Goal: Feedback & Contribution: Submit feedback/report problem

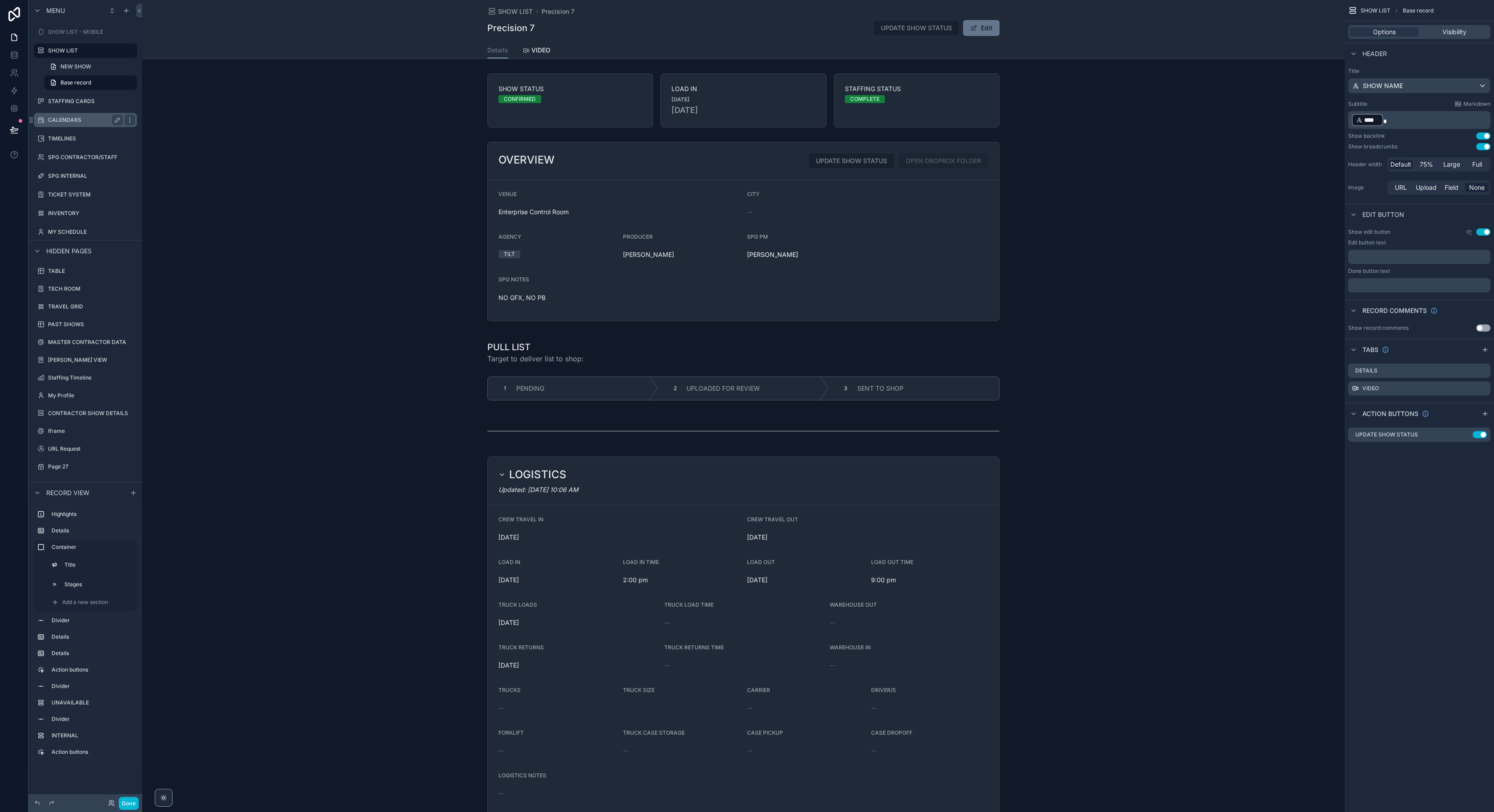
scroll to position [721, 0]
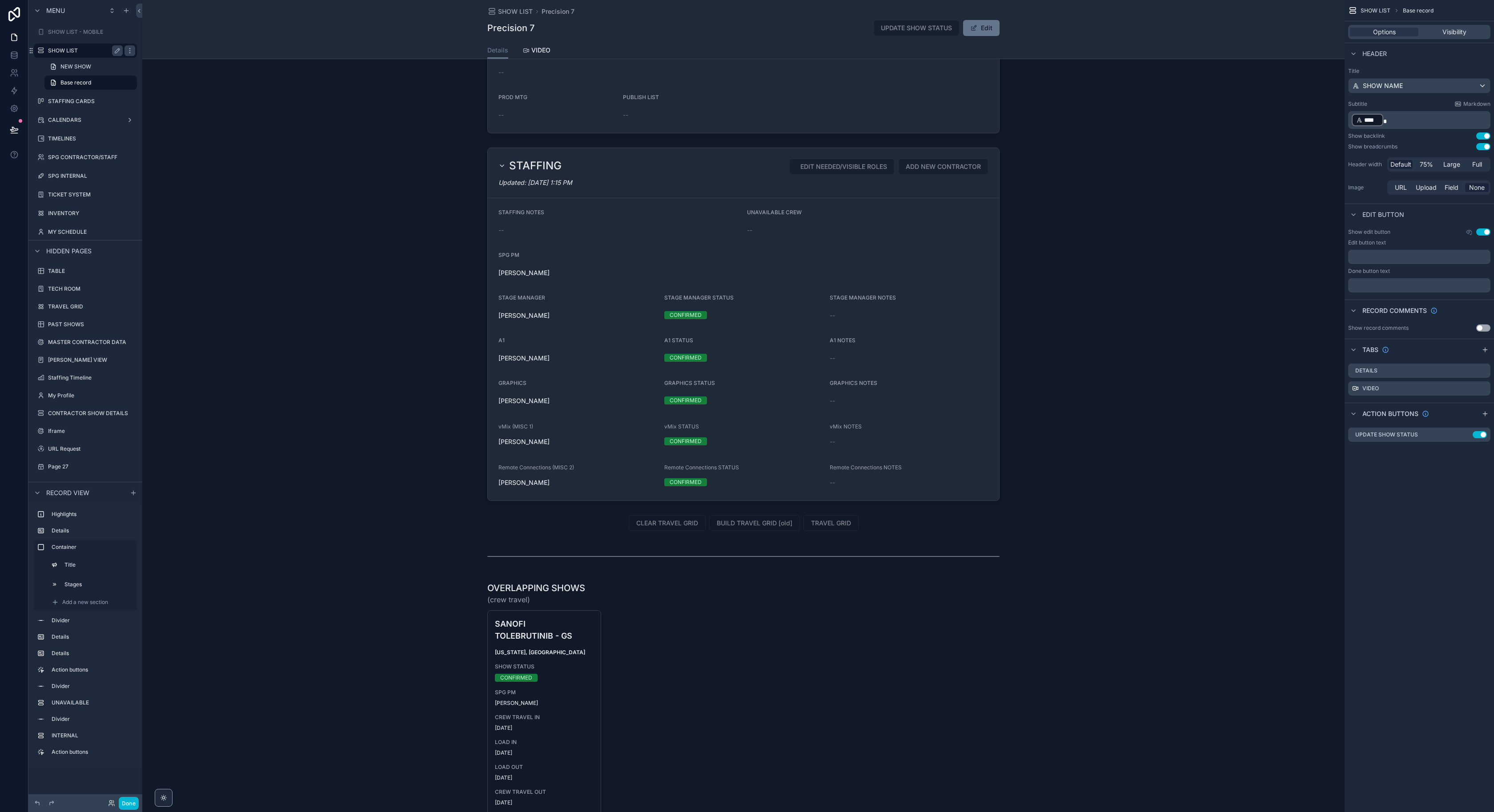
click at [91, 46] on div "SHOW LIST" at bounding box center [86, 51] width 75 height 11
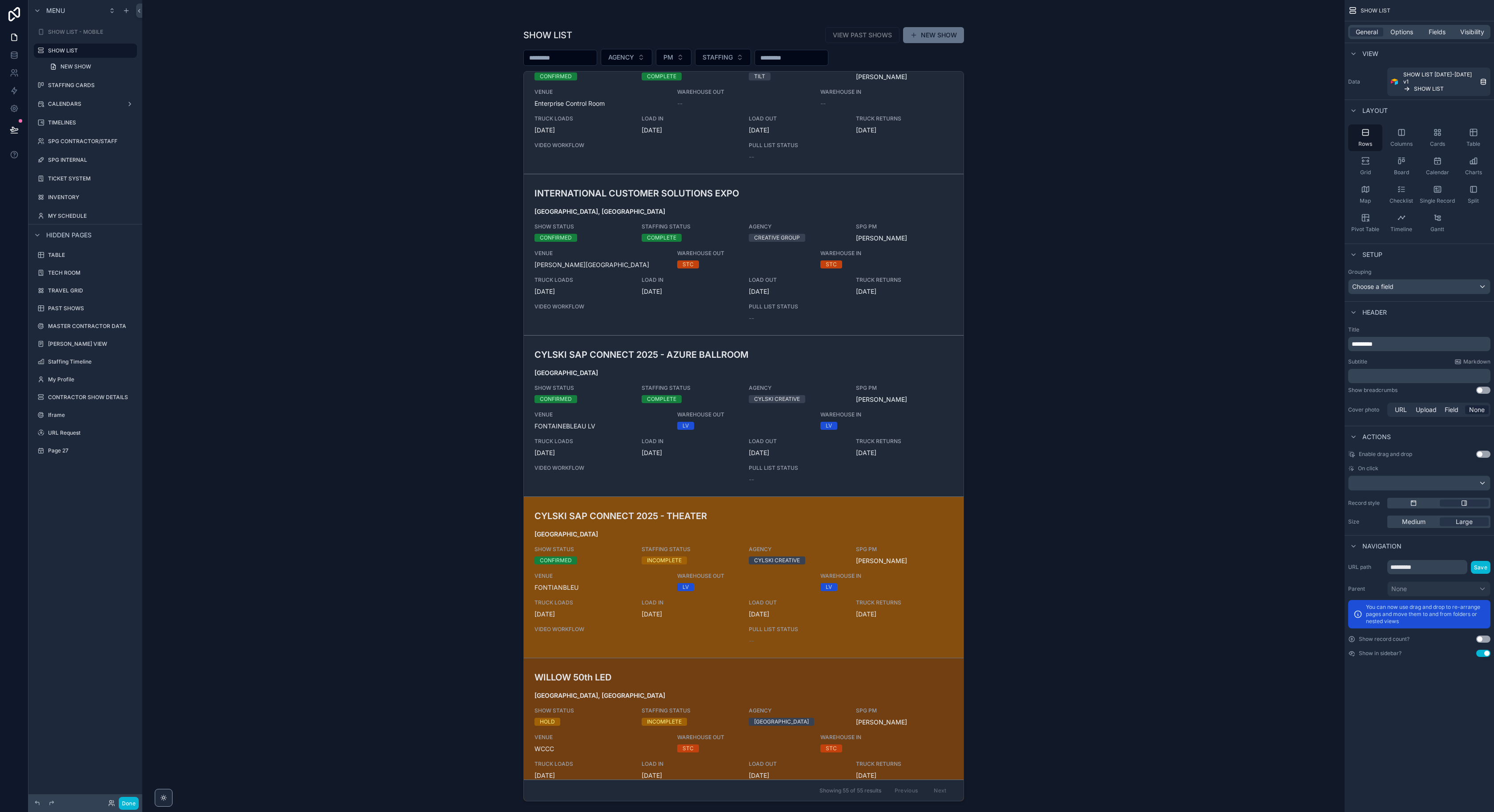
scroll to position [496, 0]
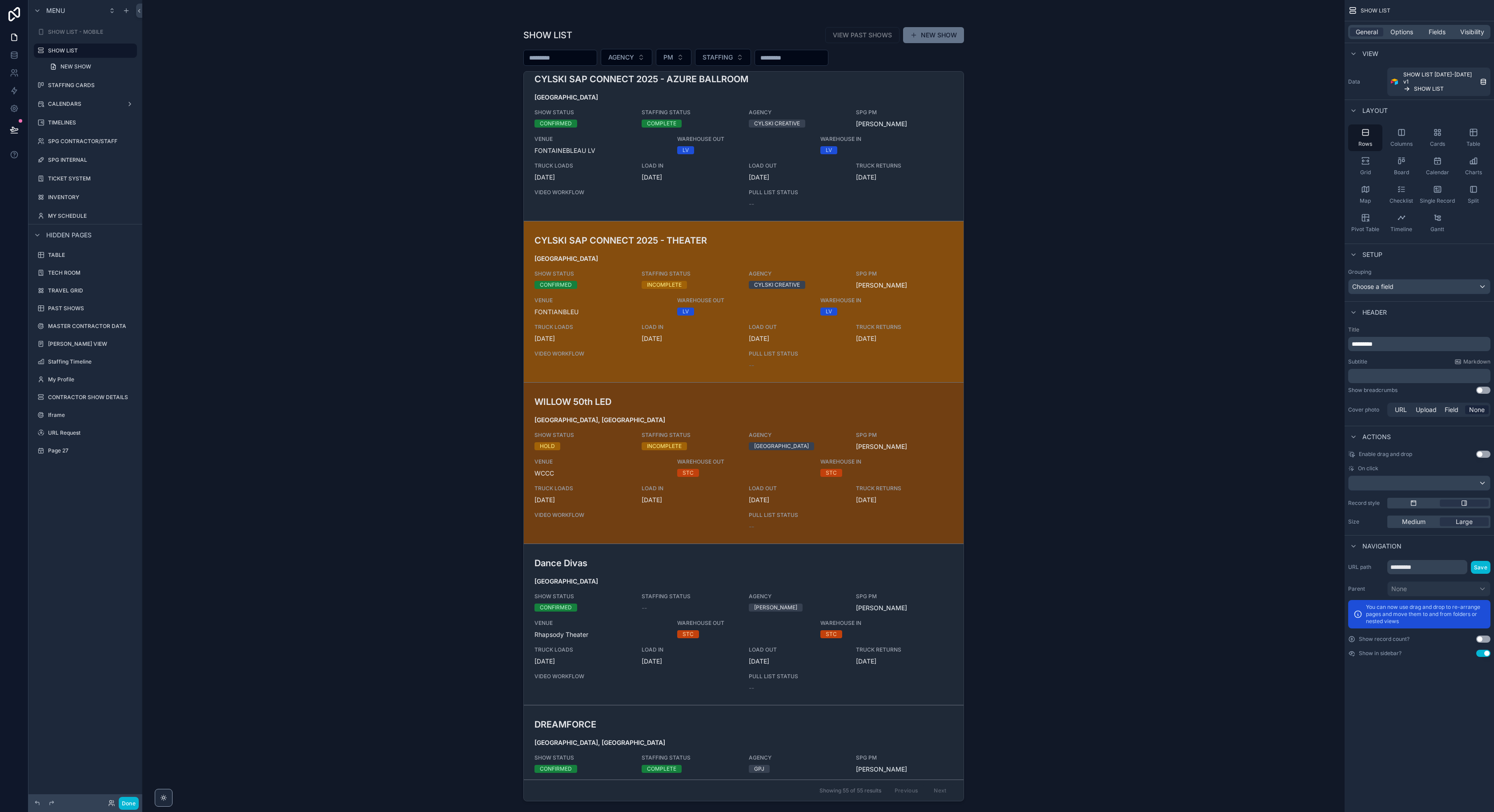
click at [627, 324] on span "TRUCK LOADS" at bounding box center [583, 327] width 96 height 7
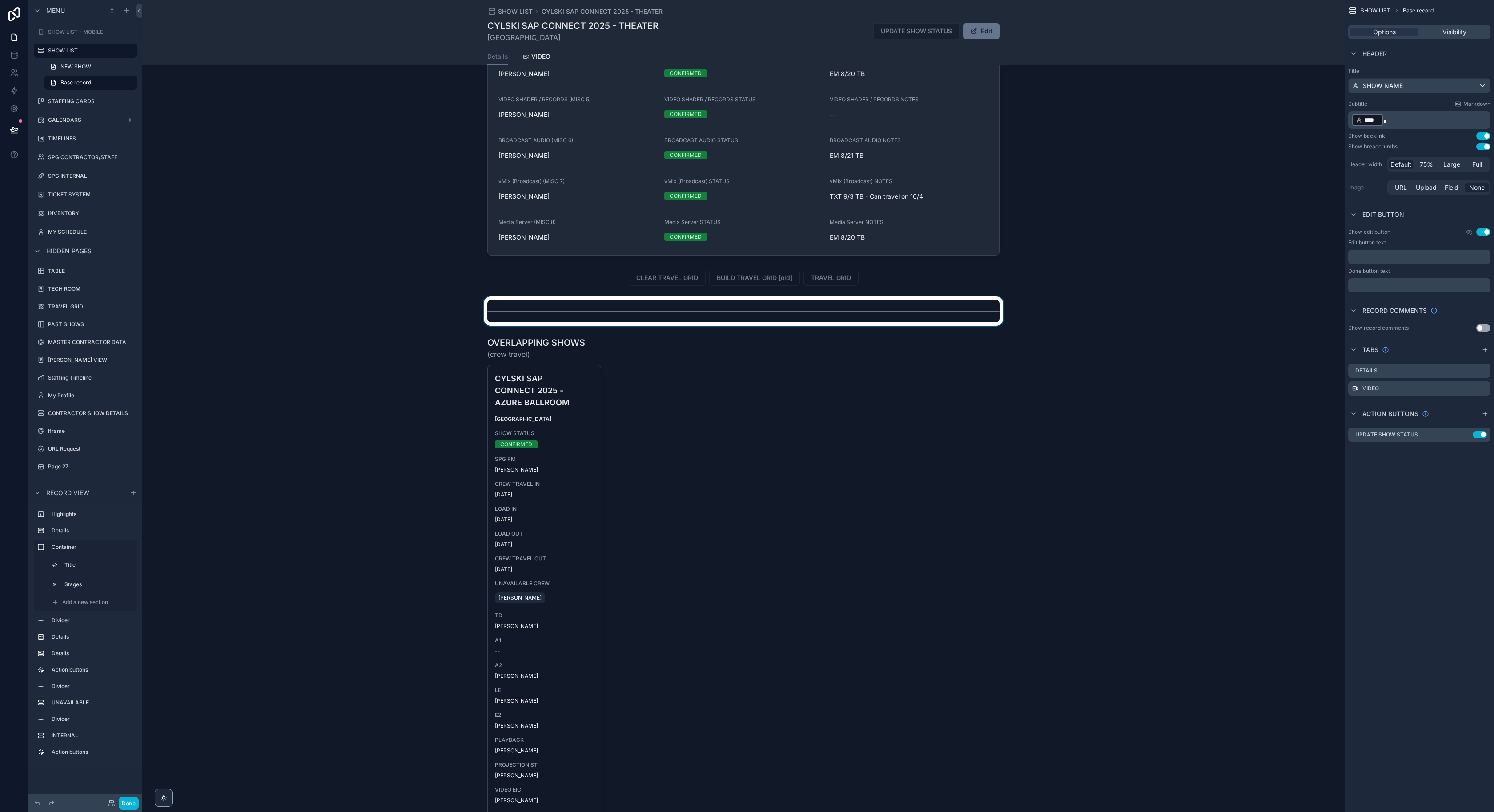
scroll to position [1318, 0]
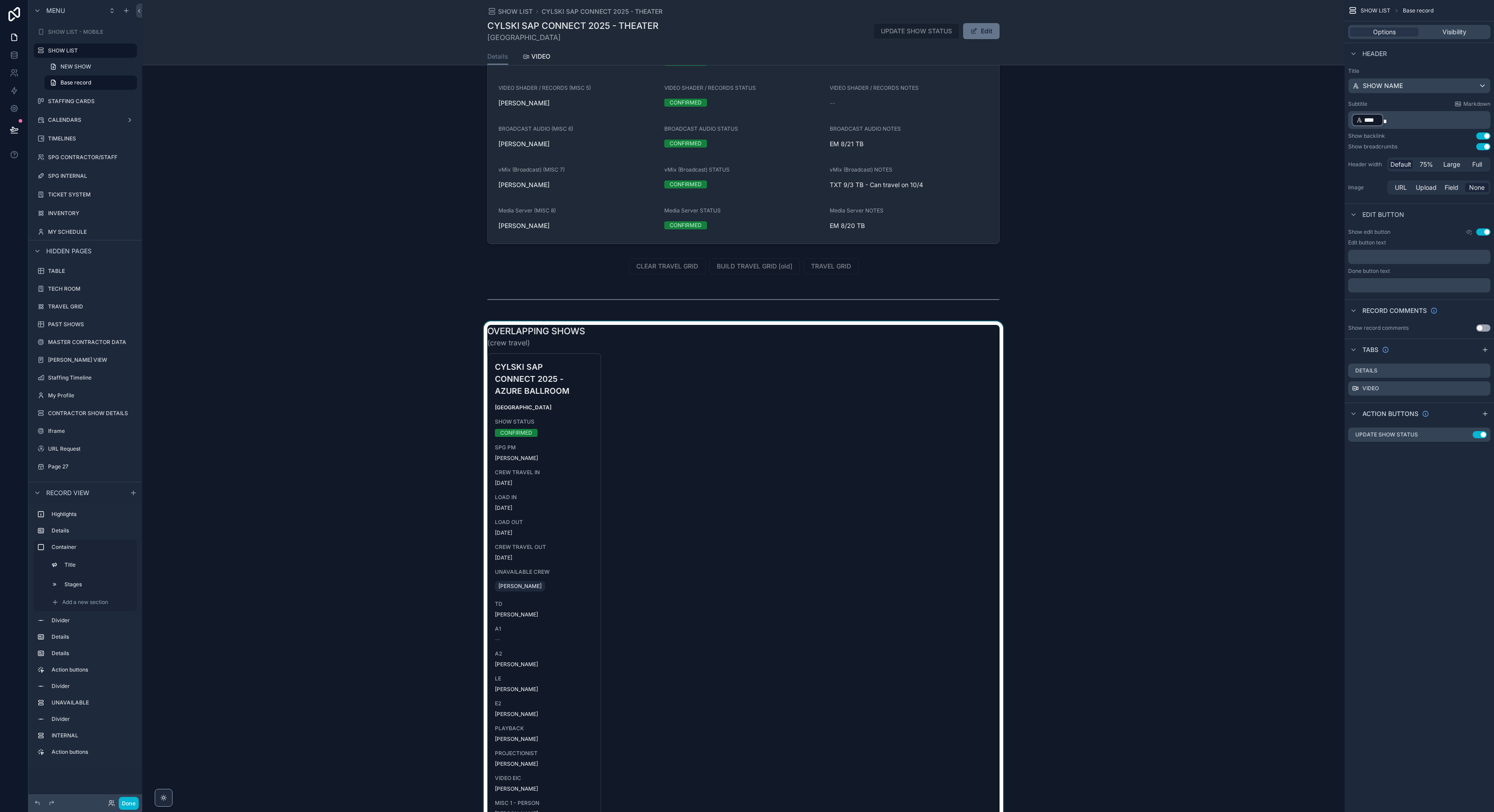
click at [546, 430] on div "scrollable content" at bounding box center [744, 664] width 1203 height 687
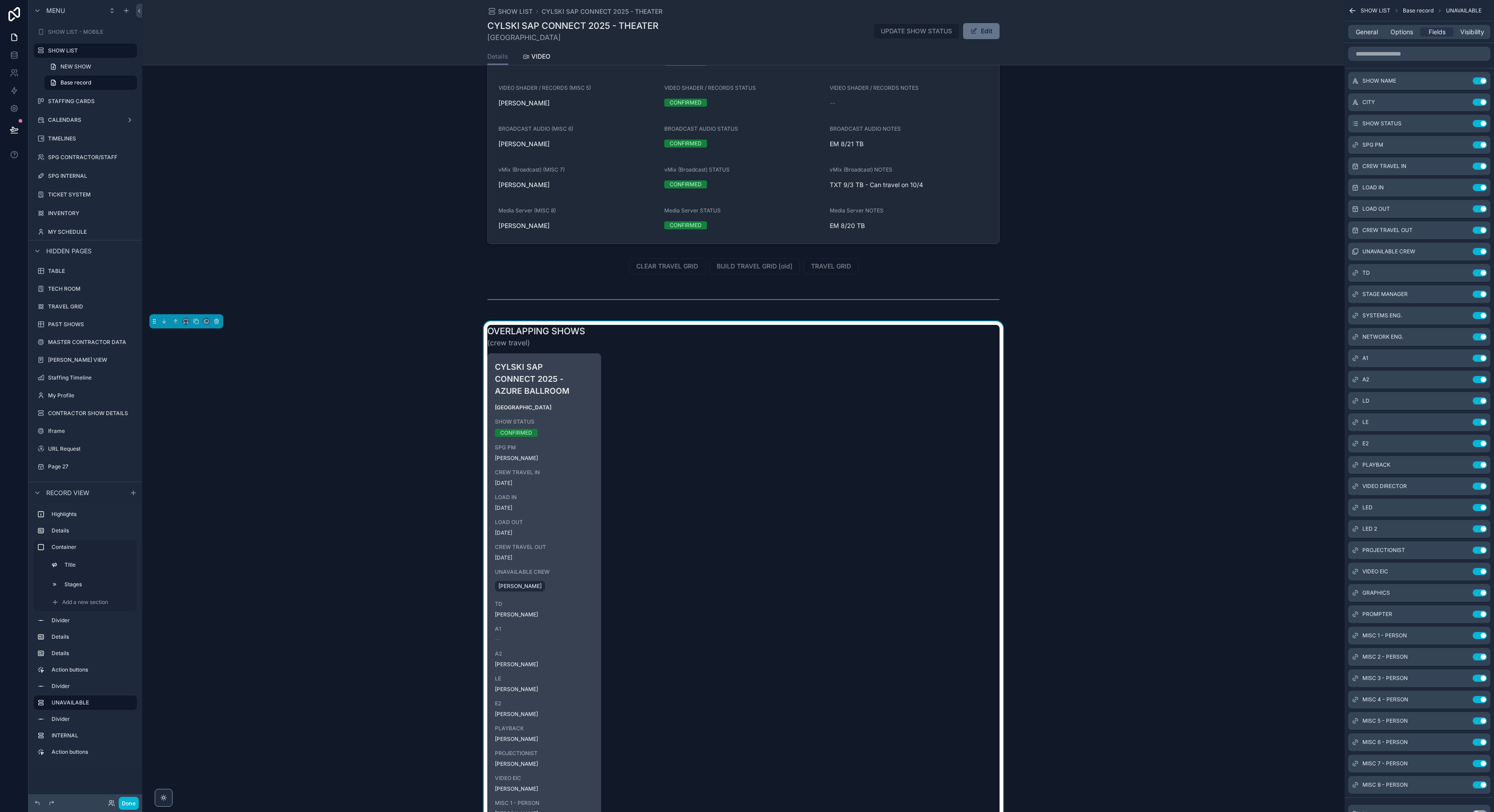
click at [527, 434] on div "CONFIRMED" at bounding box center [516, 433] width 32 height 8
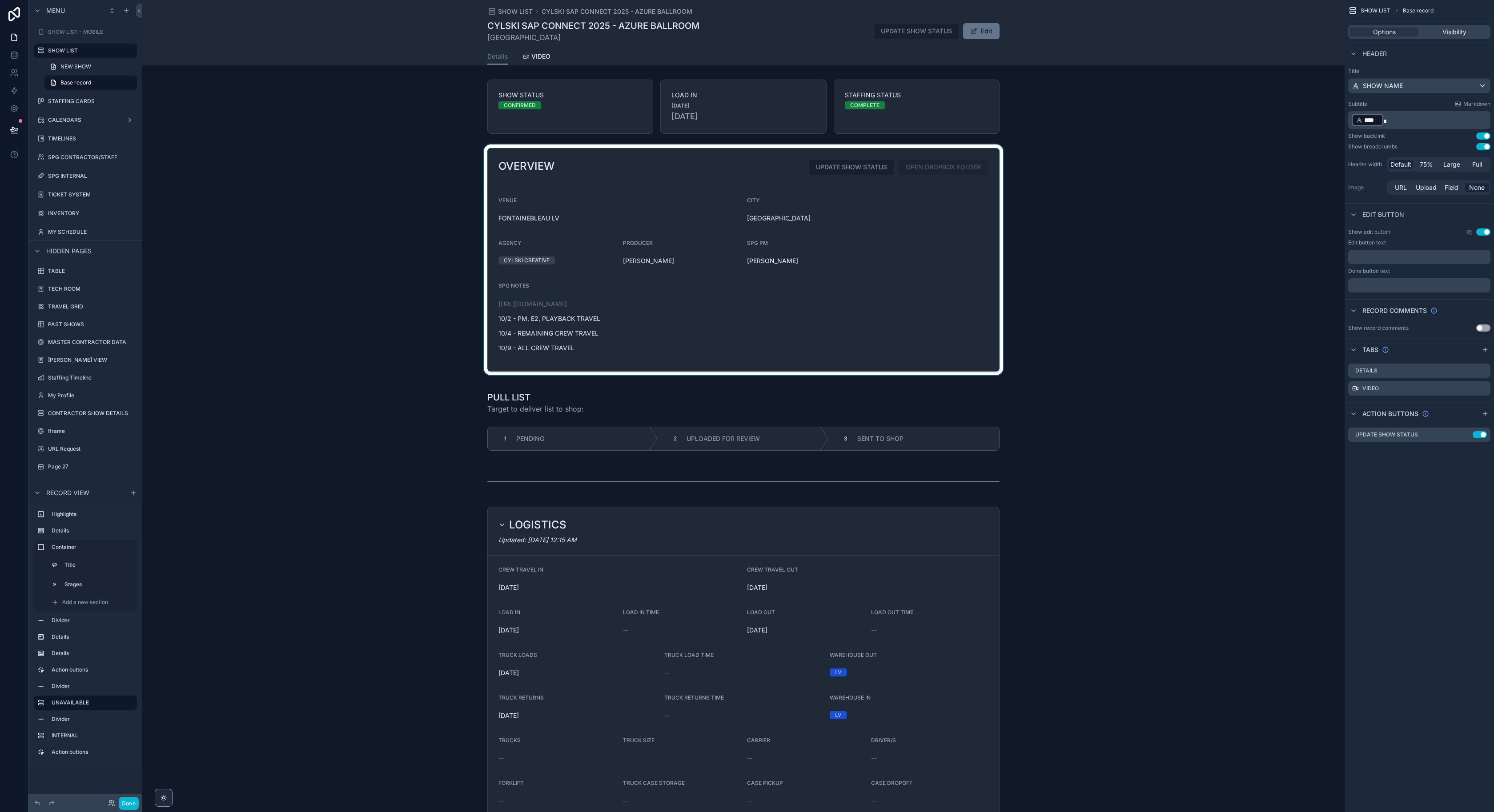
scroll to position [400, 0]
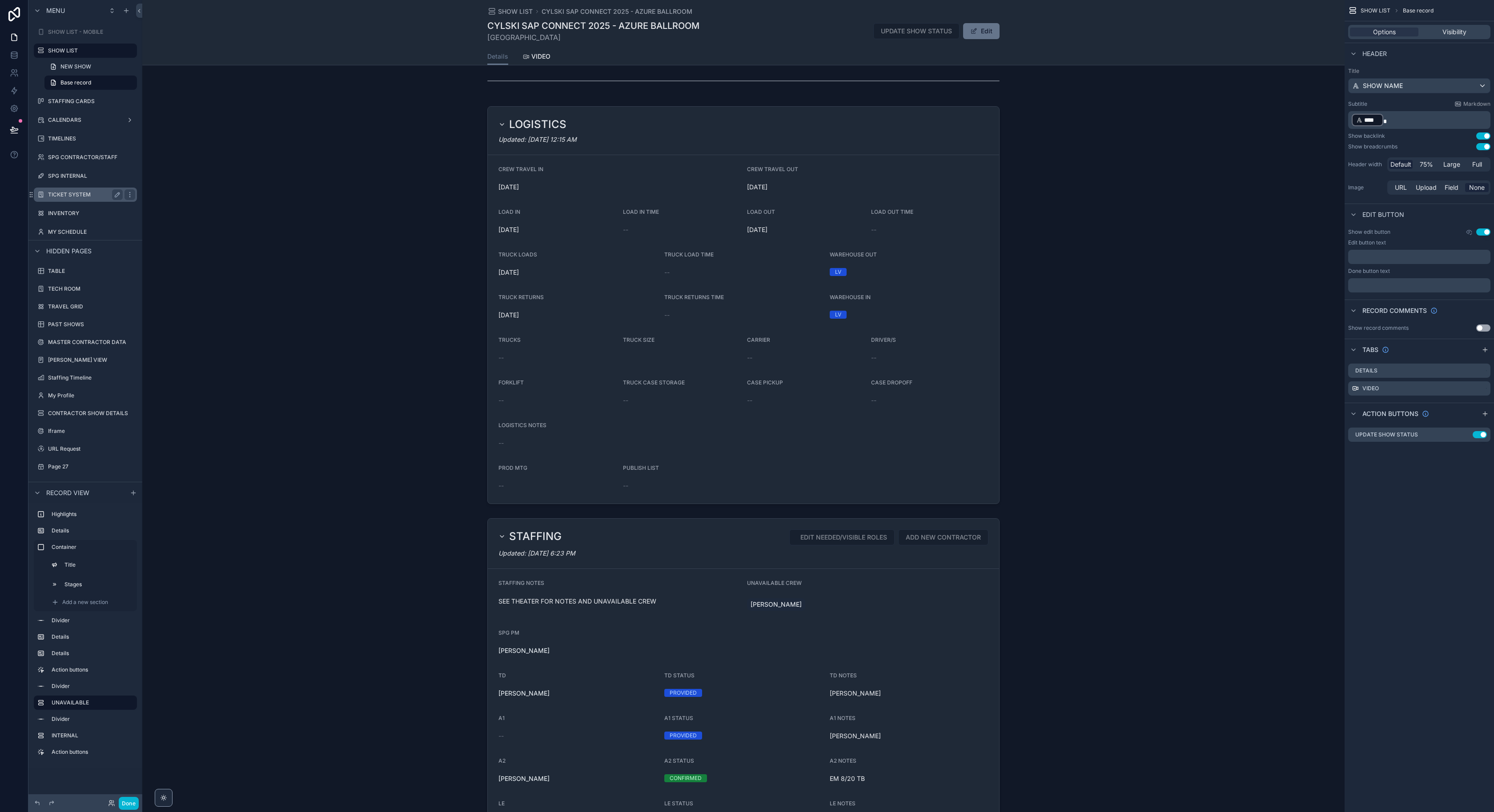
click at [74, 192] on label "TICKET SYSTEM" at bounding box center [84, 194] width 71 height 7
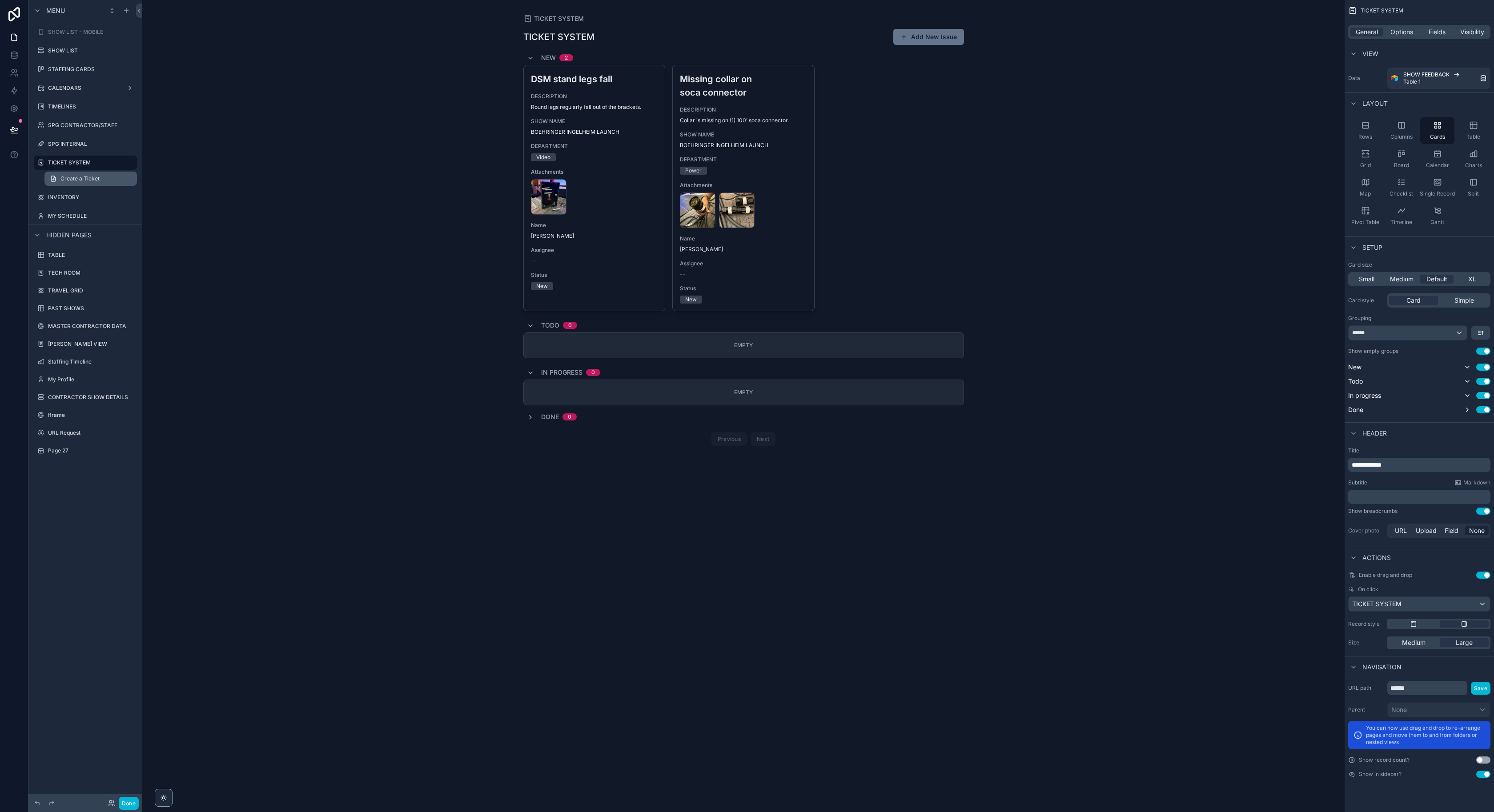
click at [93, 172] on link "Create a Ticket" at bounding box center [91, 179] width 93 height 14
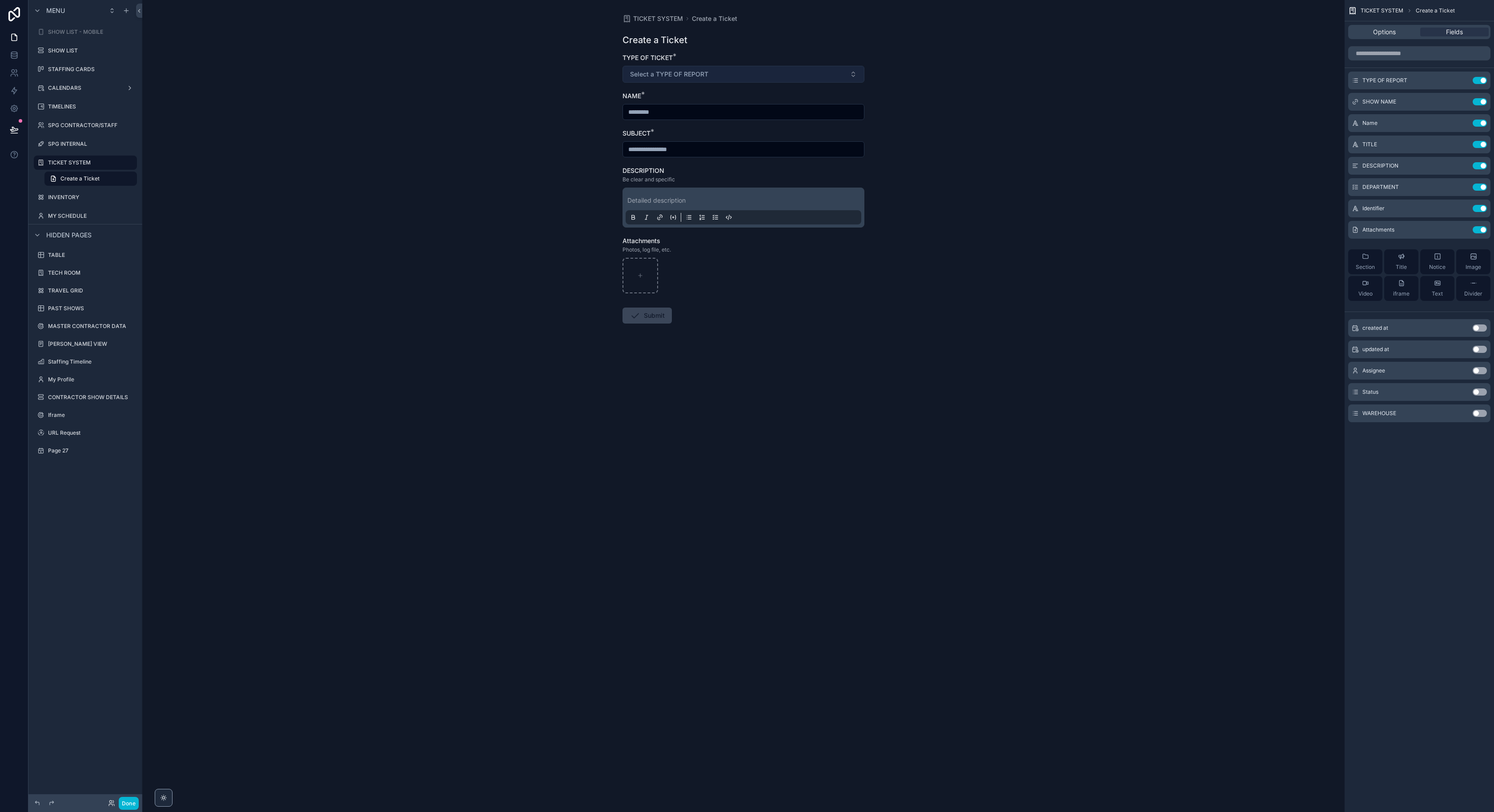
click at [722, 68] on button "Select a TYPE OF REPORT" at bounding box center [744, 74] width 242 height 17
click at [690, 68] on button "Select a TYPE OF REPORT" at bounding box center [744, 74] width 242 height 17
click at [661, 68] on button "Select a TYPE OF REPORT" at bounding box center [744, 74] width 242 height 17
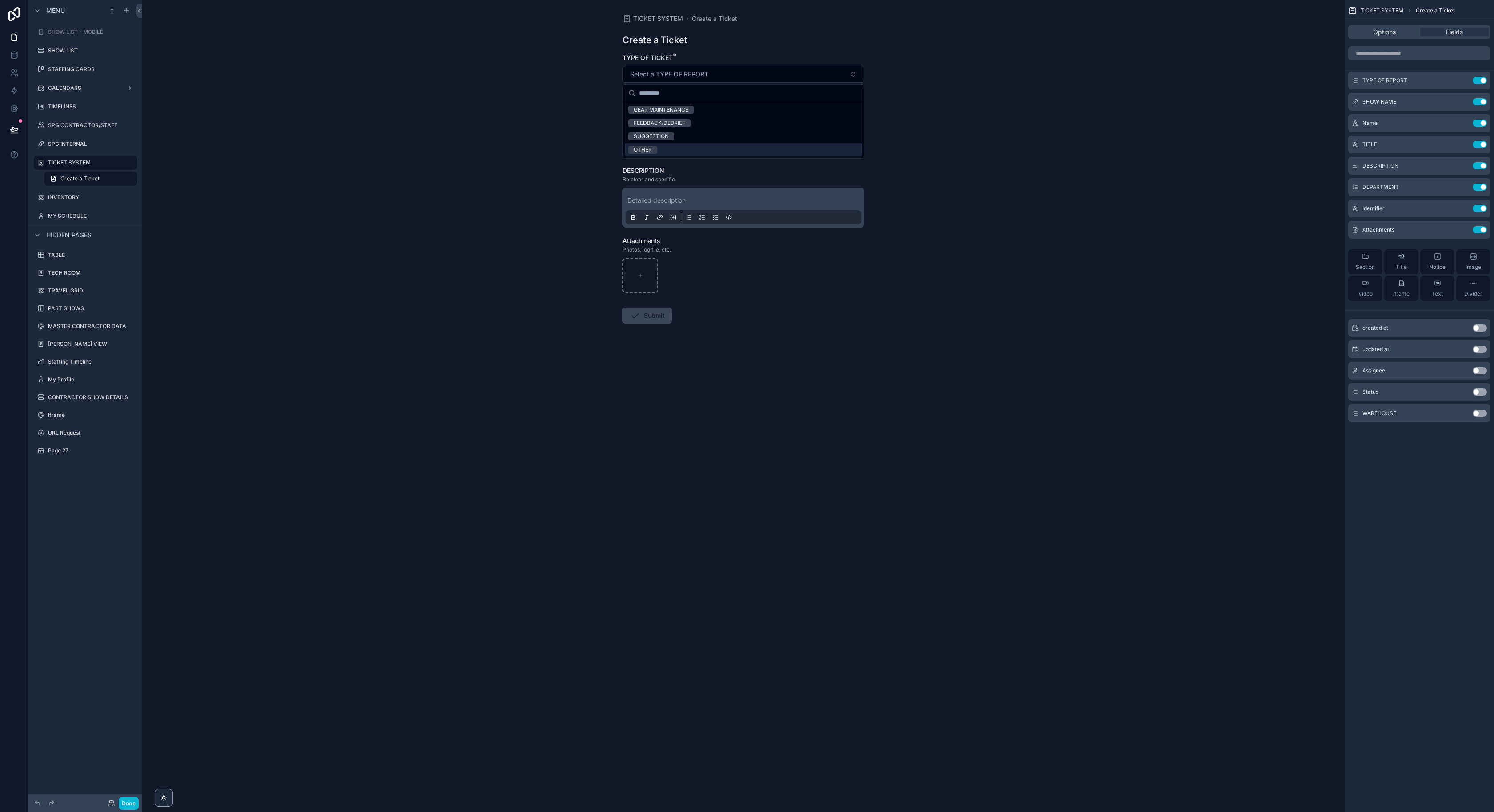
click at [528, 65] on div "TICKET SYSTEM Create a Ticket Create a Ticket TYPE OF TICKET * Select a TYPE OF…" at bounding box center [744, 406] width 1203 height 812
click at [1463, 80] on icon "scrollable content" at bounding box center [1462, 80] width 7 height 7
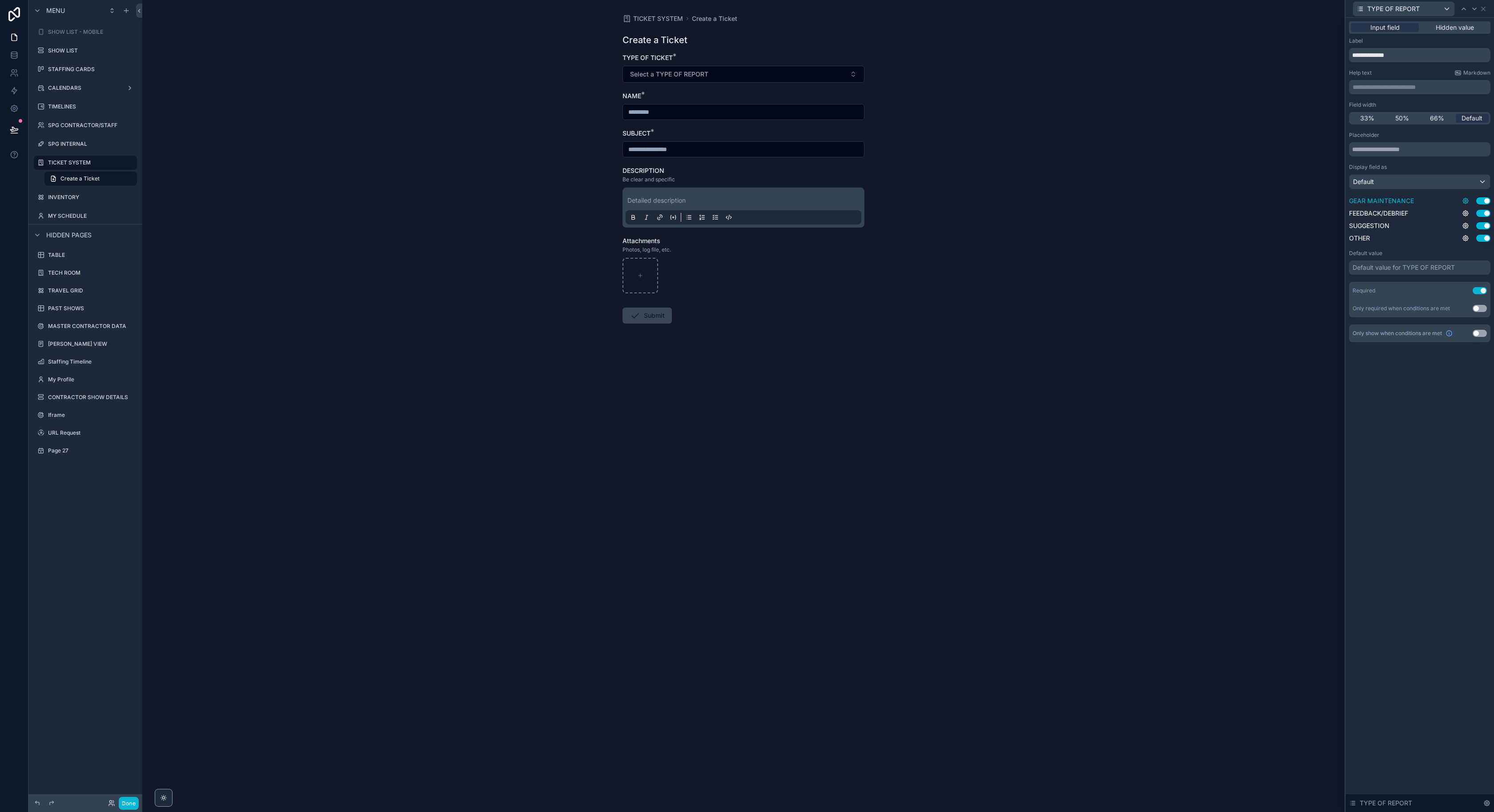
click at [1463, 202] on icon at bounding box center [1465, 201] width 7 height 7
click at [1464, 215] on icon at bounding box center [1465, 213] width 5 height 5
click at [1464, 226] on icon at bounding box center [1465, 225] width 7 height 7
click at [1464, 236] on icon at bounding box center [1465, 238] width 5 height 5
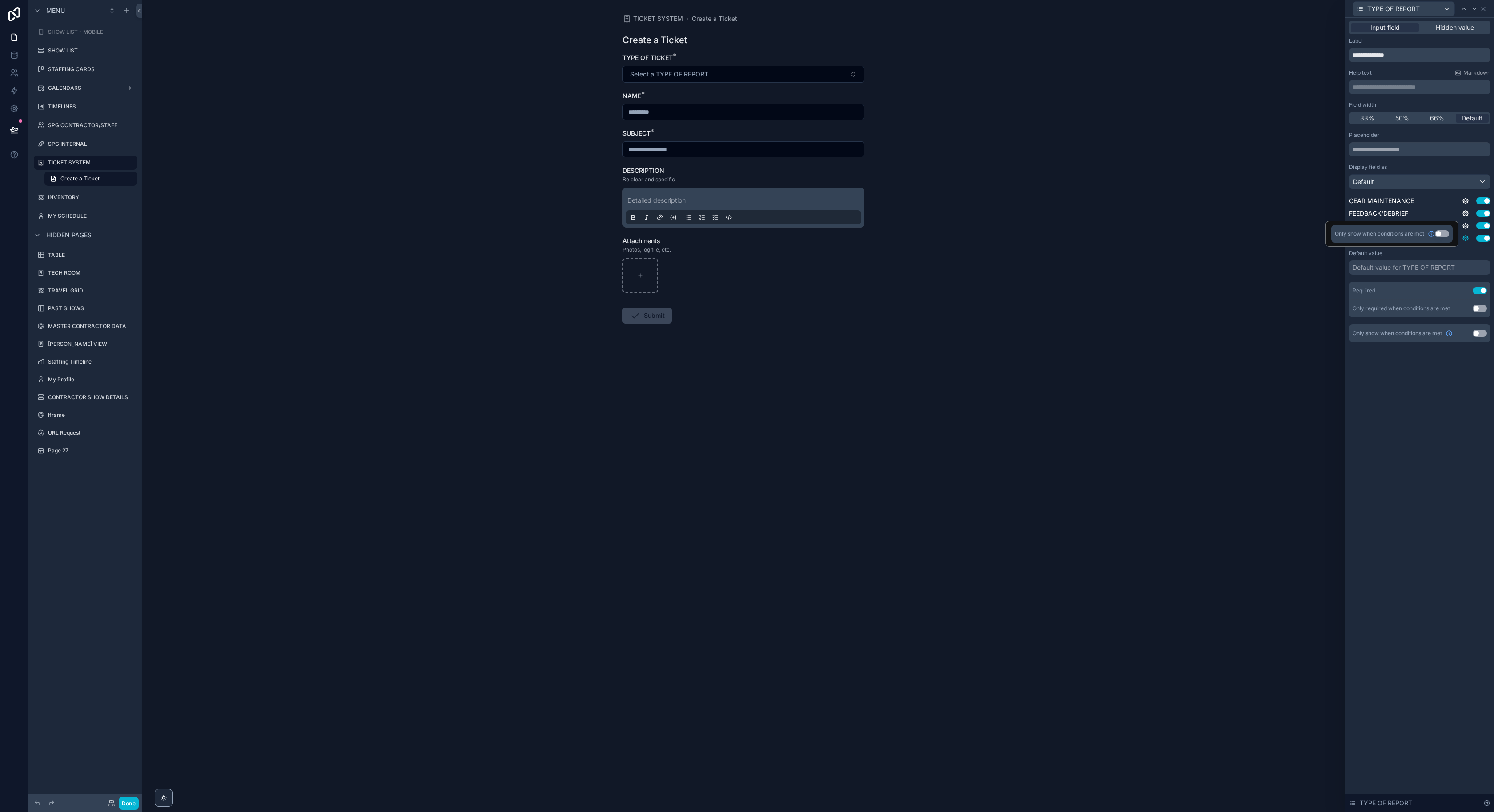
click at [1464, 236] on icon at bounding box center [1465, 238] width 5 height 5
click at [1405, 408] on div "**********" at bounding box center [1420, 415] width 148 height 794
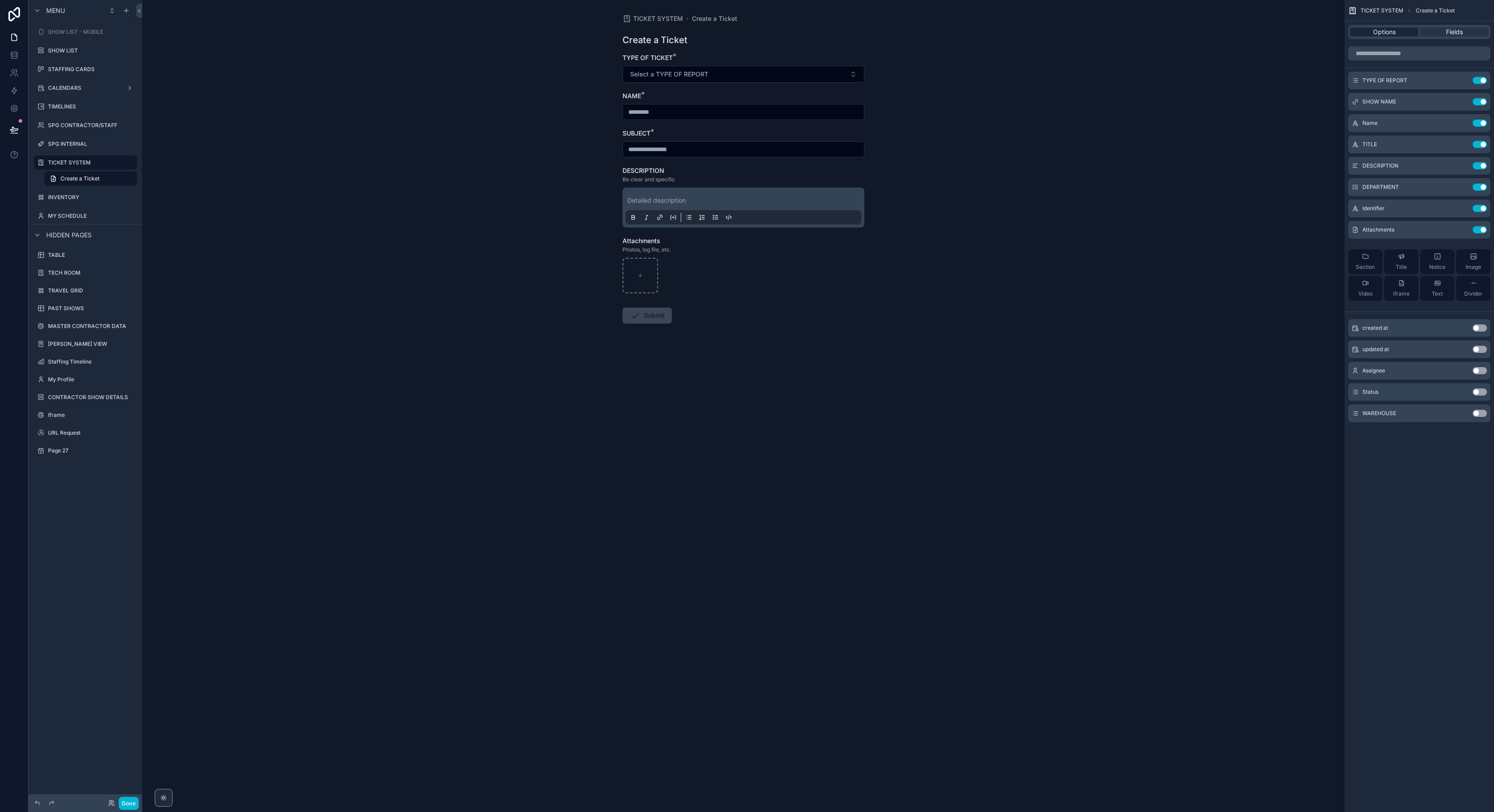
click at [1393, 30] on span "Options" at bounding box center [1384, 32] width 23 height 9
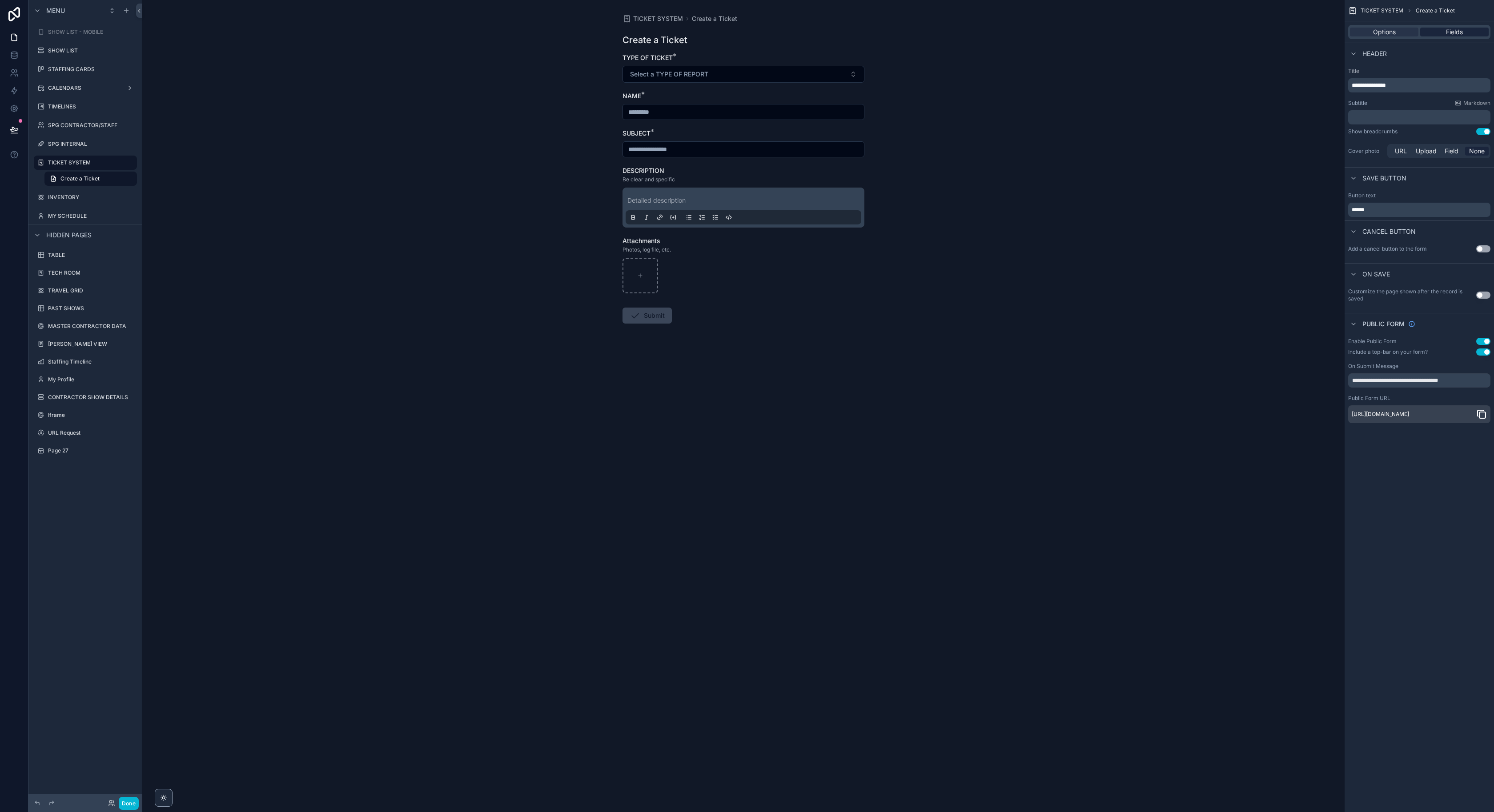
click at [1460, 28] on span "Fields" at bounding box center [1455, 32] width 17 height 9
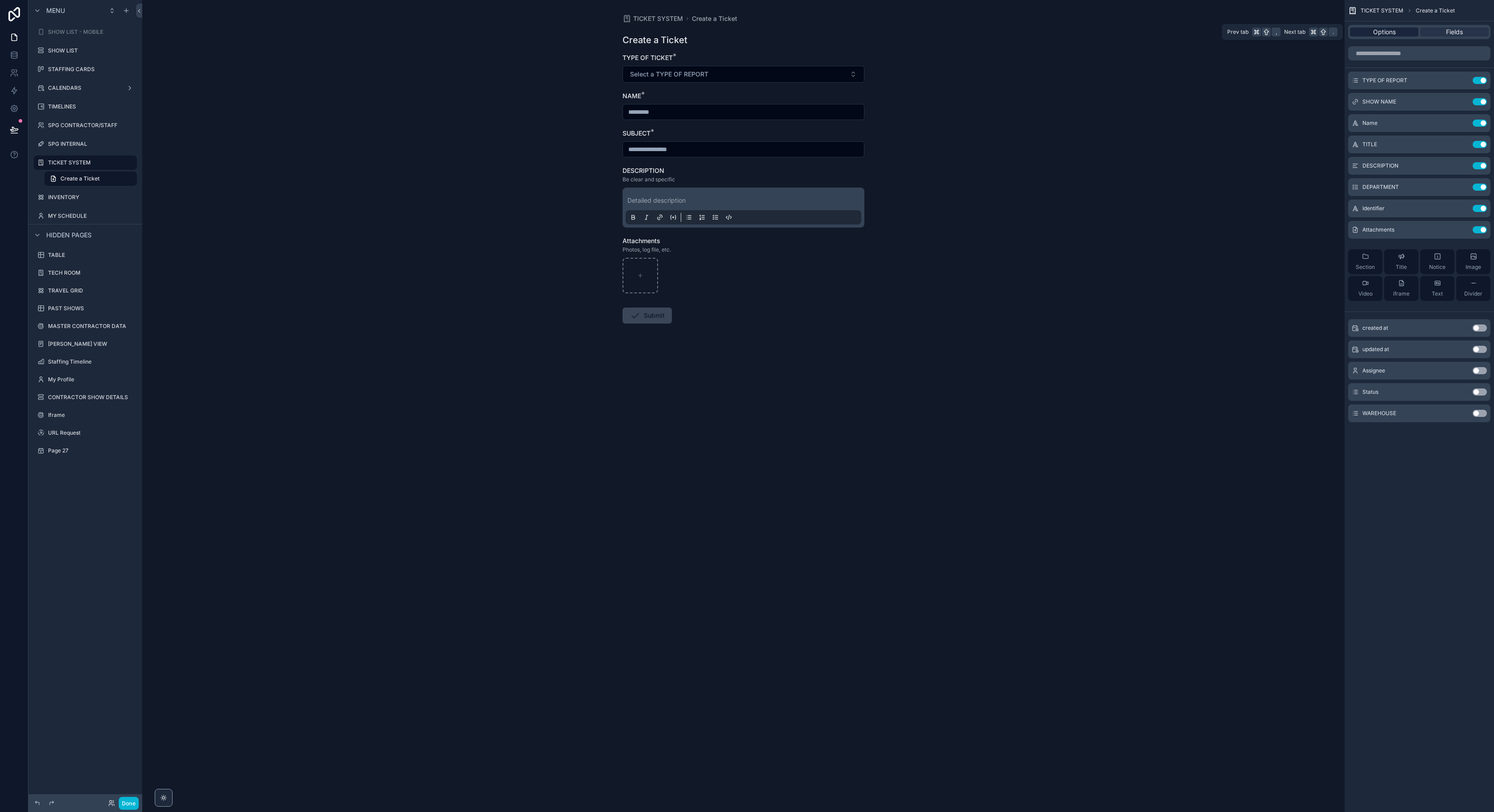
click at [1380, 30] on span "Options" at bounding box center [1384, 32] width 23 height 9
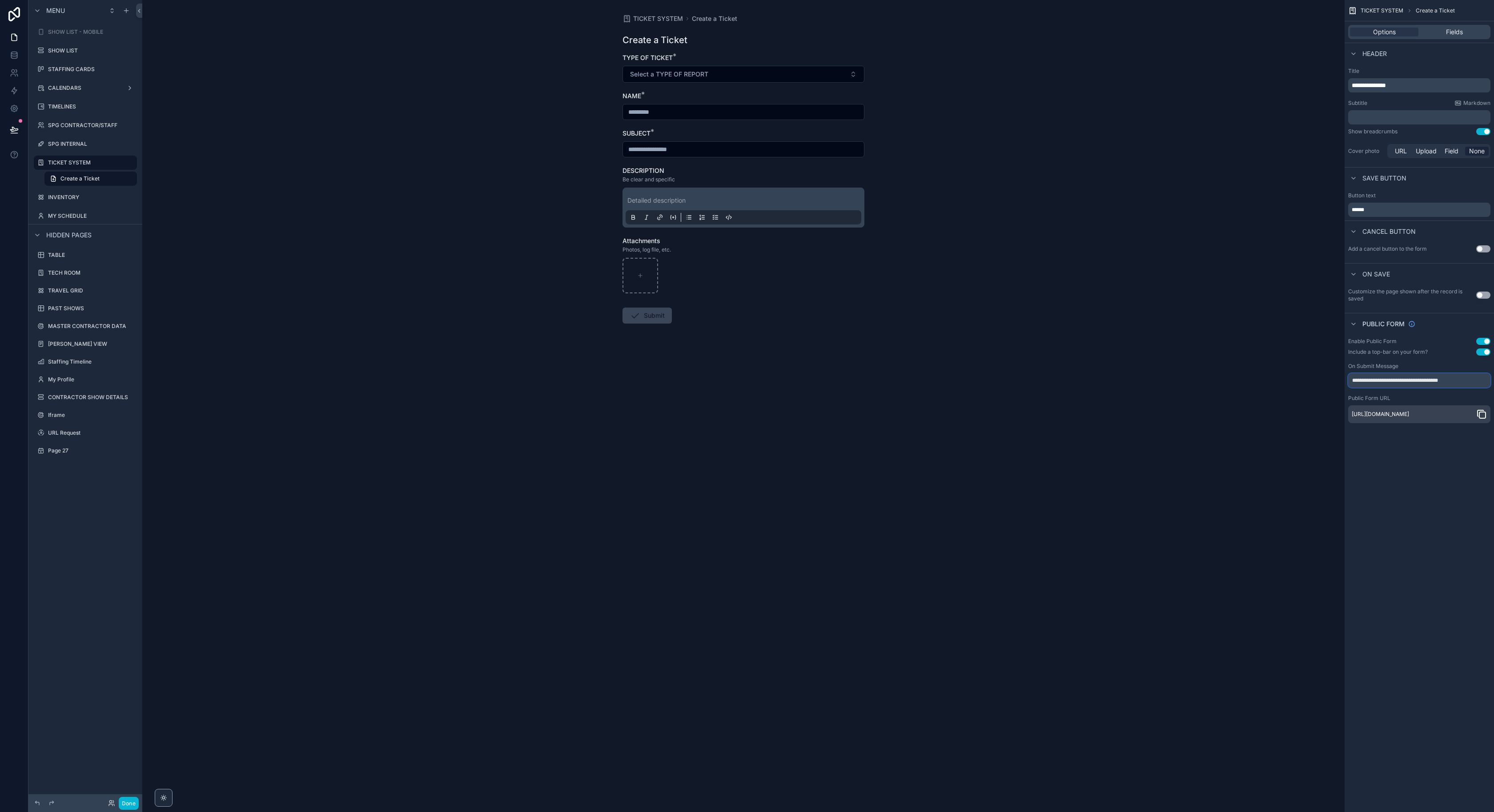
drag, startPoint x: 1469, startPoint y: 379, endPoint x: 1445, endPoint y: 378, distance: 24.0
click at [1445, 378] on input "**********" at bounding box center [1419, 381] width 143 height 14
type input "**********"
click at [1463, 486] on div "**********" at bounding box center [1420, 406] width 150 height 812
click at [1448, 34] on span "Fields" at bounding box center [1455, 32] width 17 height 9
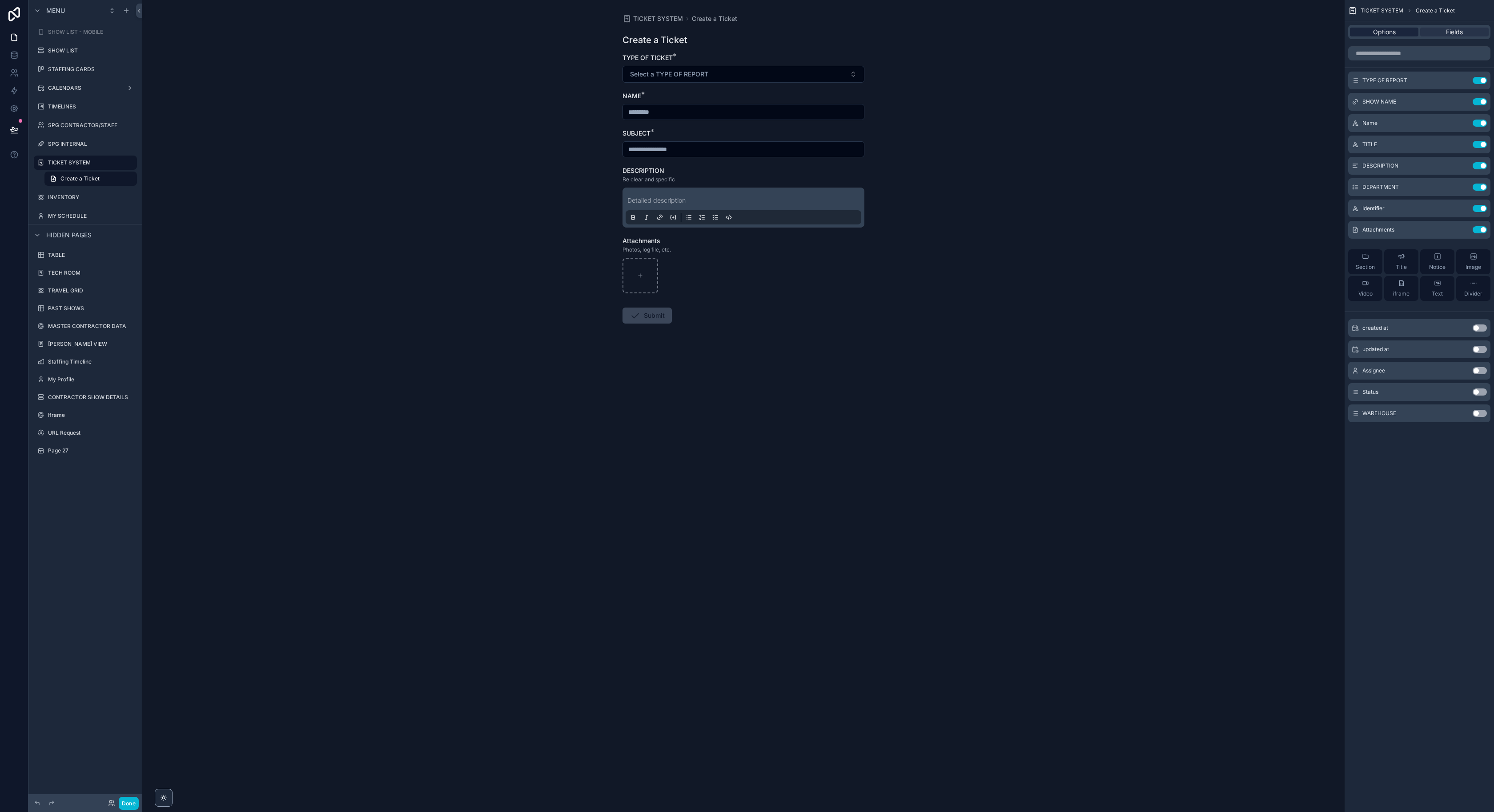
click at [1391, 35] on span "Options" at bounding box center [1384, 32] width 23 height 9
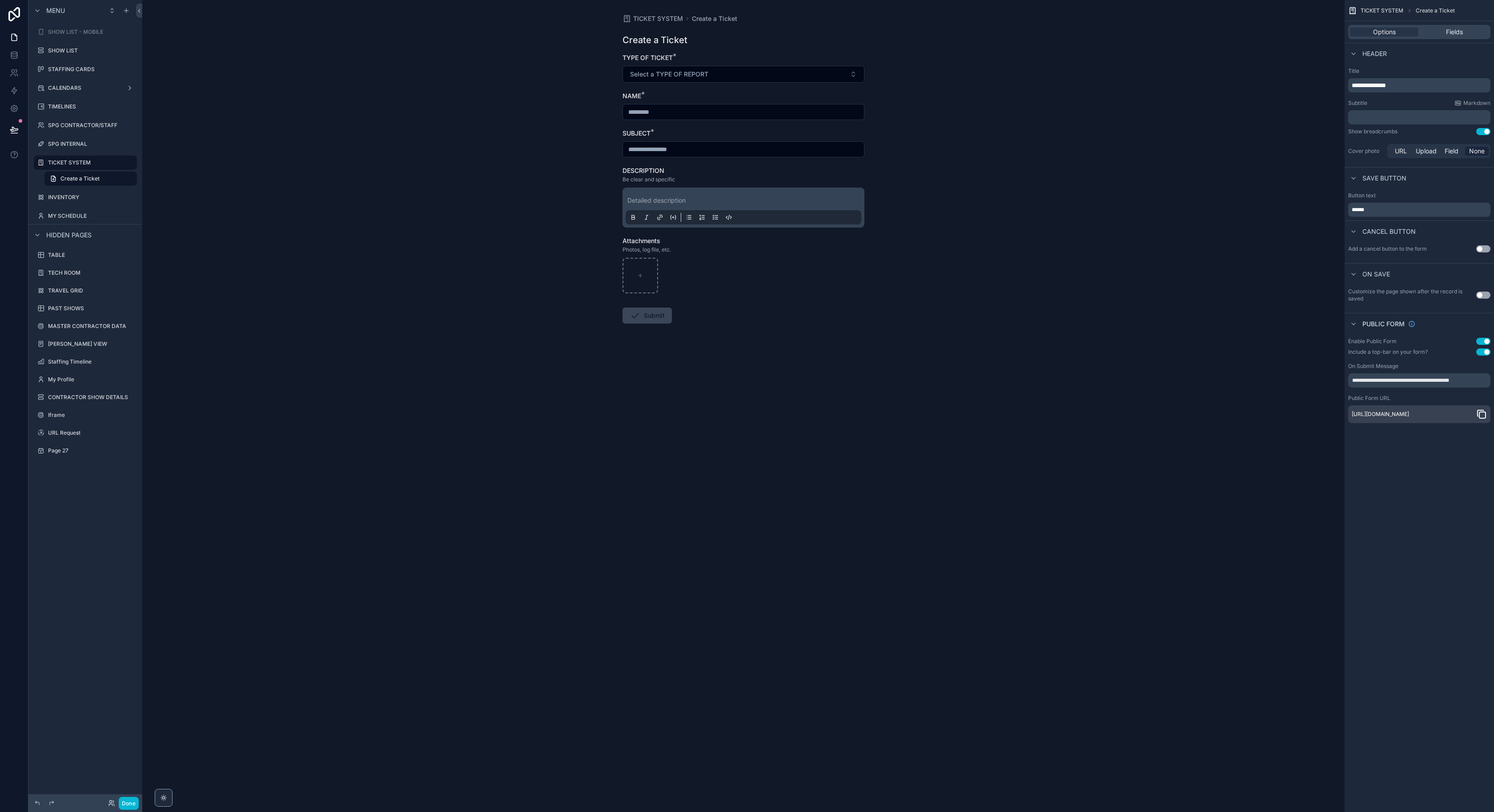
click at [1485, 418] on icon "scrollable content" at bounding box center [1483, 416] width 6 height 6
click at [1431, 34] on div "Fields" at bounding box center [1455, 32] width 68 height 9
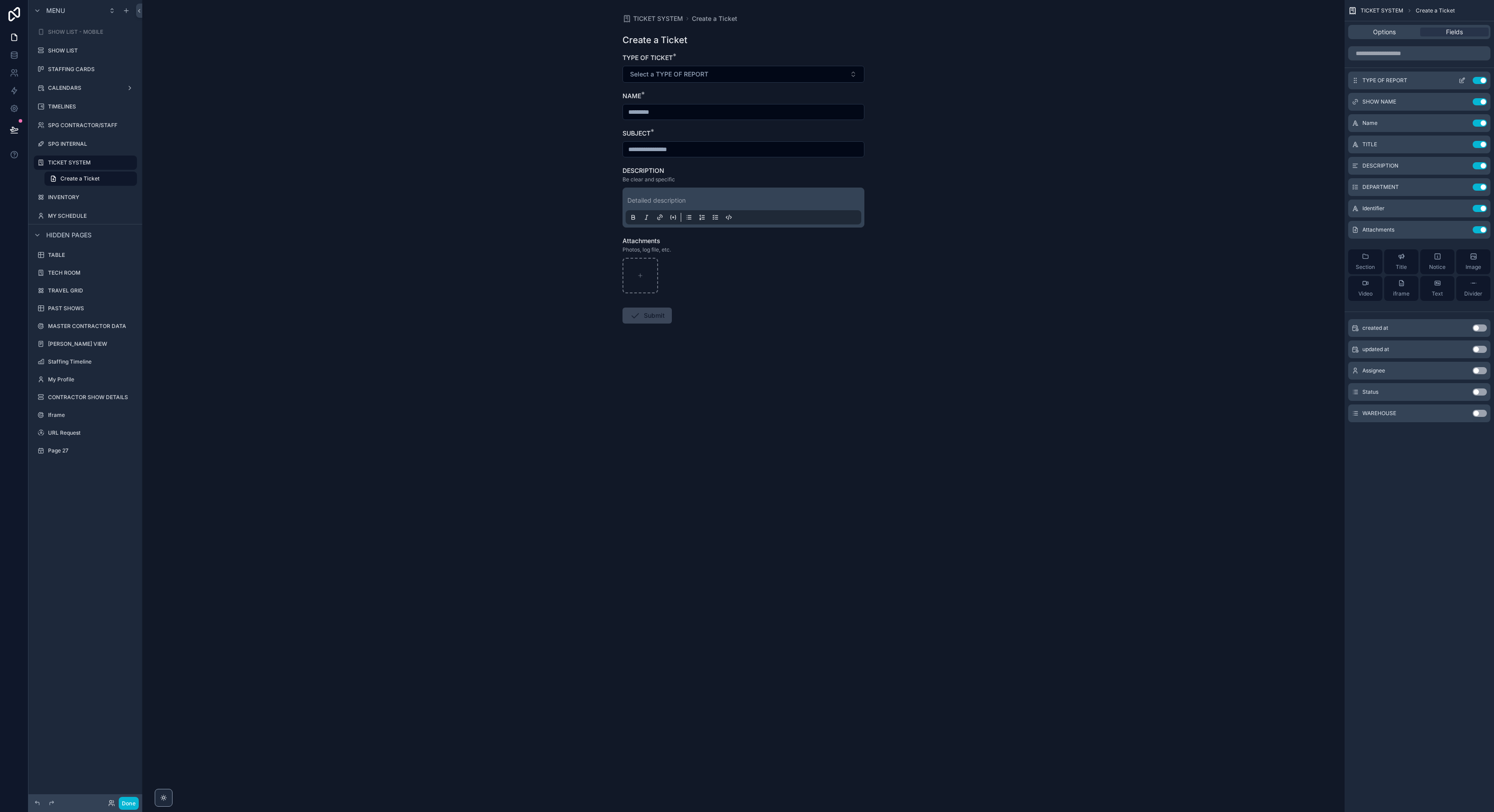
click at [1462, 82] on icon "scrollable content" at bounding box center [1462, 80] width 7 height 7
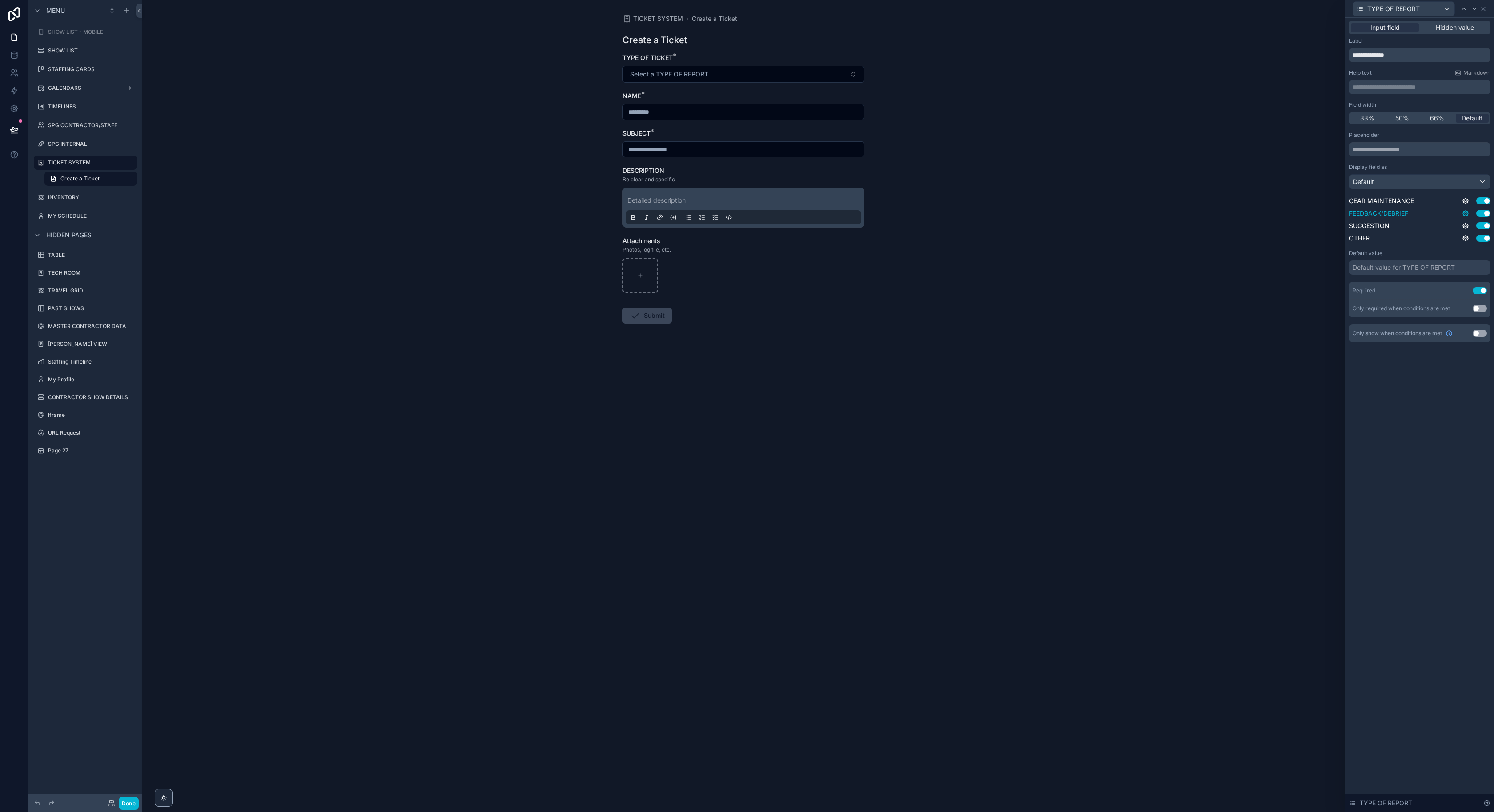
click at [1464, 213] on icon at bounding box center [1465, 213] width 7 height 7
click at [1445, 210] on button "Use setting" at bounding box center [1442, 208] width 14 height 7
click at [1382, 198] on div "**********" at bounding box center [1363, 199] width 48 height 14
click at [1386, 295] on span "The current user's values" at bounding box center [1382, 291] width 73 height 9
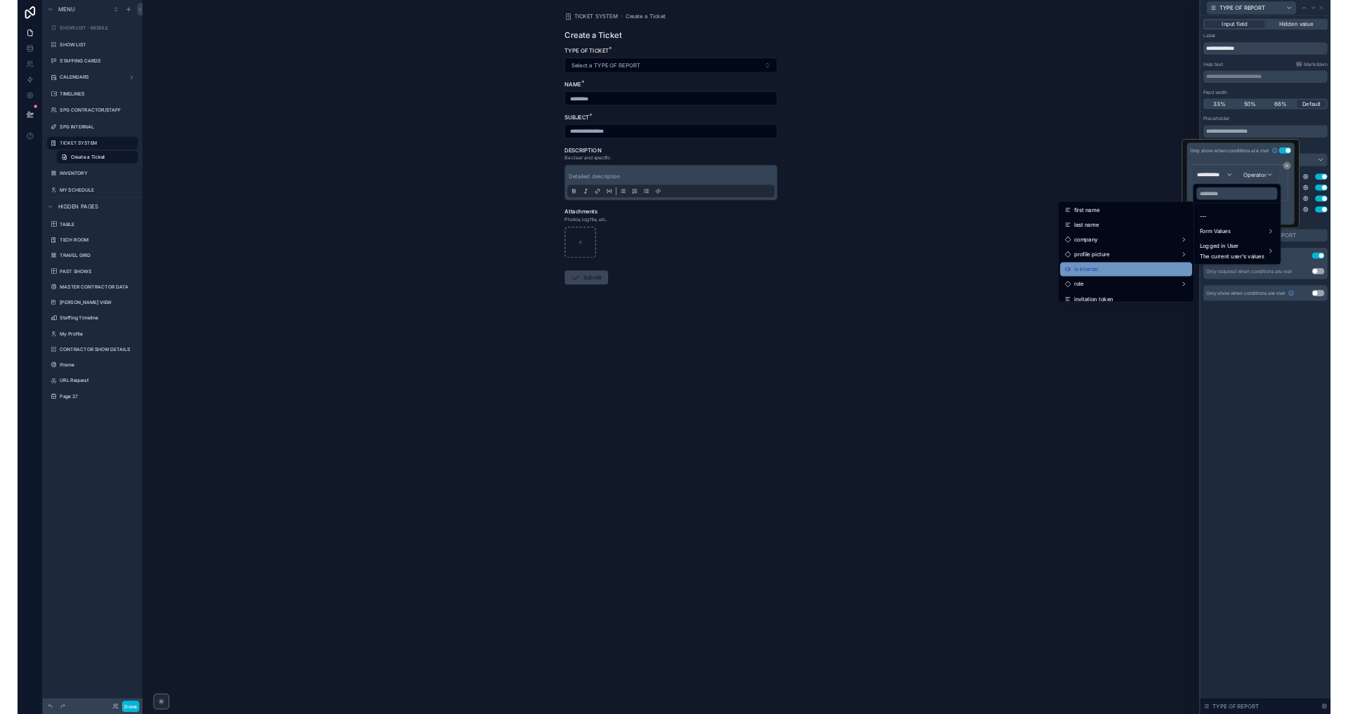
scroll to position [84, 0]
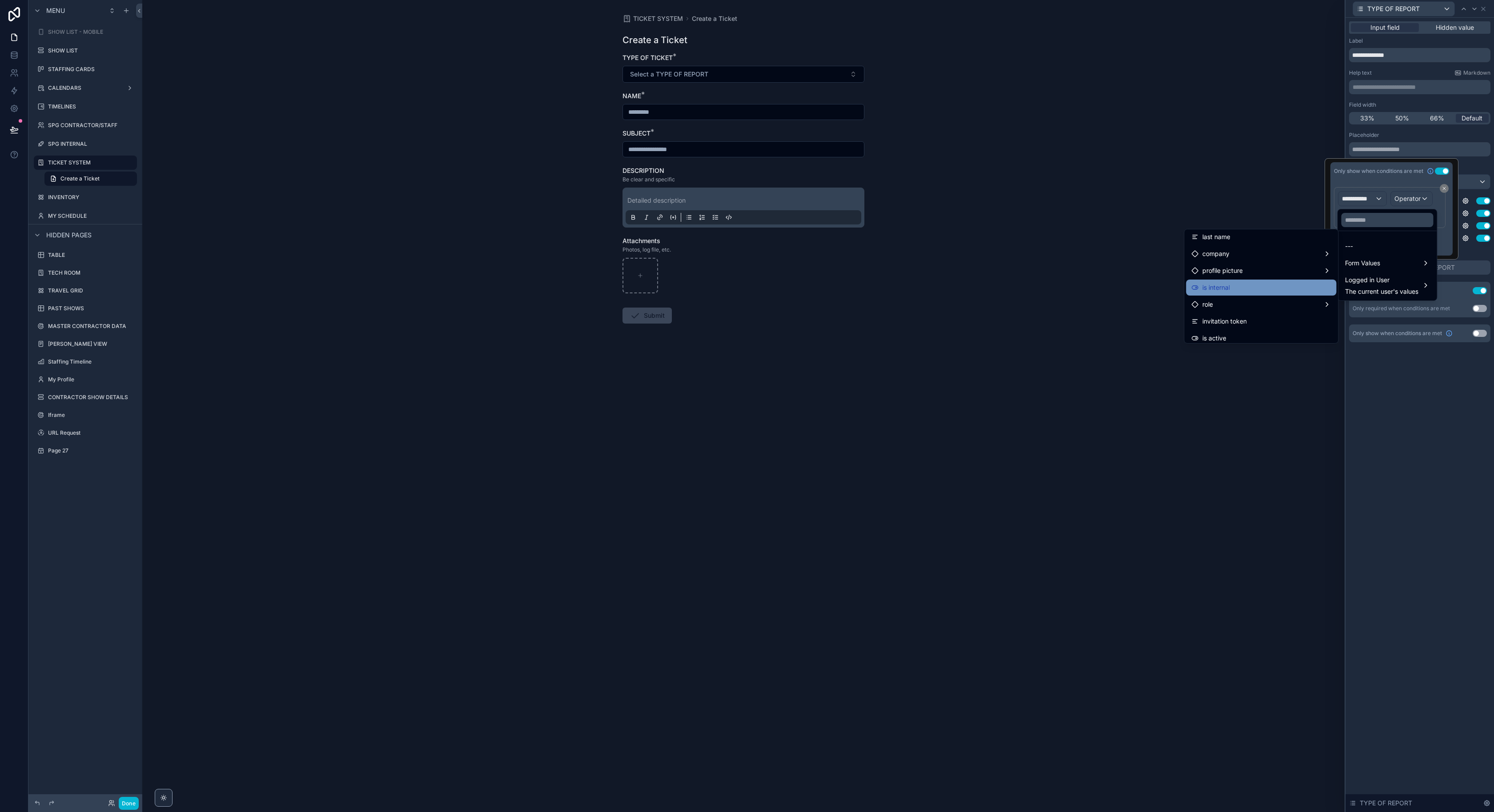
click at [1244, 291] on div "is internal" at bounding box center [1261, 288] width 139 height 11
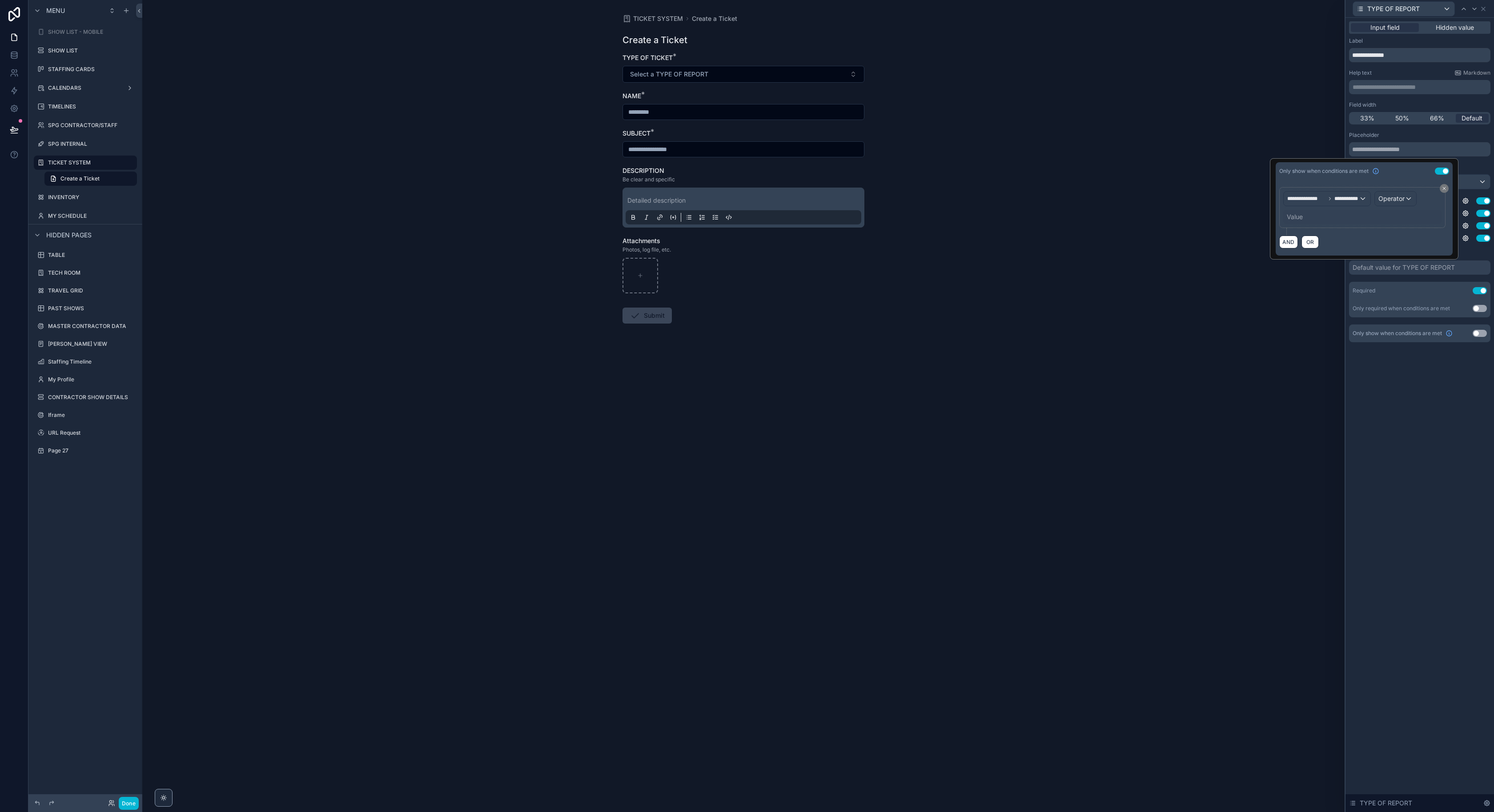
click at [1388, 200] on span "Operator" at bounding box center [1391, 198] width 26 height 8
click at [1397, 244] on span "Is true" at bounding box center [1391, 246] width 18 height 11
click at [1453, 390] on div "**********" at bounding box center [1420, 415] width 148 height 794
click at [1421, 396] on div "**********" at bounding box center [1420, 415] width 148 height 794
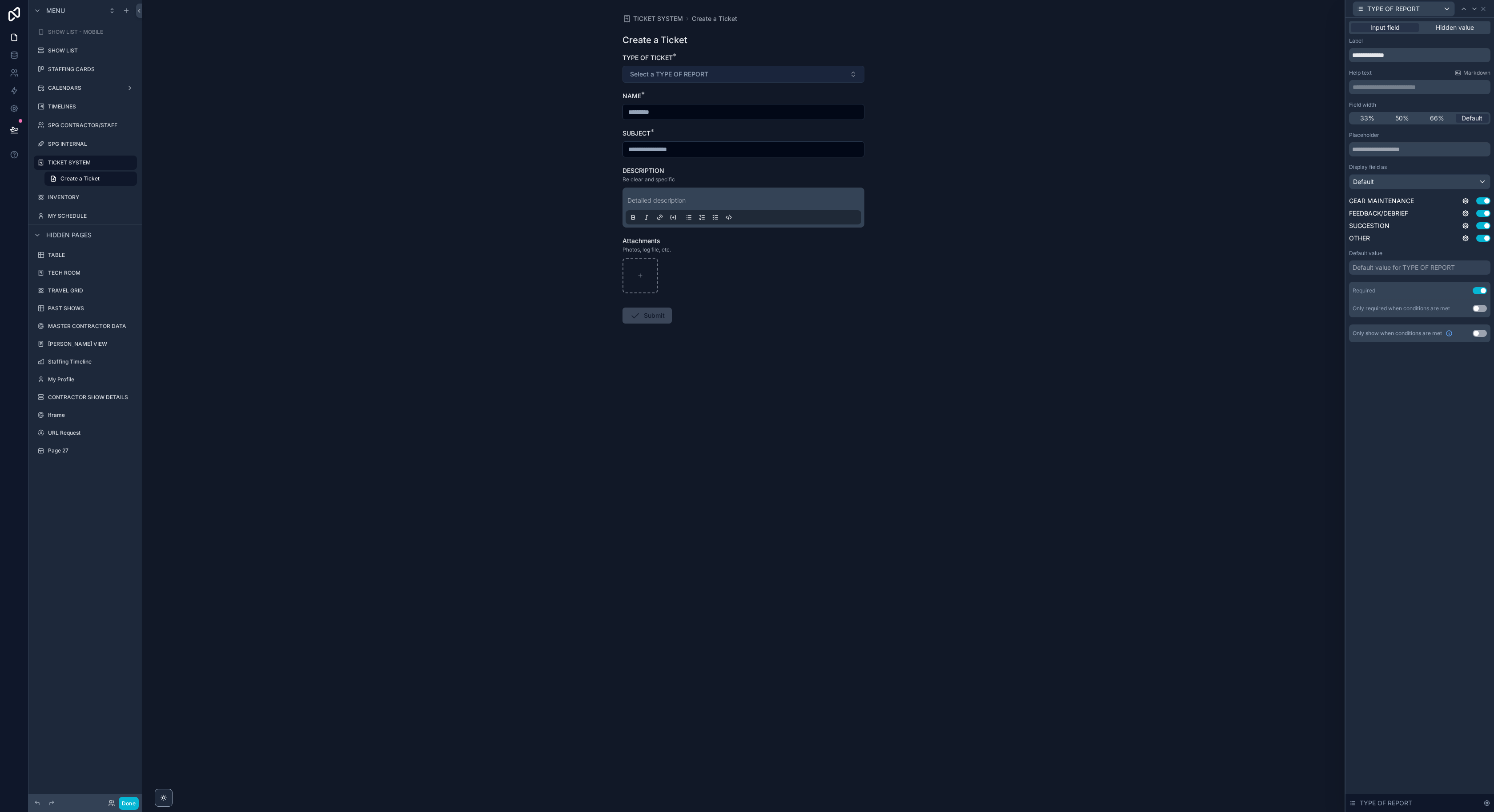
click at [671, 73] on span "Select a TYPE OF REPORT" at bounding box center [670, 74] width 79 height 9
click at [682, 129] on div "FEEDBACK/DEBRIEF" at bounding box center [743, 123] width 238 height 13
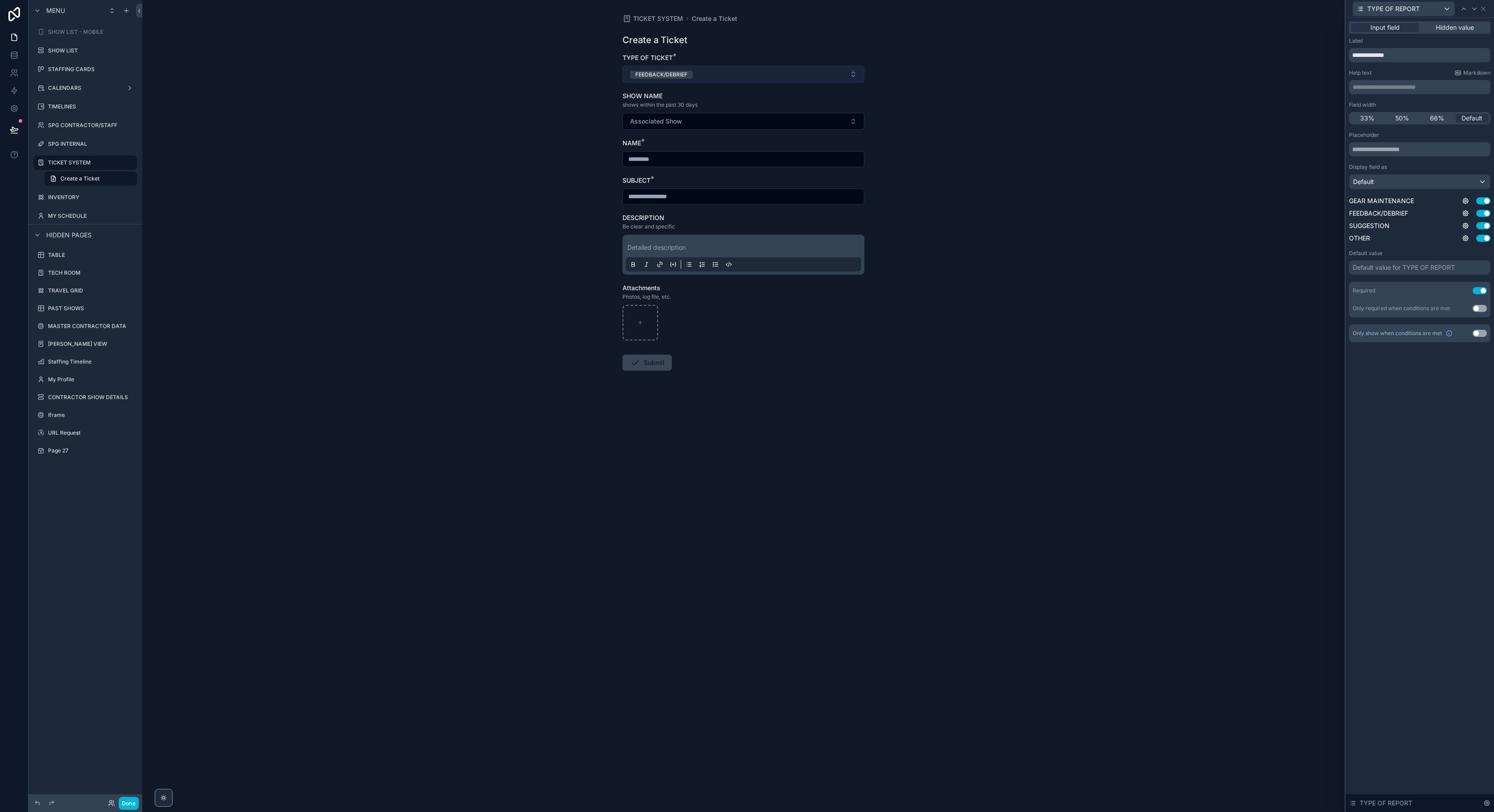
click at [698, 76] on button "FEEDBACK/DEBRIEF" at bounding box center [744, 74] width 242 height 17
click at [699, 136] on div "SUGGESTION" at bounding box center [743, 136] width 238 height 13
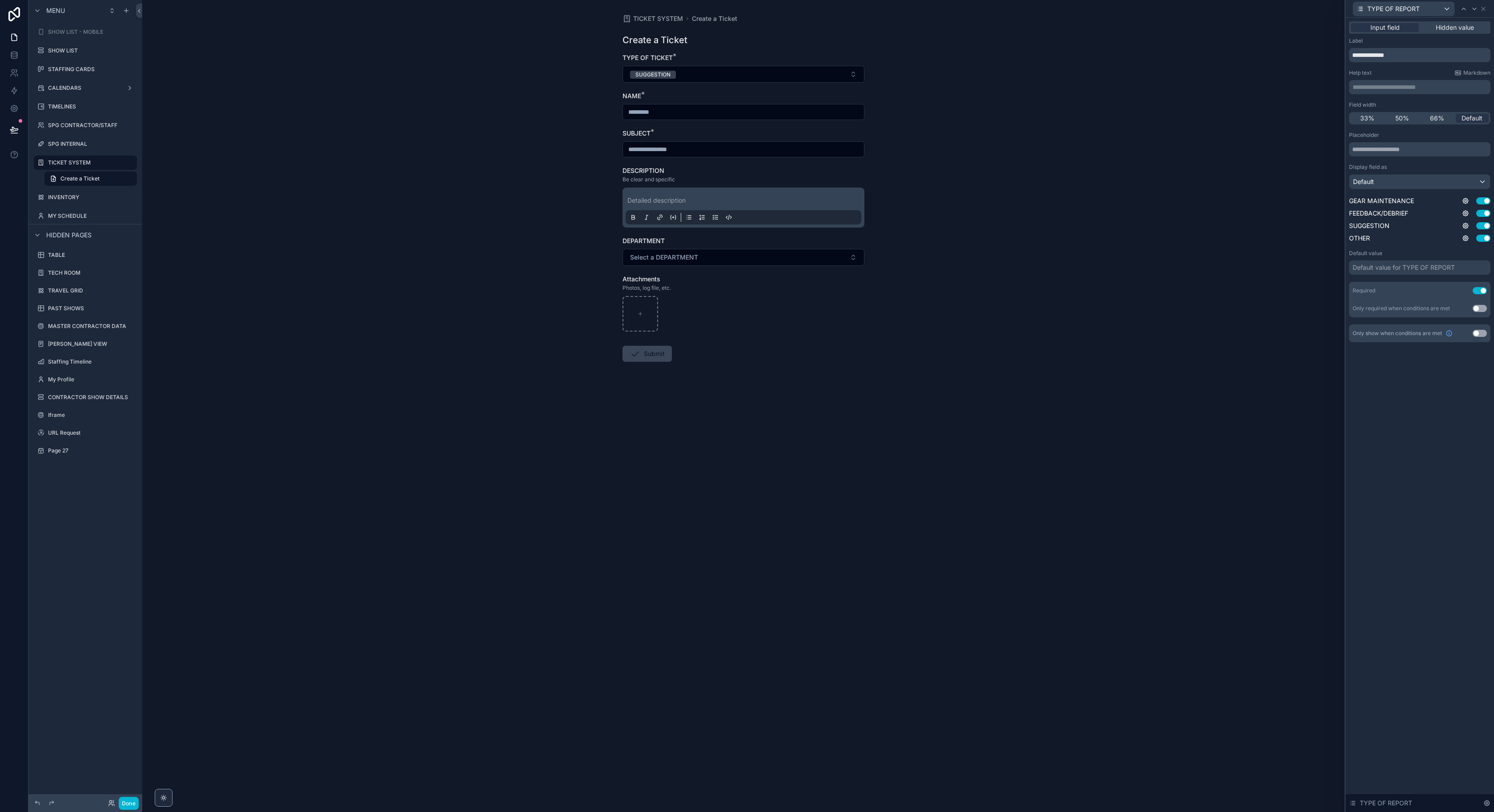
click at [712, 64] on div "TYPE OF TICKET * SUGGESTION" at bounding box center [744, 68] width 242 height 29
click at [711, 75] on button "SUGGESTION" at bounding box center [744, 74] width 242 height 17
click at [710, 151] on div "OTHER" at bounding box center [743, 149] width 238 height 13
click at [710, 68] on button "OTHER" at bounding box center [744, 74] width 242 height 17
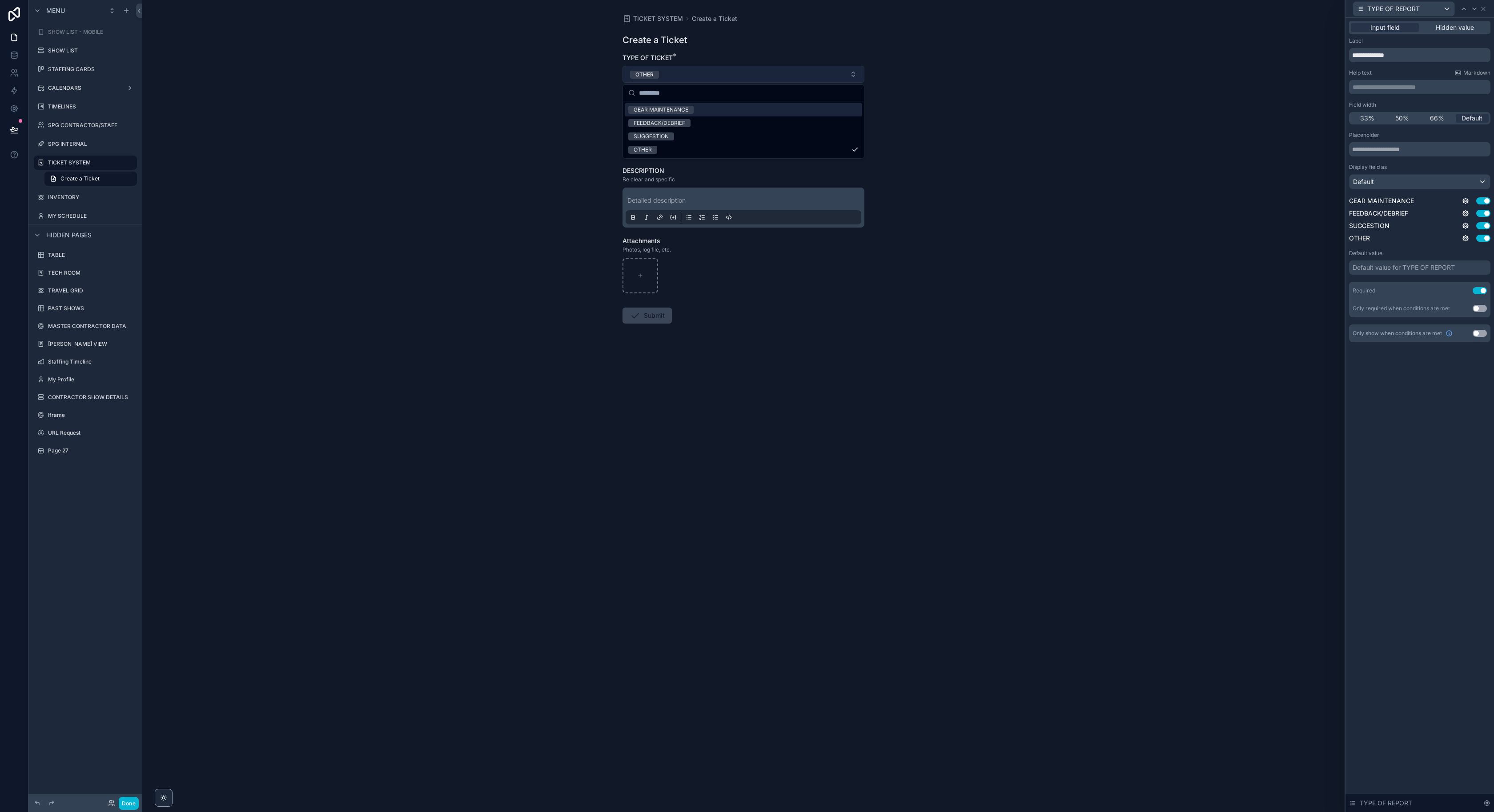
click at [710, 70] on button "OTHER" at bounding box center [744, 74] width 242 height 17
click at [710, 69] on button "OTHER" at bounding box center [744, 74] width 242 height 17
click at [701, 124] on div "FEEDBACK/DEBRIEF" at bounding box center [743, 123] width 238 height 13
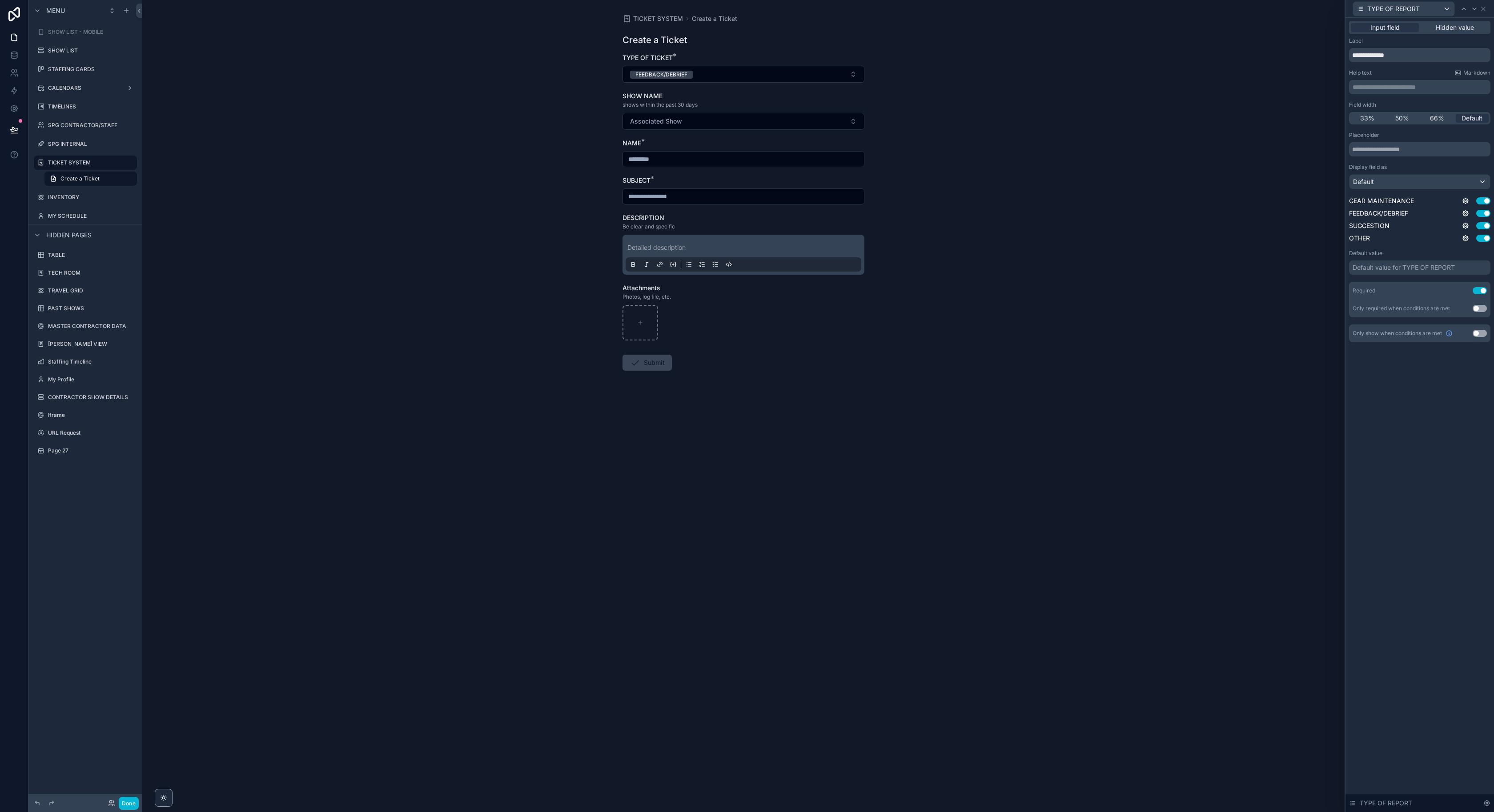
click at [702, 198] on input "scrollable content" at bounding box center [743, 196] width 241 height 13
click at [695, 238] on div "Detailed description" at bounding box center [744, 255] width 242 height 40
click at [691, 244] on p "scrollable content" at bounding box center [745, 248] width 236 height 9
click at [576, 212] on div "TICKET SYSTEM Create a Ticket Create a Ticket TYPE OF TICKET * FEEDBACK/DEBRIEF…" at bounding box center [744, 406] width 1203 height 812
click at [705, 68] on button "FEEDBACK/DEBRIEF" at bounding box center [744, 74] width 242 height 17
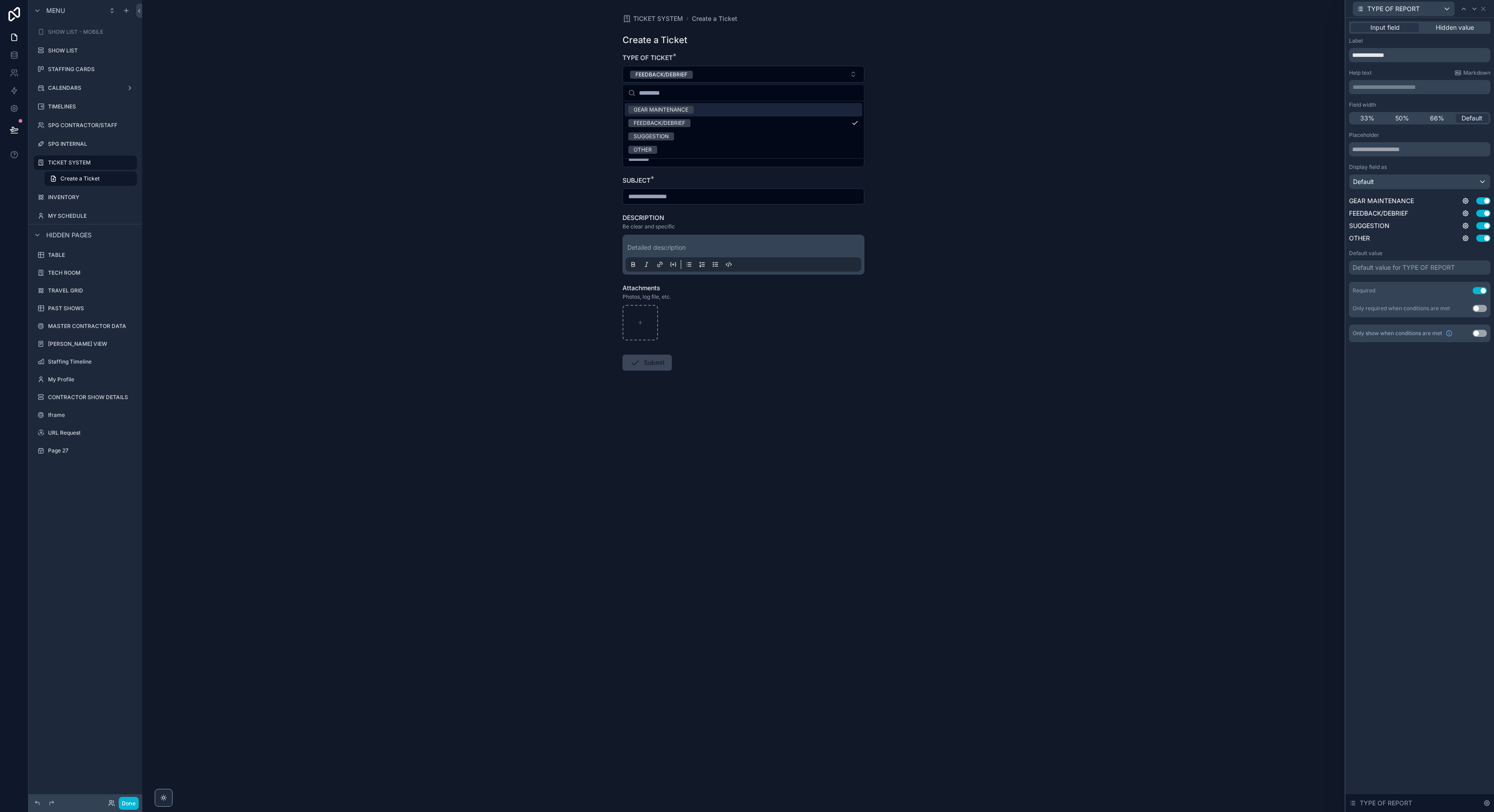
click at [703, 110] on div "GEAR MAINTENANCE" at bounding box center [743, 110] width 238 height 13
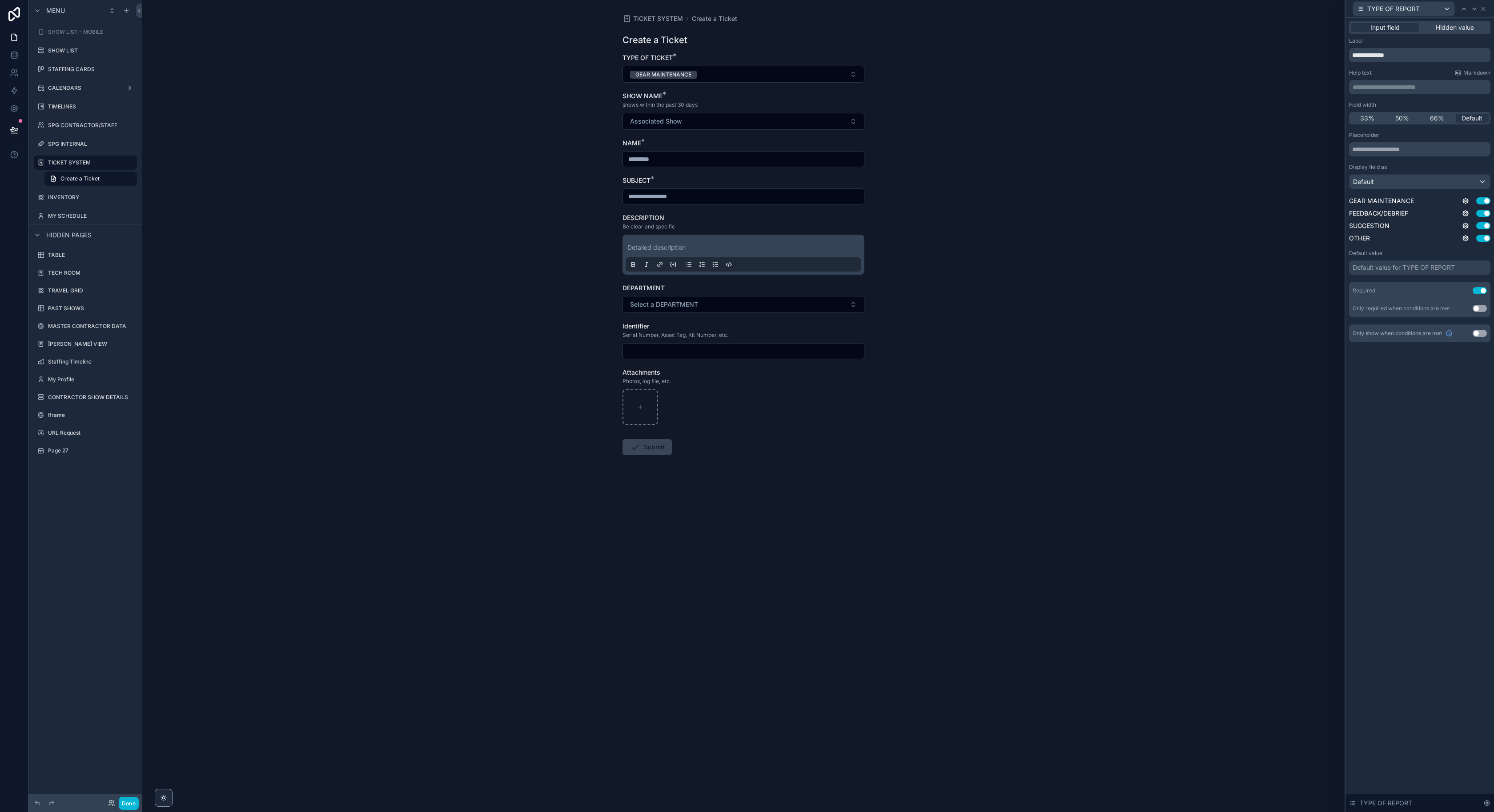
click at [554, 99] on div "TICKET SYSTEM Create a Ticket Create a Ticket TYPE OF TICKET * GEAR MAINTENANCE…" at bounding box center [744, 406] width 1203 height 812
click at [462, 186] on div "TICKET SYSTEM Create a Ticket Create a Ticket TYPE OF TICKET * GEAR MAINTENANCE…" at bounding box center [744, 406] width 1203 height 812
click at [803, 71] on button "GEAR MAINTENANCE" at bounding box center [744, 74] width 242 height 17
click at [746, 113] on div "GEAR MAINTENANCE" at bounding box center [743, 110] width 238 height 13
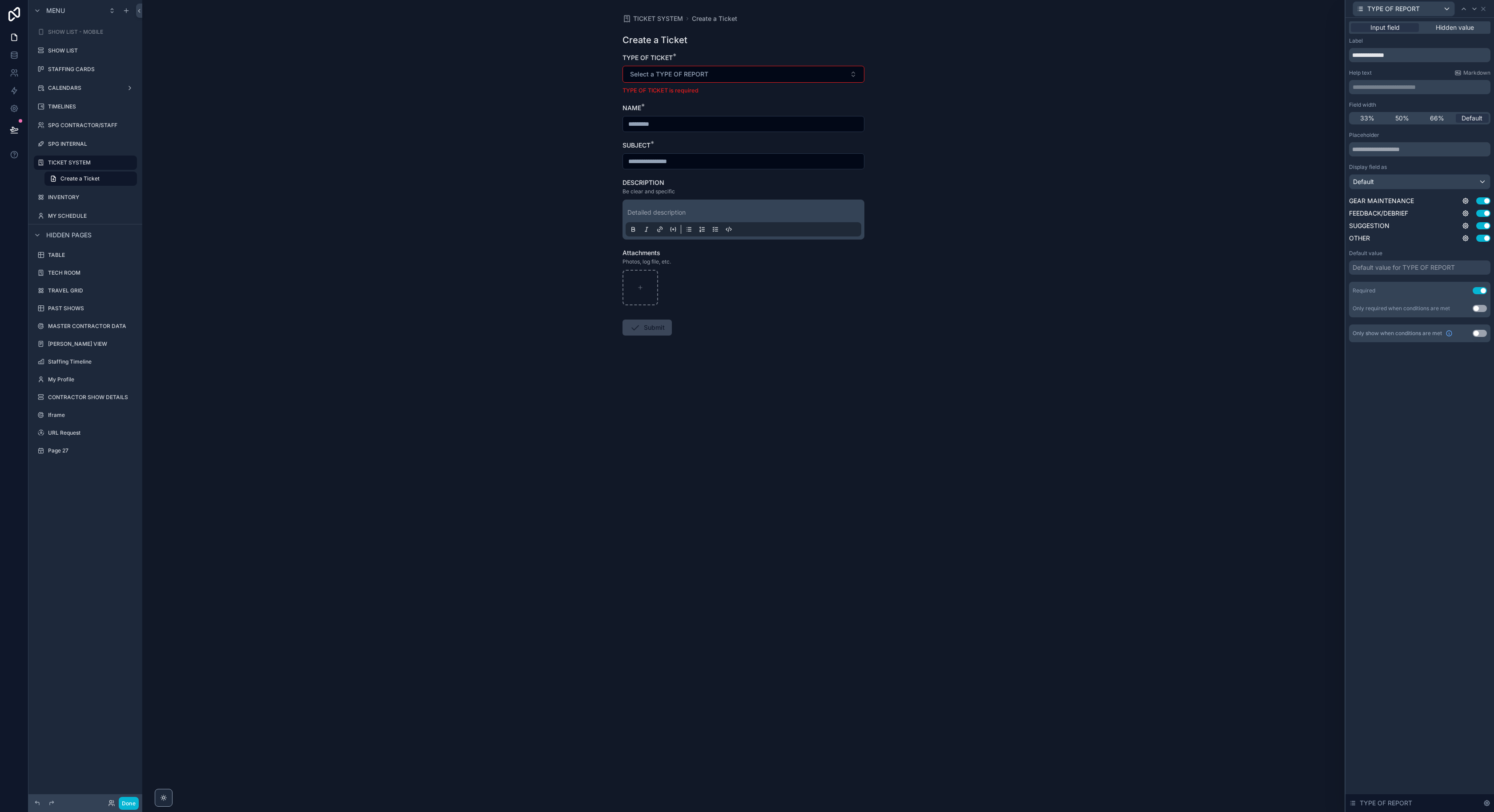
click at [971, 153] on div "TICKET SYSTEM Create a Ticket Create a Ticket TYPE OF TICKET * Select a TYPE OF…" at bounding box center [744, 406] width 1203 height 812
click at [682, 91] on p "TYPE OF TICKET is required" at bounding box center [744, 90] width 242 height 8
click at [1455, 27] on span "Hidden value" at bounding box center [1455, 27] width 38 height 9
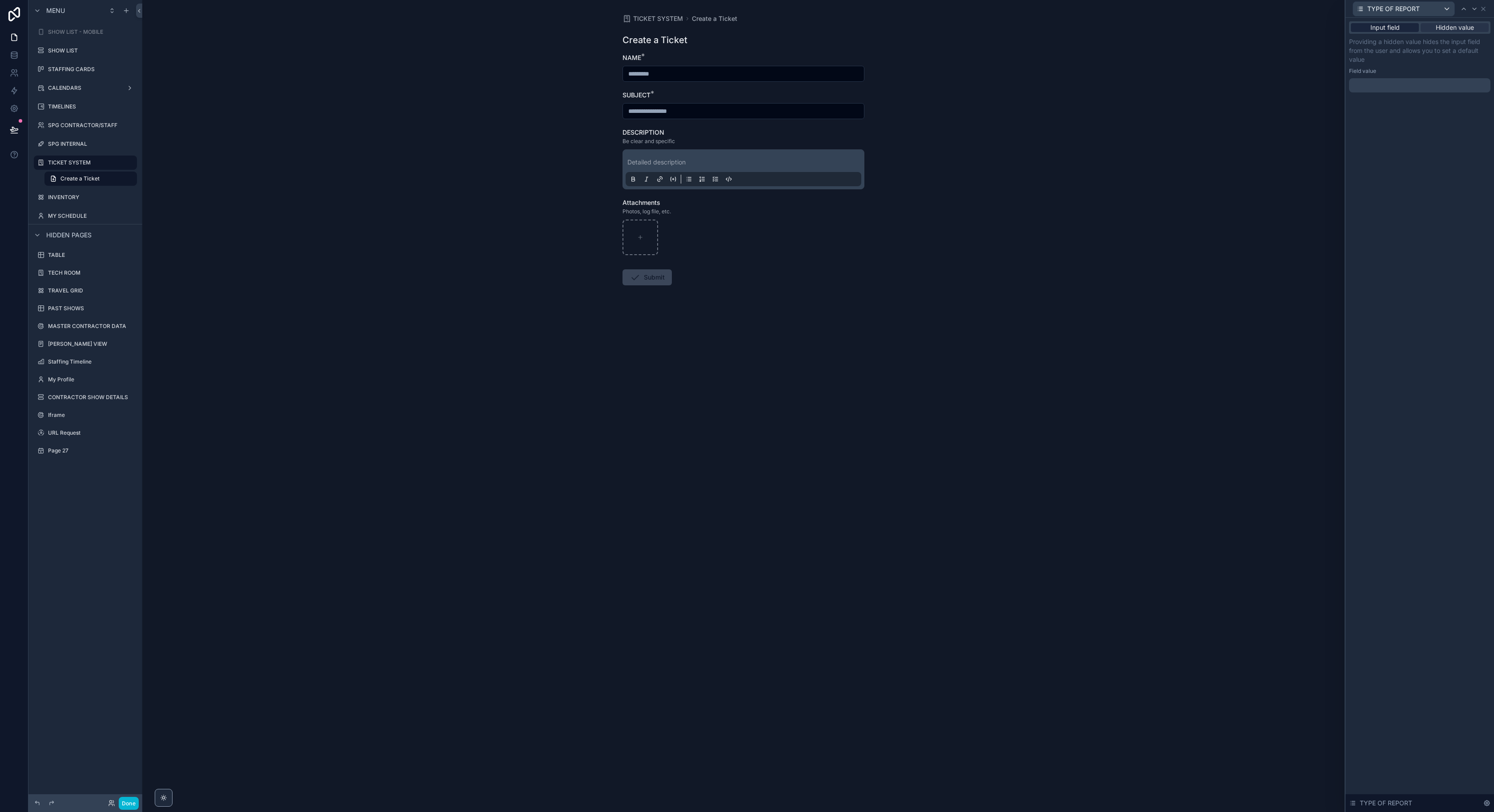
click at [1396, 27] on span "Input field" at bounding box center [1385, 27] width 29 height 9
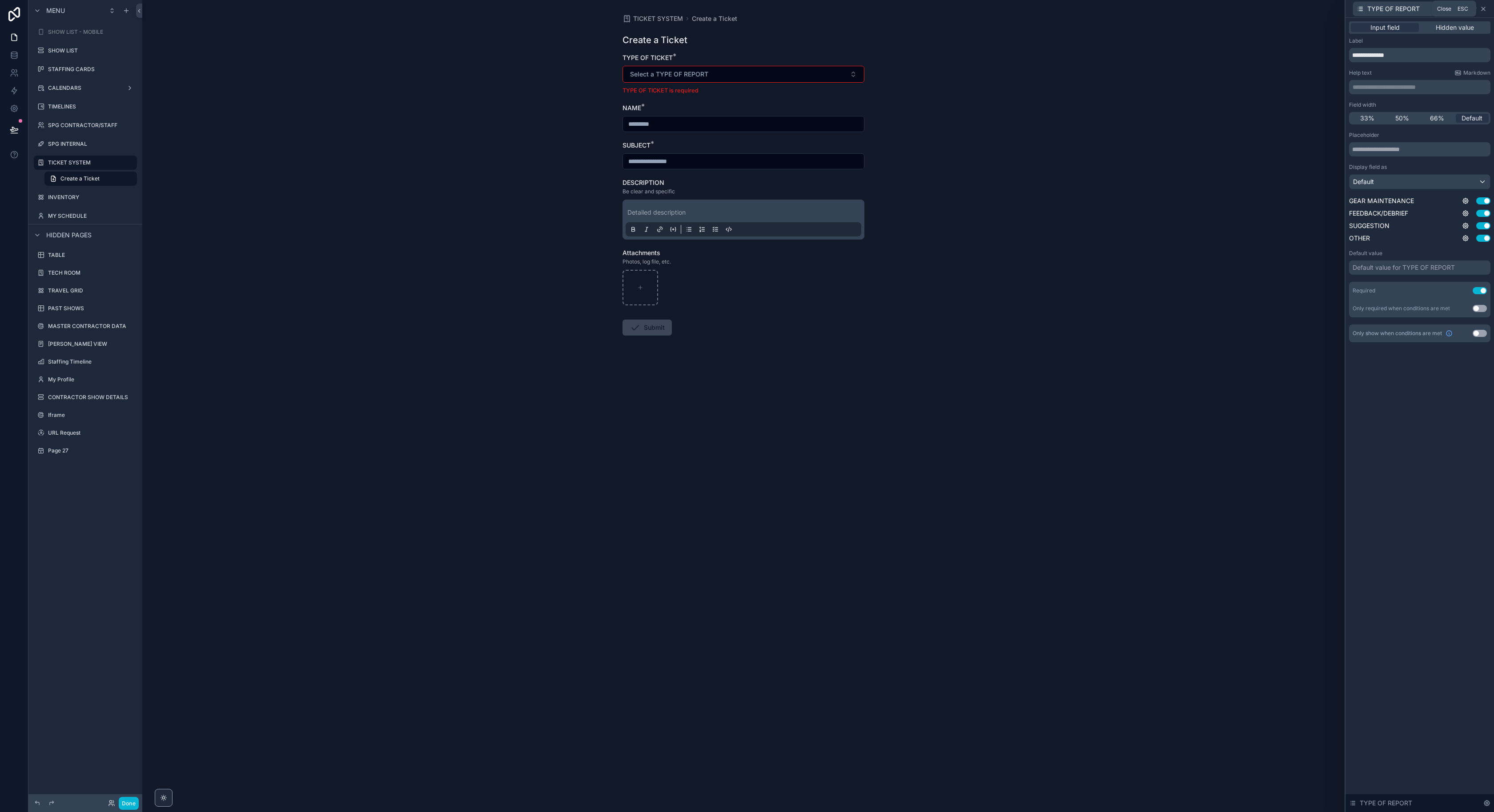
click at [1483, 8] on icon at bounding box center [1483, 8] width 7 height 7
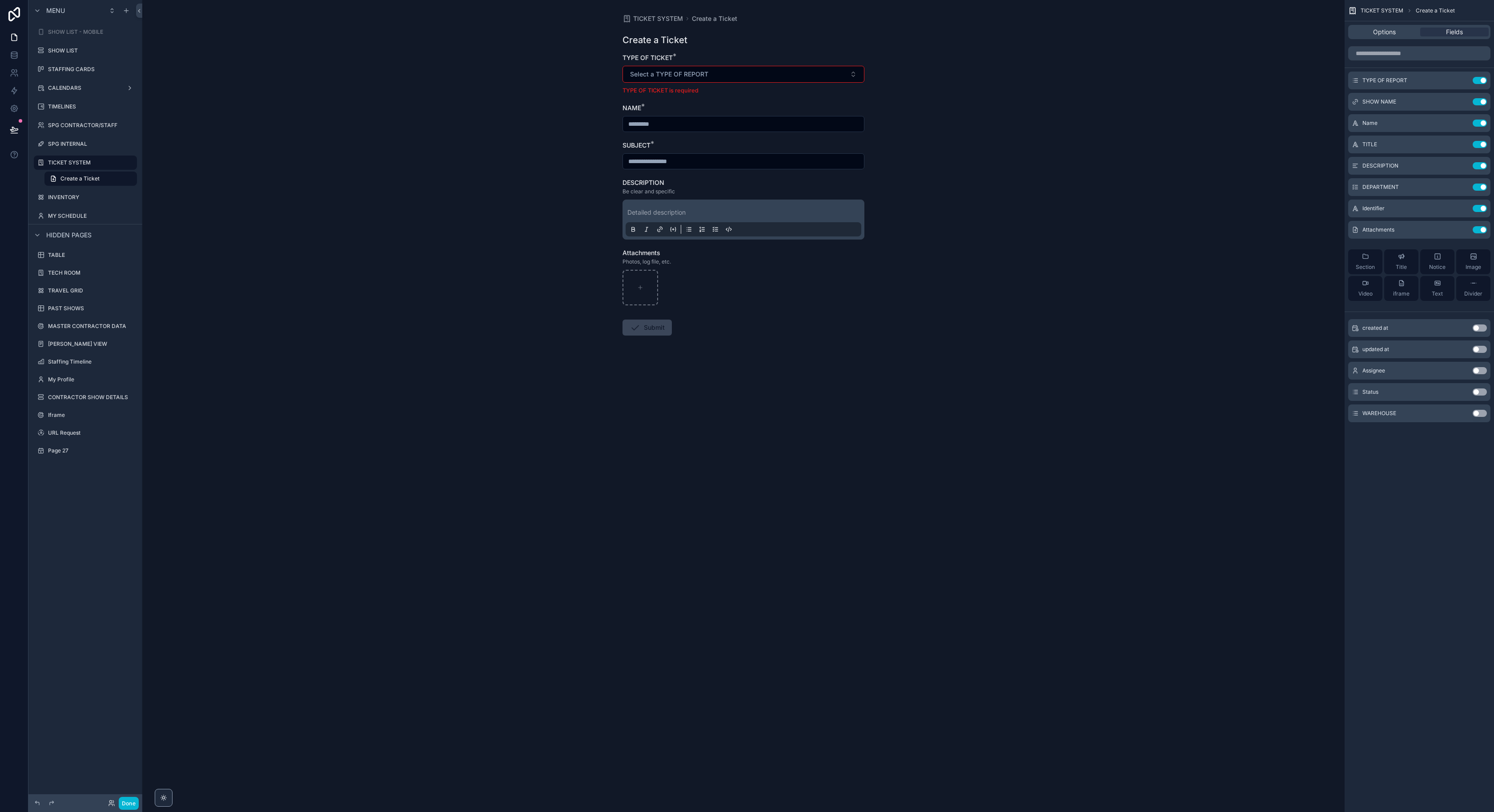
click at [1401, 430] on div "TYPE OF REPORT Use setting SHOW NAME Use setting Name Use setting TITLE Use set…" at bounding box center [1420, 238] width 150 height 390
click at [1475, 433] on button "Use setting" at bounding box center [1480, 435] width 14 height 7
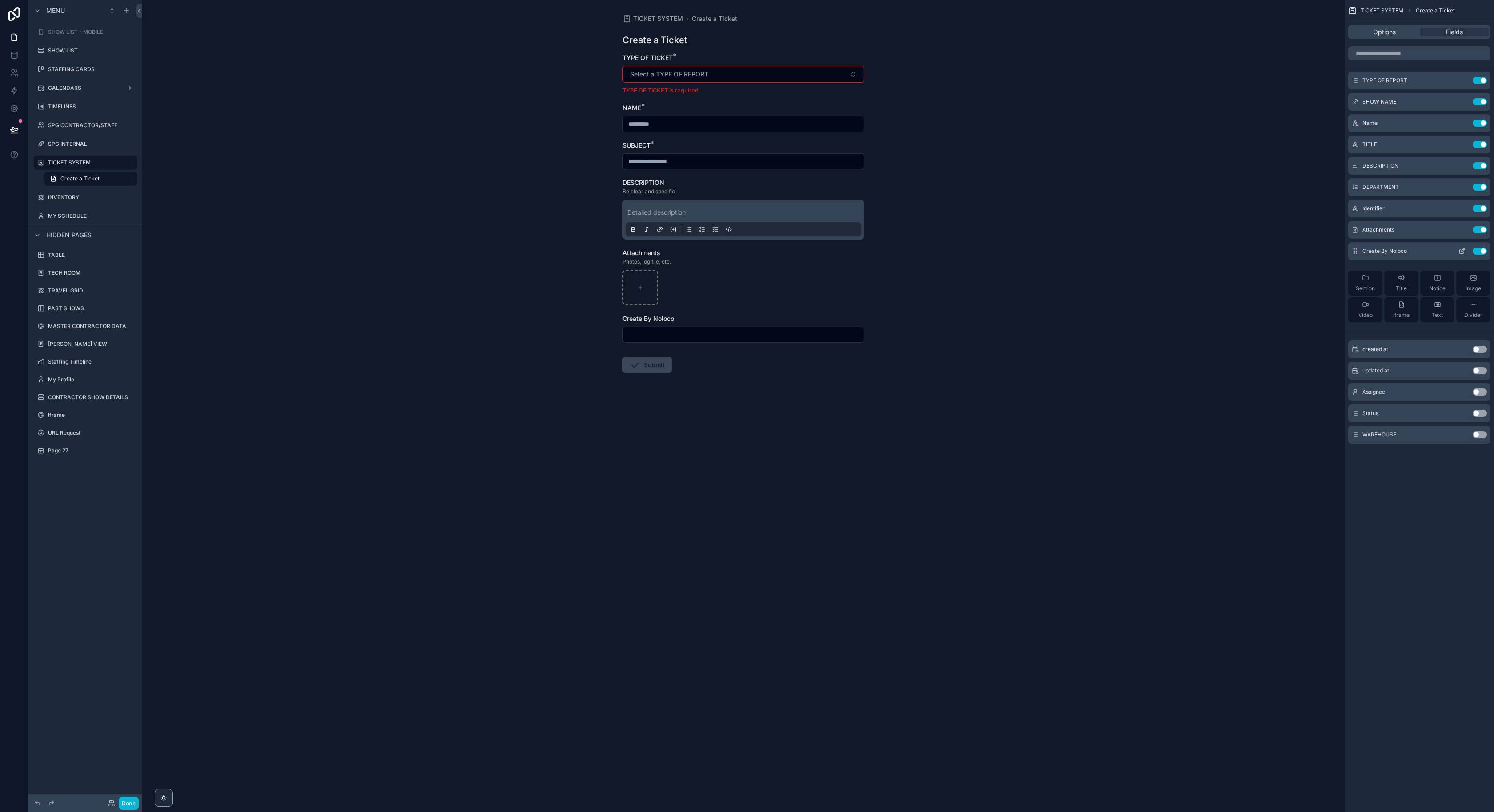
click at [1460, 251] on icon "scrollable content" at bounding box center [1462, 251] width 4 height 4
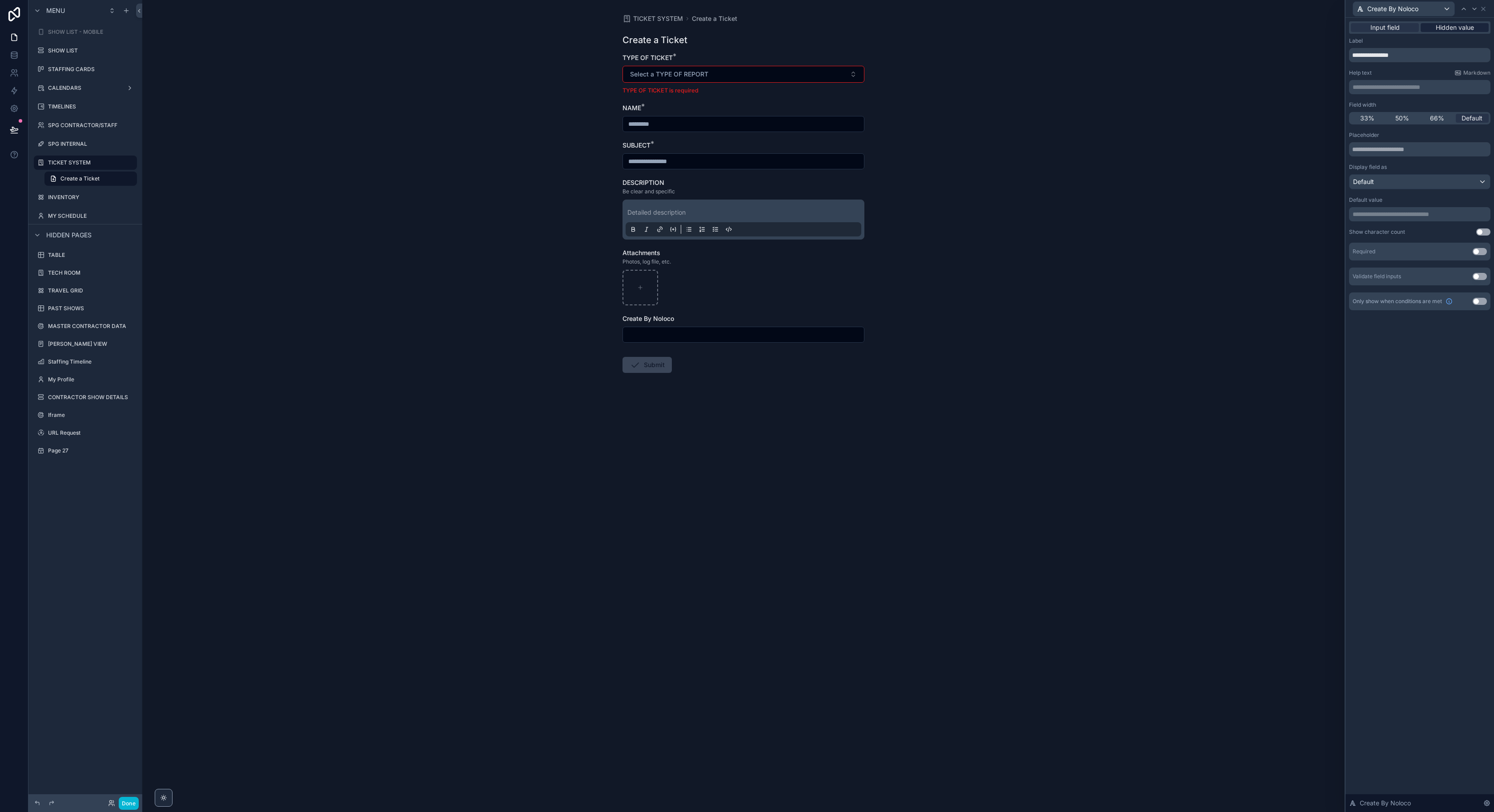
click at [1454, 29] on span "Hidden value" at bounding box center [1455, 27] width 38 height 9
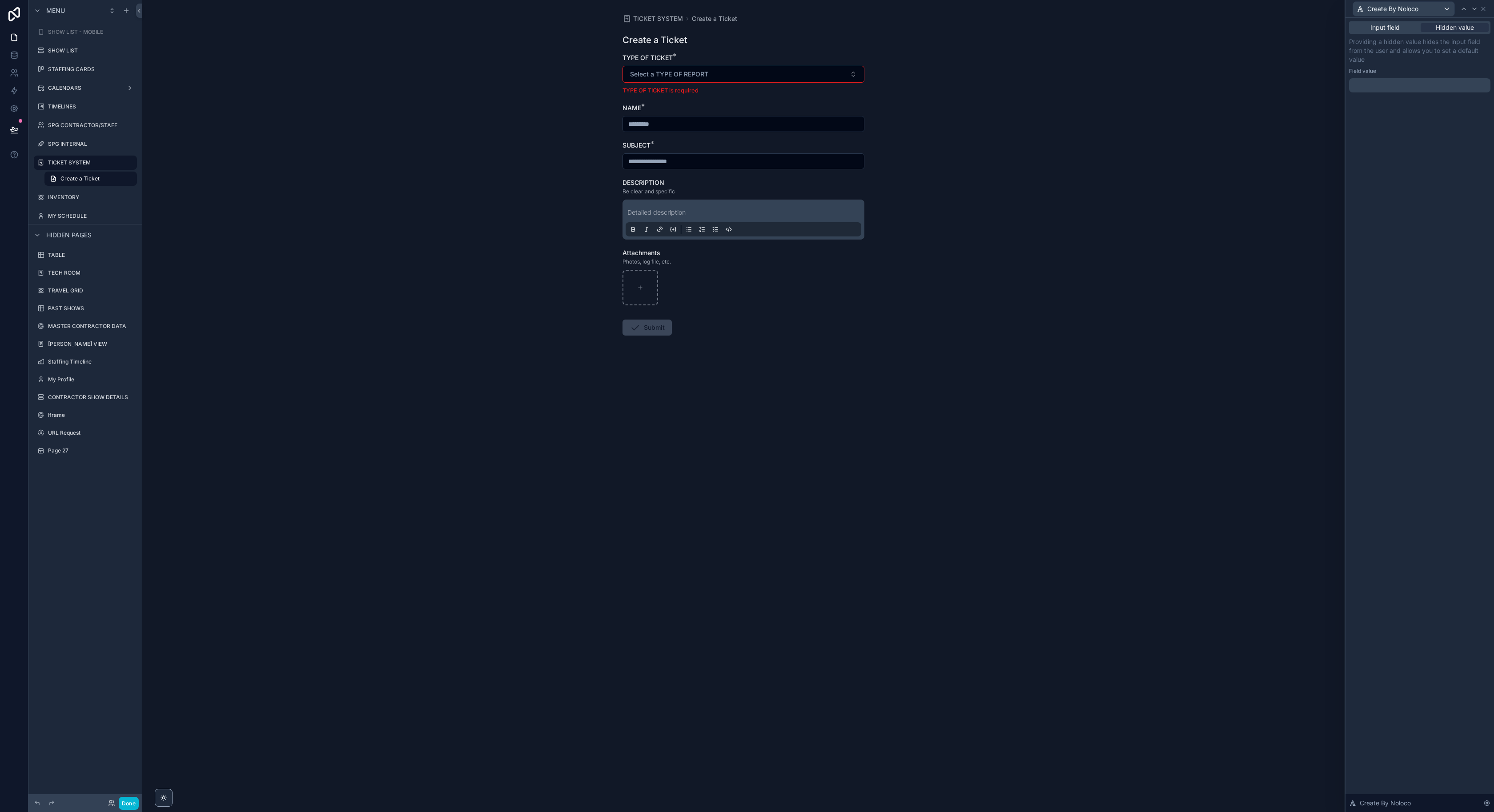
click at [1379, 90] on div "﻿" at bounding box center [1420, 86] width 141 height 14
click at [1381, 87] on p "﻿" at bounding box center [1421, 86] width 136 height 9
click at [1306, 162] on span "The current user's values" at bounding box center [1315, 159] width 71 height 7
click at [1395, 152] on li "first name" at bounding box center [1421, 153] width 120 height 13
click at [1418, 83] on p "**********" at bounding box center [1421, 87] width 136 height 14
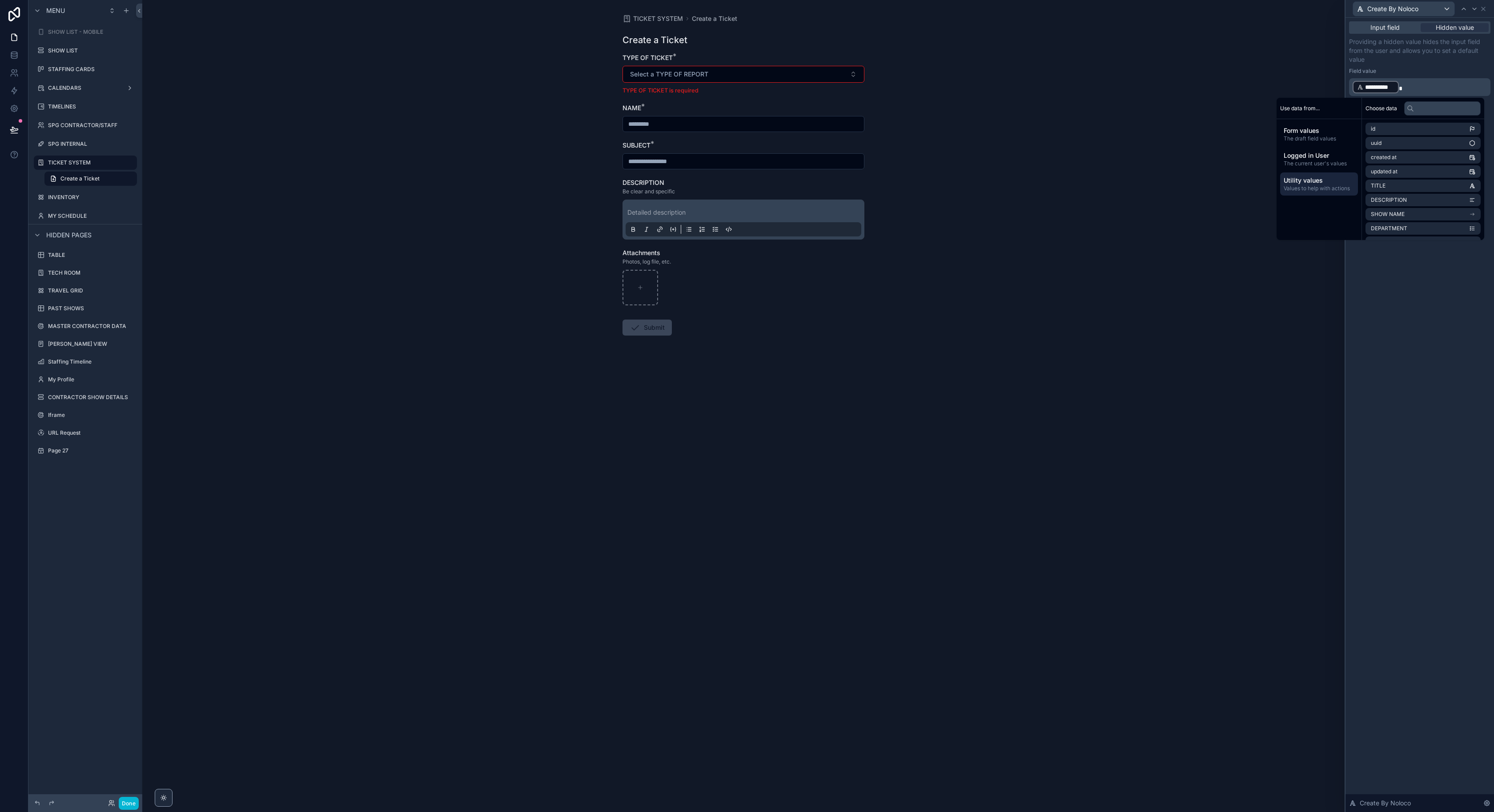
click at [1289, 179] on span "Utility values" at bounding box center [1319, 181] width 71 height 9
click at [1322, 167] on span "The current user's values" at bounding box center [1315, 163] width 71 height 7
click at [1409, 174] on li "last name" at bounding box center [1424, 172] width 115 height 13
click at [1422, 290] on div "**********" at bounding box center [1420, 415] width 148 height 794
click at [1405, 26] on div "Input field" at bounding box center [1384, 27] width 68 height 9
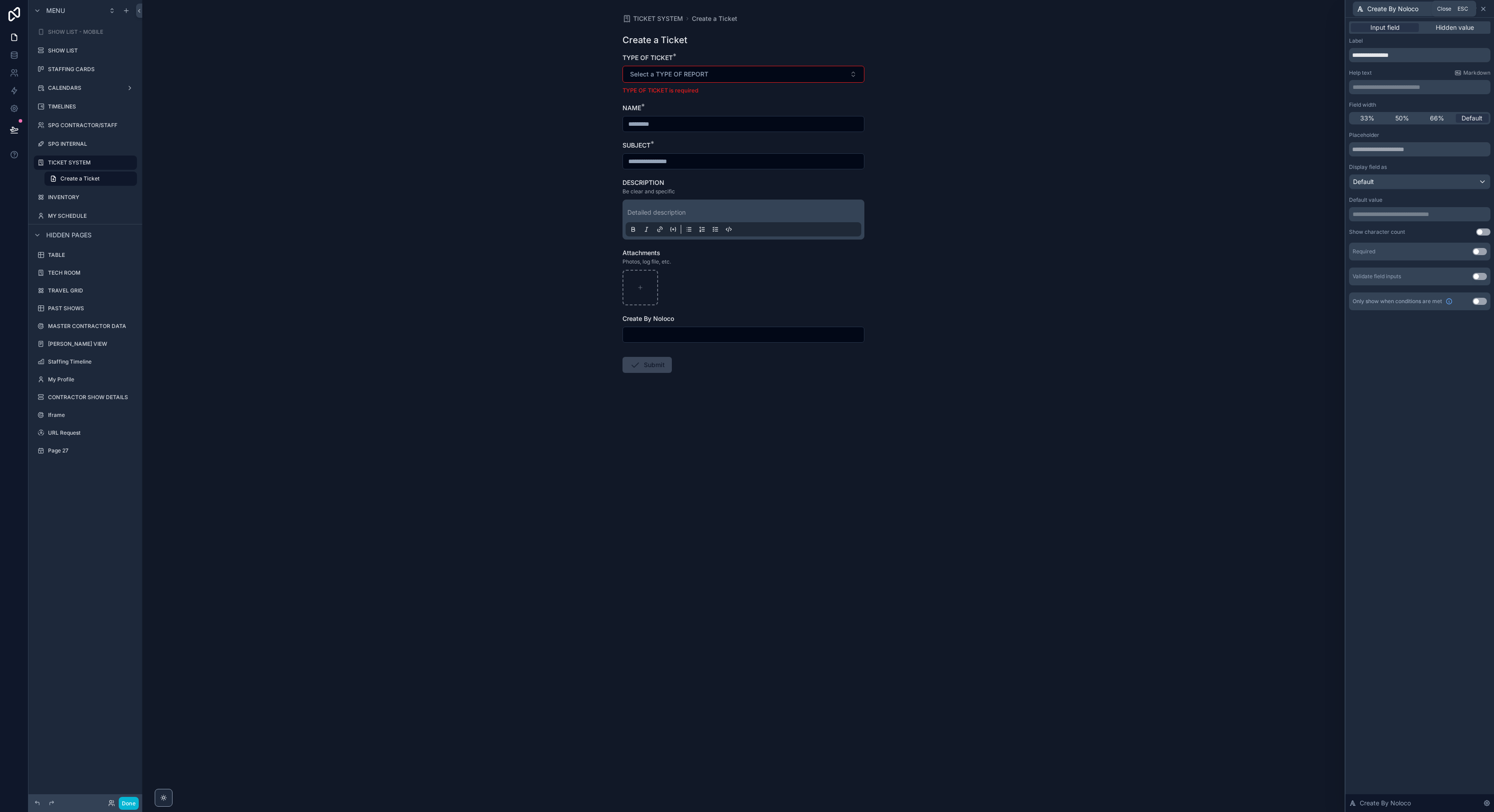
click at [1481, 8] on icon at bounding box center [1483, 8] width 7 height 7
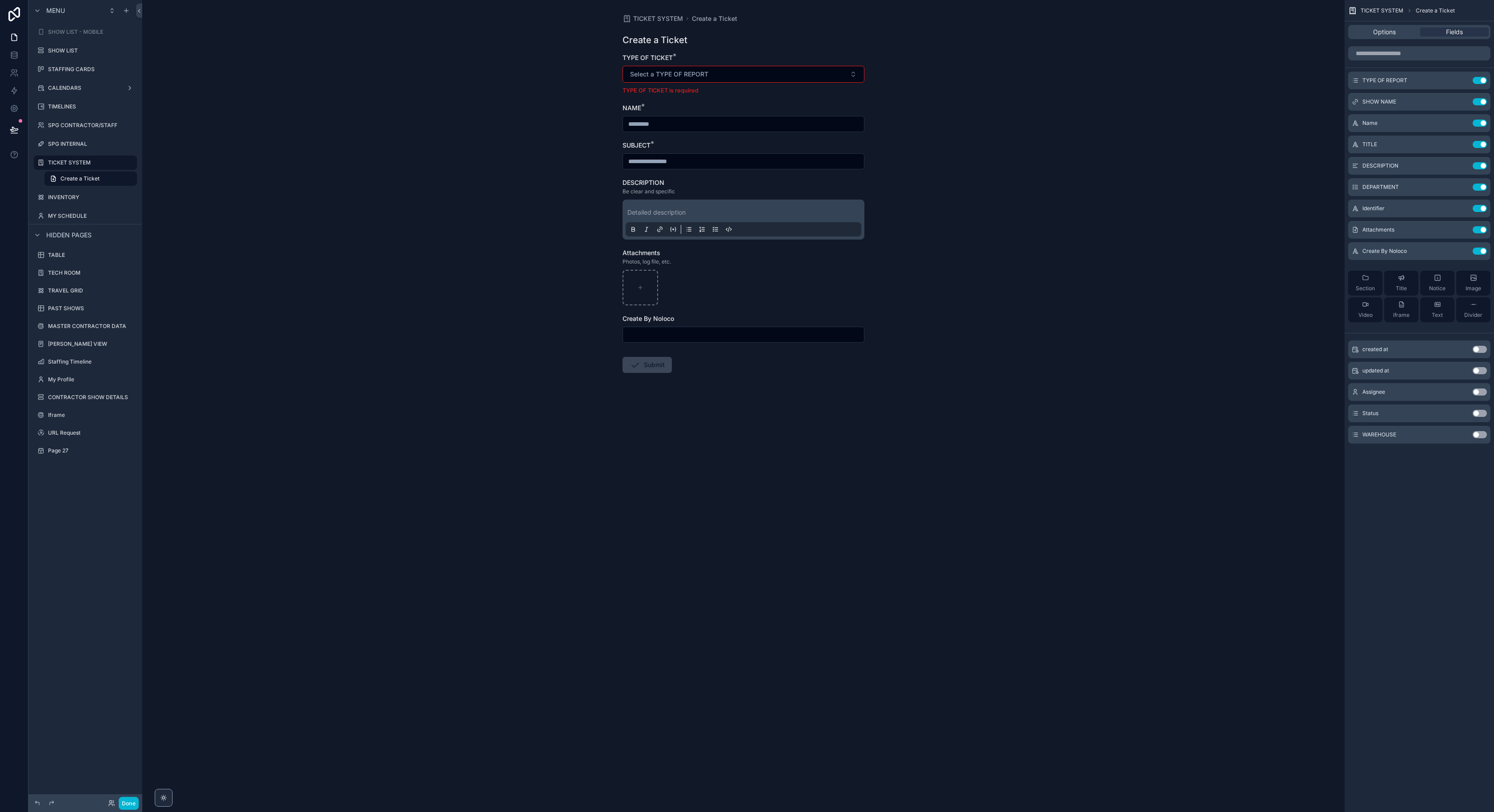
click at [1268, 295] on div "TICKET SYSTEM Create a Ticket Create a Ticket TYPE OF TICKET * Select a TYPE OF…" at bounding box center [744, 406] width 1203 height 812
click at [1459, 251] on icon "scrollable content" at bounding box center [1462, 251] width 7 height 7
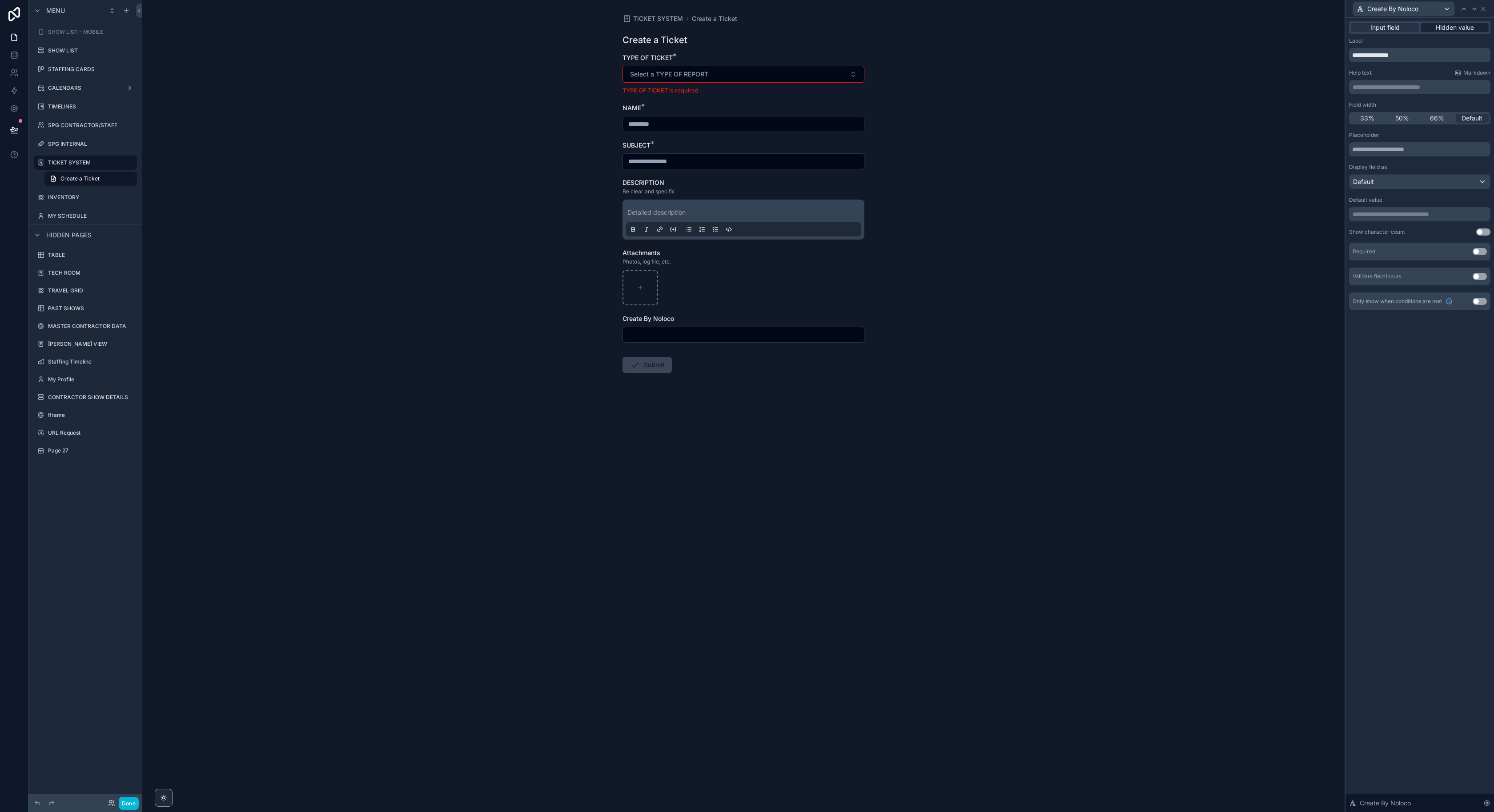
click at [1447, 27] on span "Hidden value" at bounding box center [1455, 27] width 38 height 9
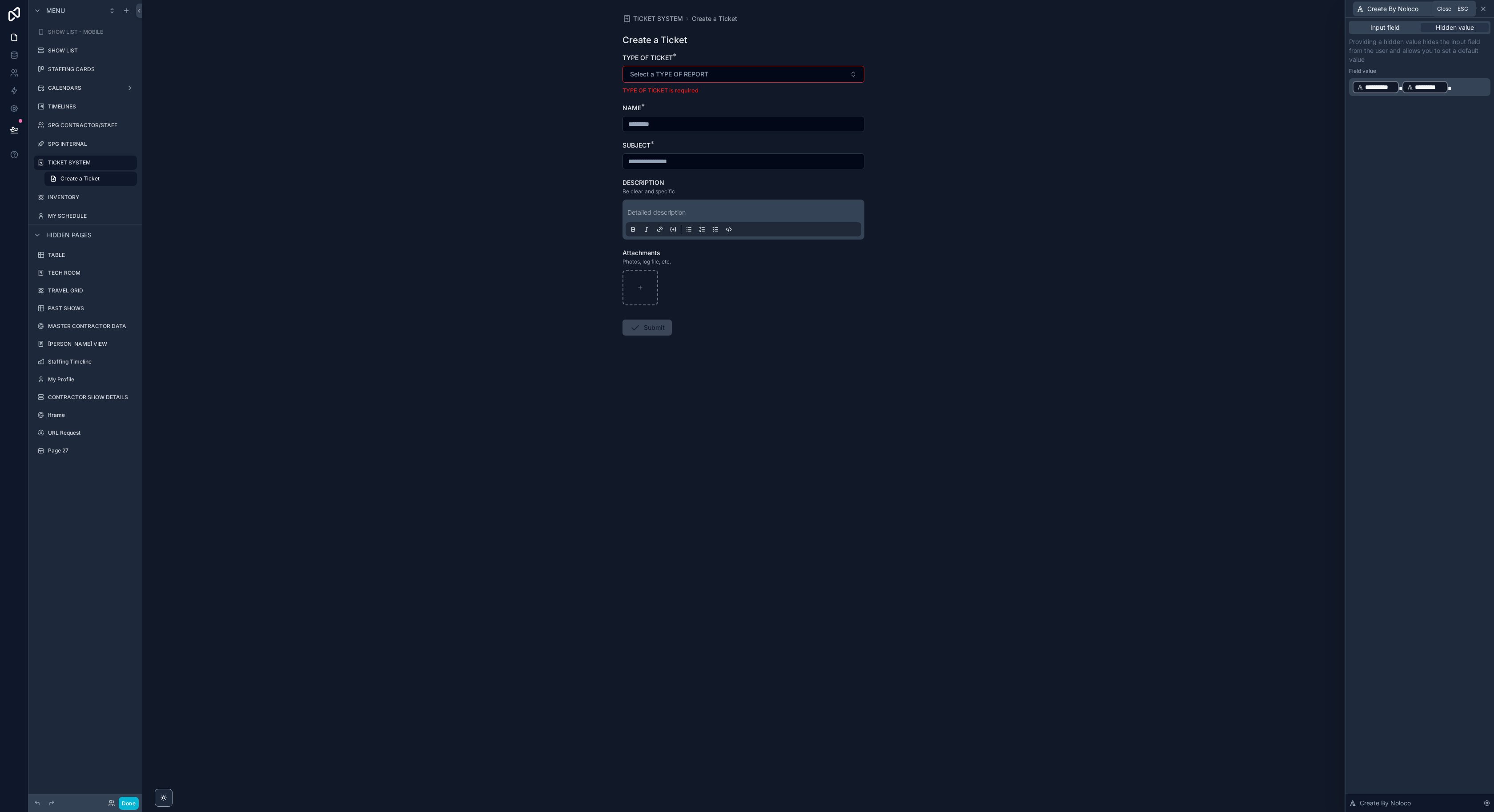
click at [1486, 7] on icon at bounding box center [1483, 8] width 7 height 7
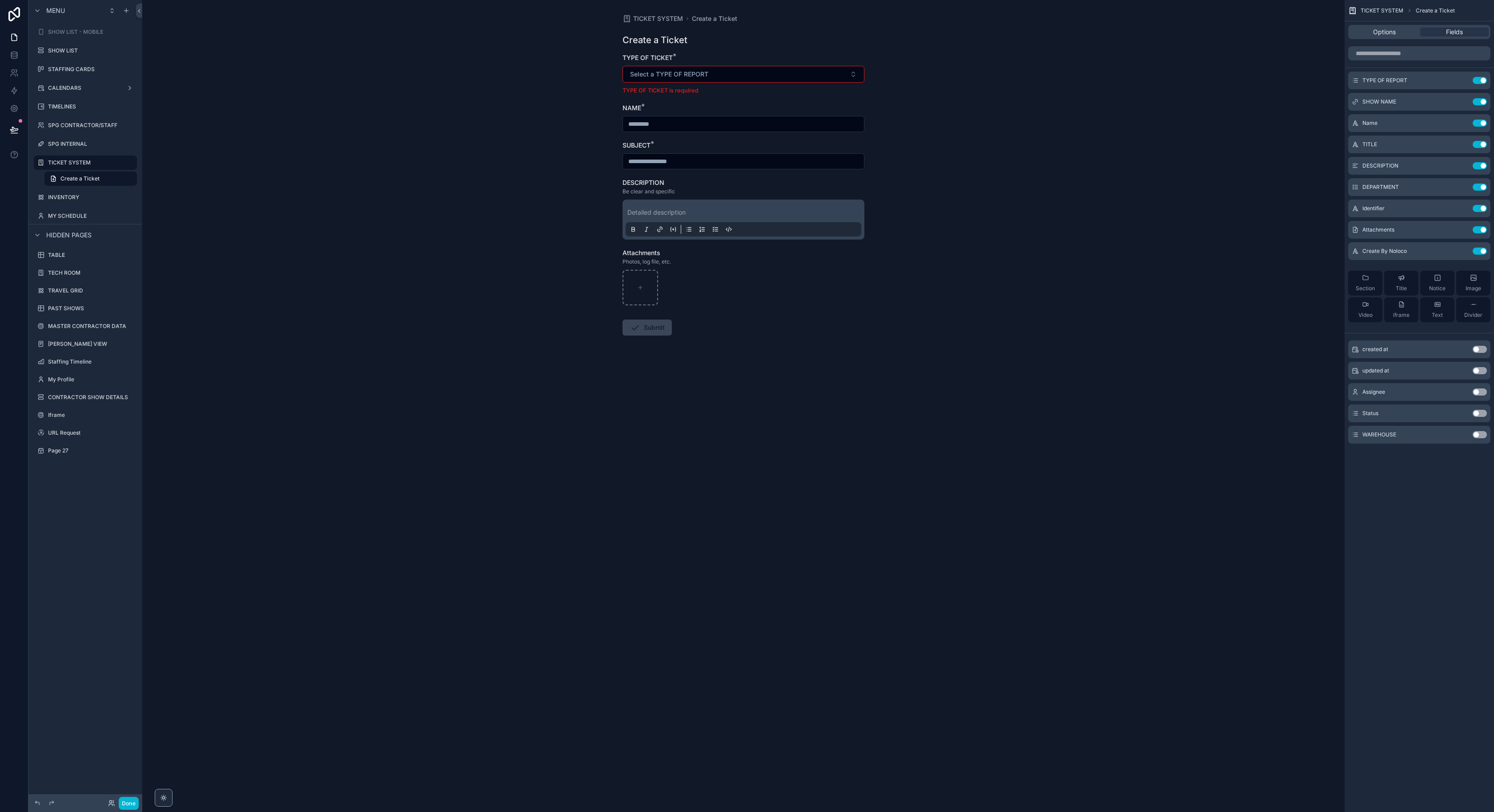
click at [1251, 279] on div "TICKET SYSTEM Create a Ticket Create a Ticket TYPE OF TICKET * Select a TYPE OF…" at bounding box center [744, 406] width 1203 height 812
click at [1374, 34] on span "Options" at bounding box center [1384, 32] width 23 height 9
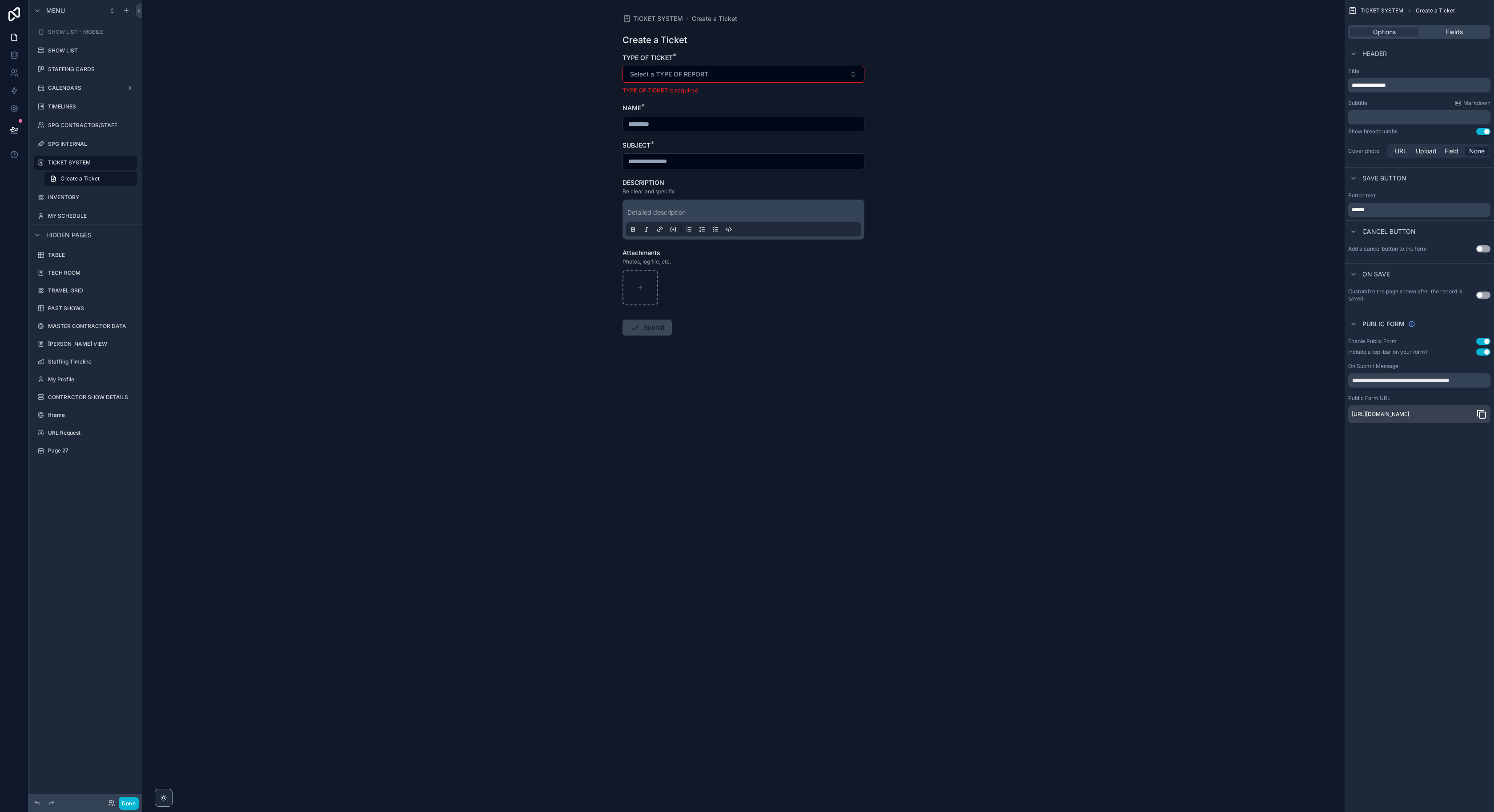
click at [1480, 416] on icon "scrollable content" at bounding box center [1481, 414] width 11 height 11
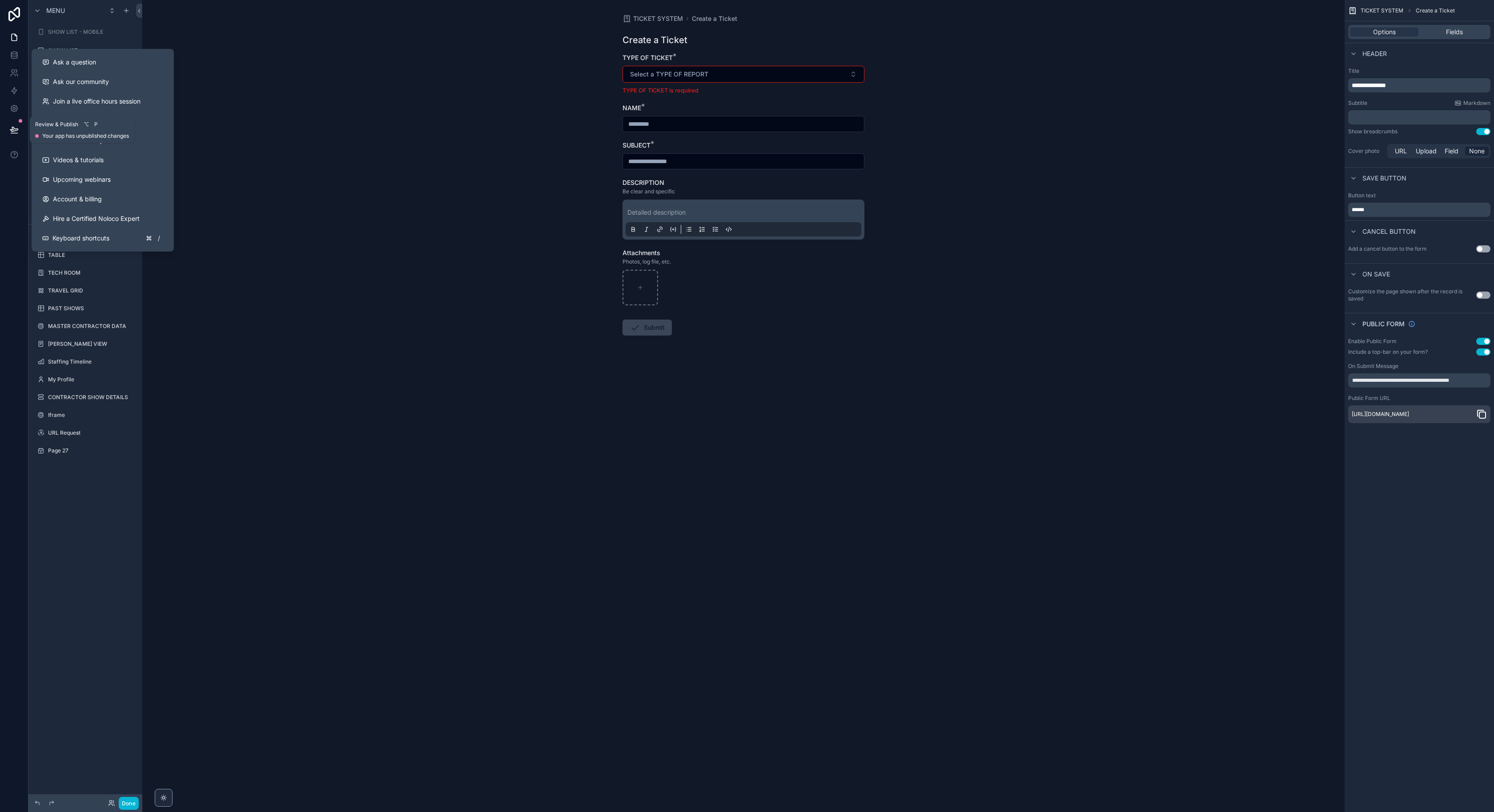
click at [16, 135] on button at bounding box center [14, 129] width 20 height 25
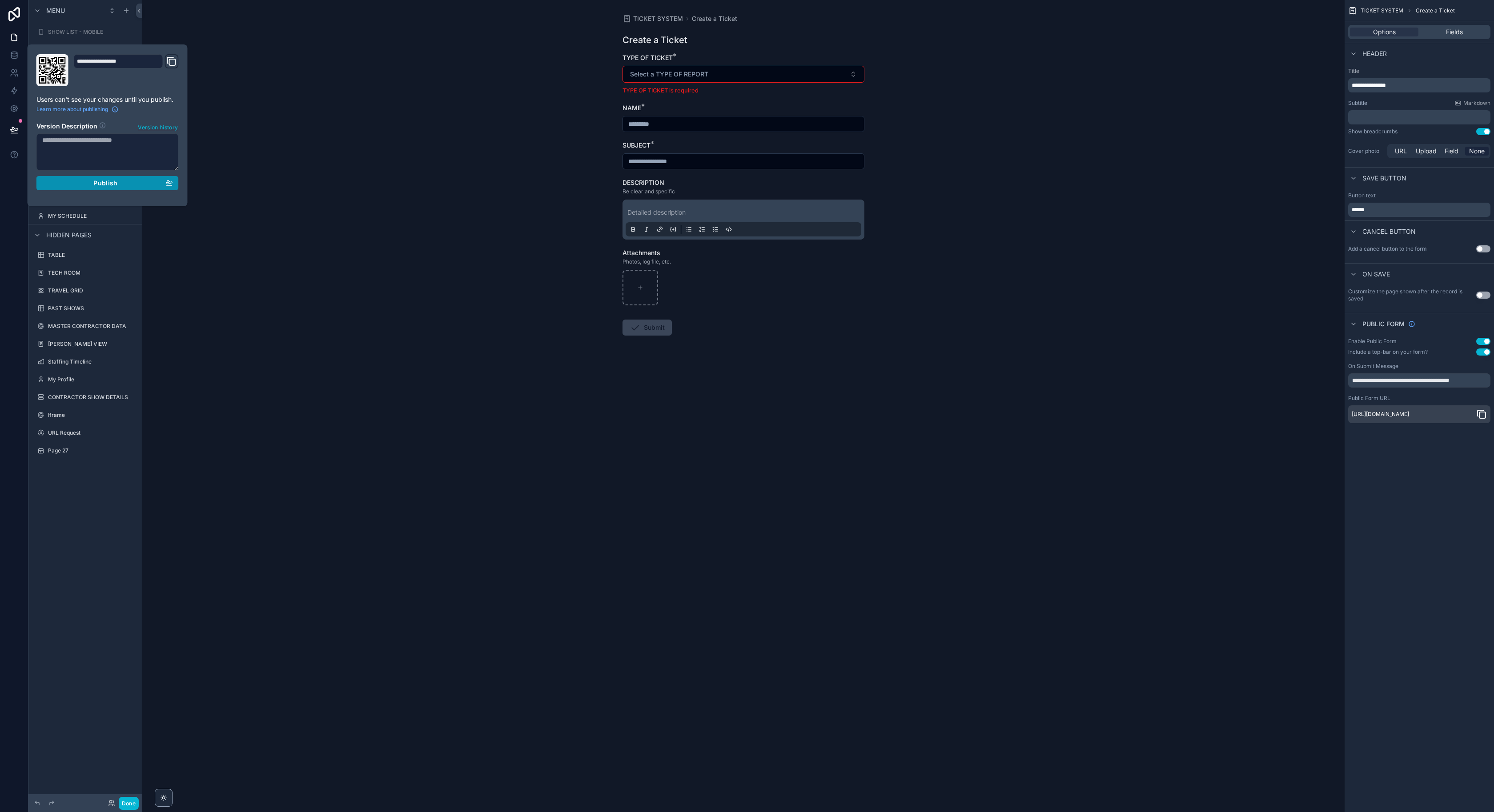
click at [161, 186] on div "Publish" at bounding box center [108, 183] width 131 height 8
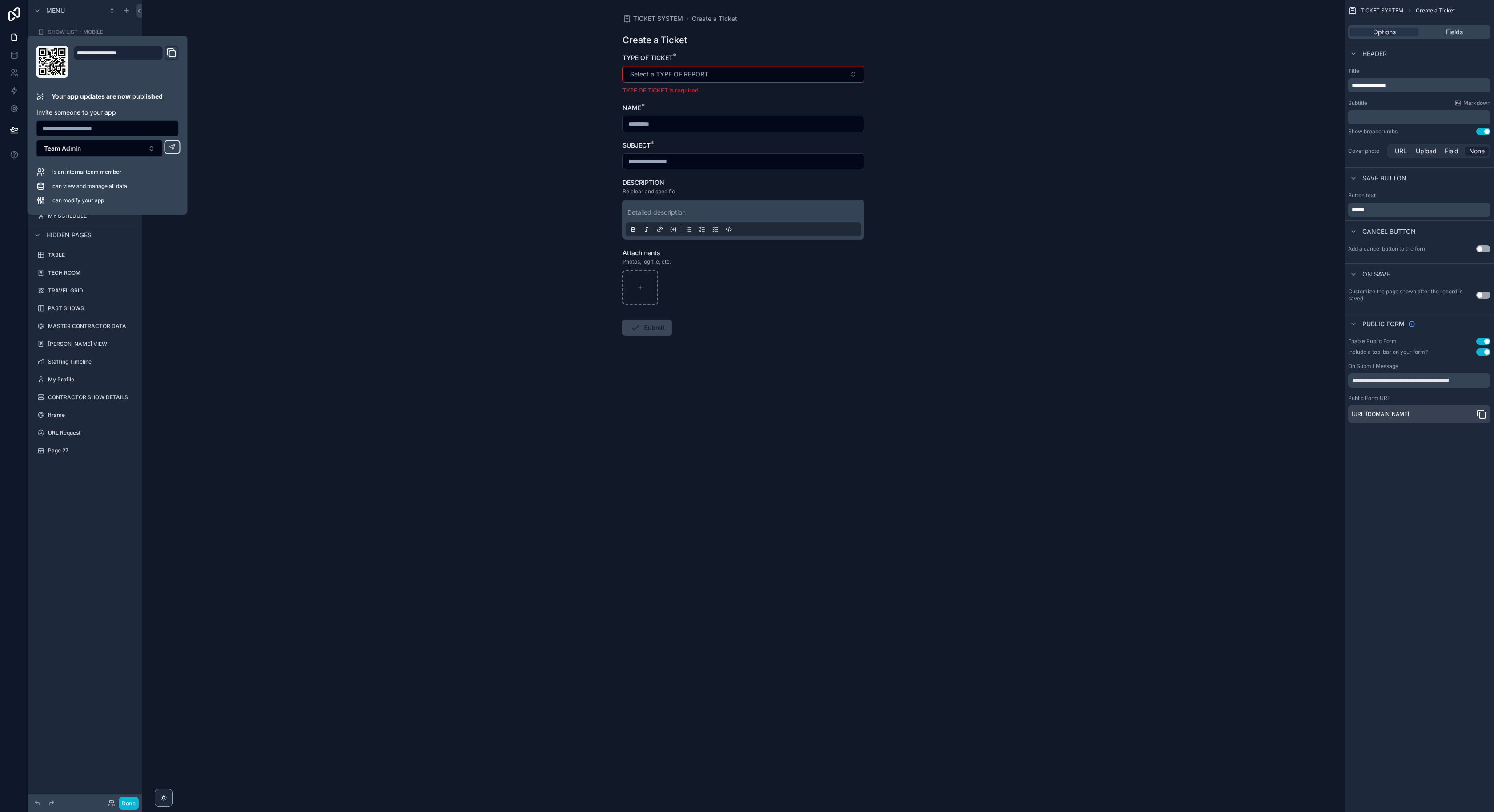
click at [862, 274] on div "scrollable content" at bounding box center [744, 288] width 242 height 35
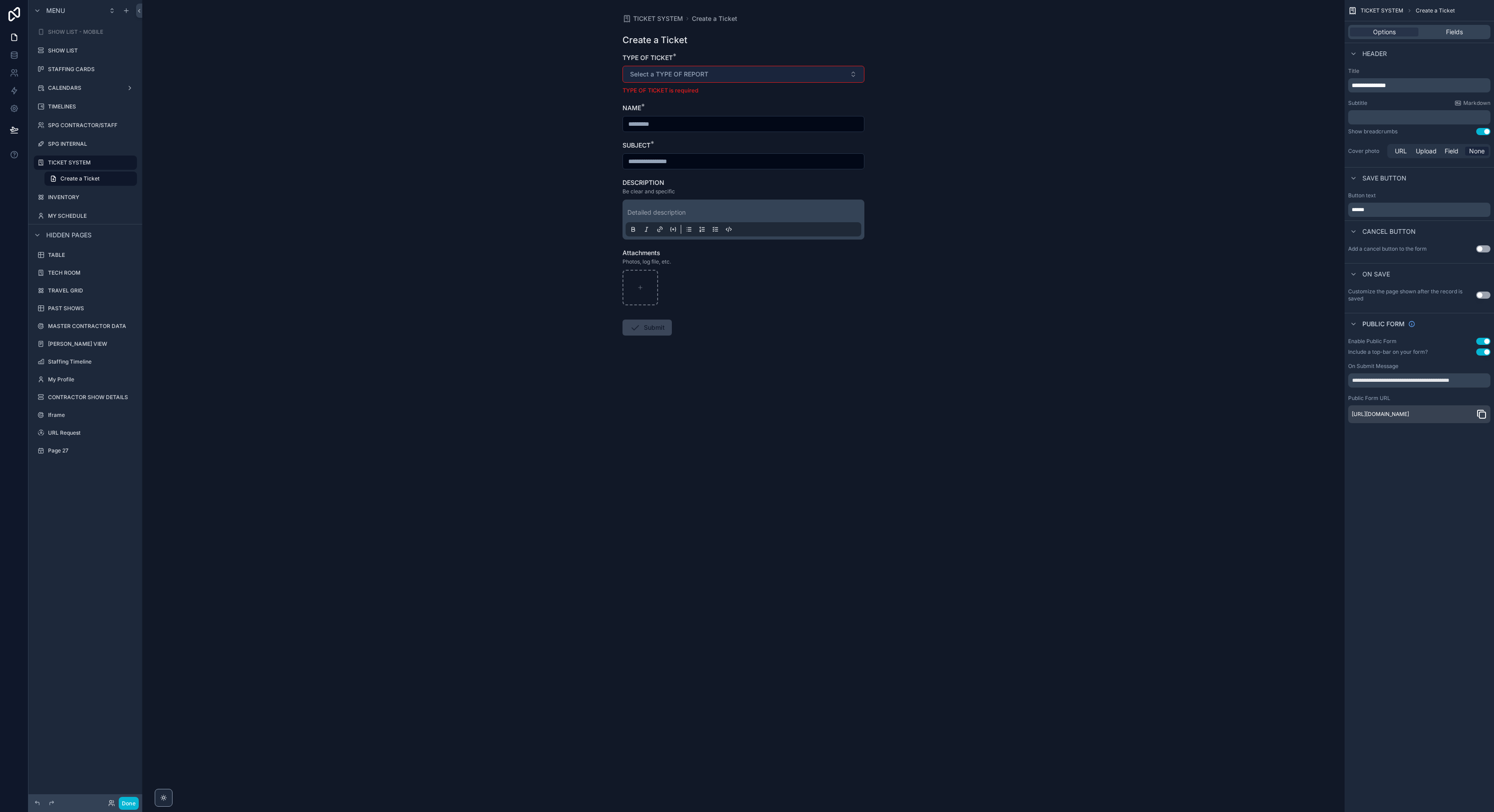
click at [672, 67] on button "Select a TYPE OF REPORT" at bounding box center [744, 74] width 242 height 17
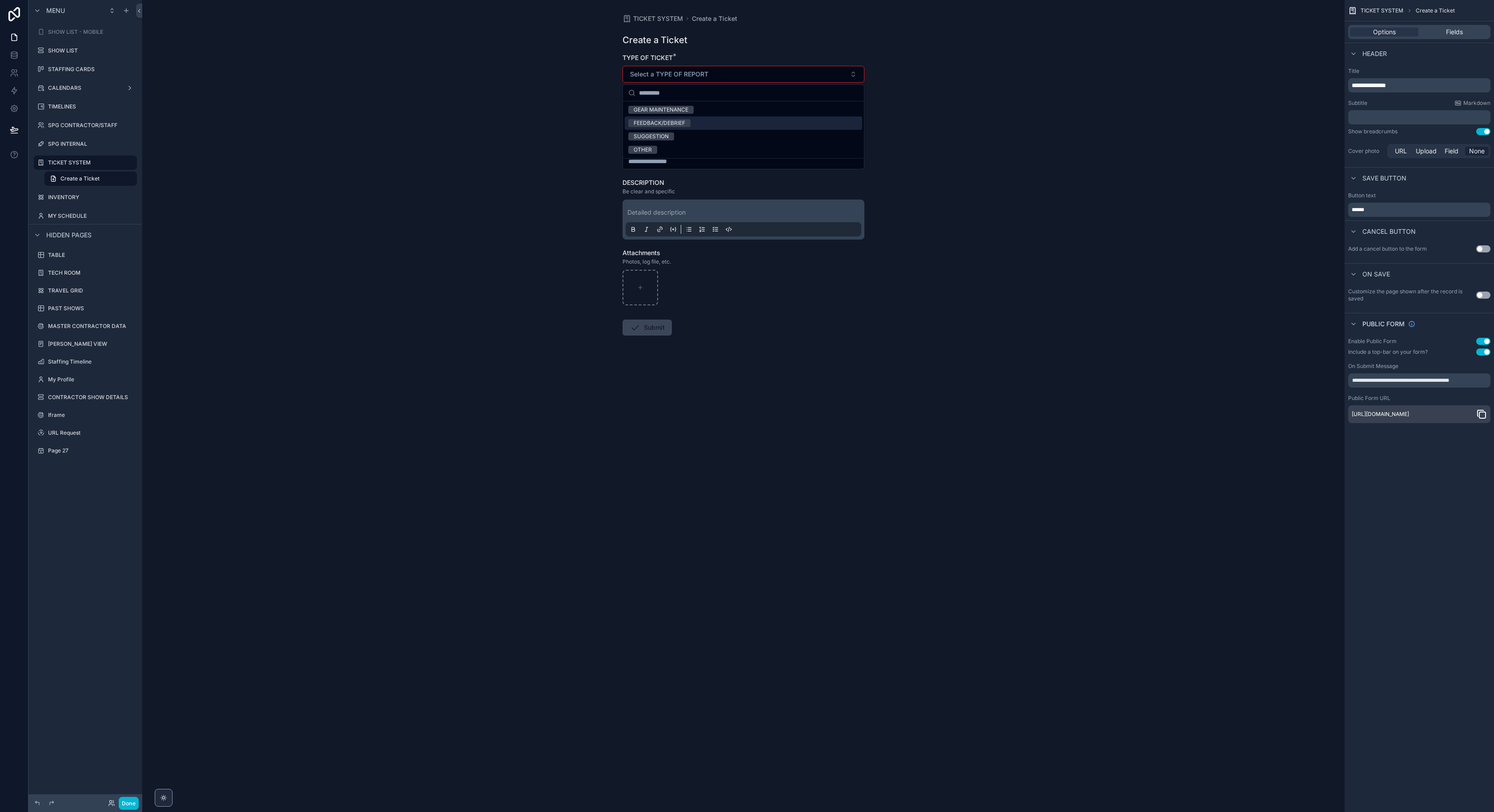
click at [682, 129] on div "FEEDBACK/DEBRIEF" at bounding box center [743, 123] width 238 height 13
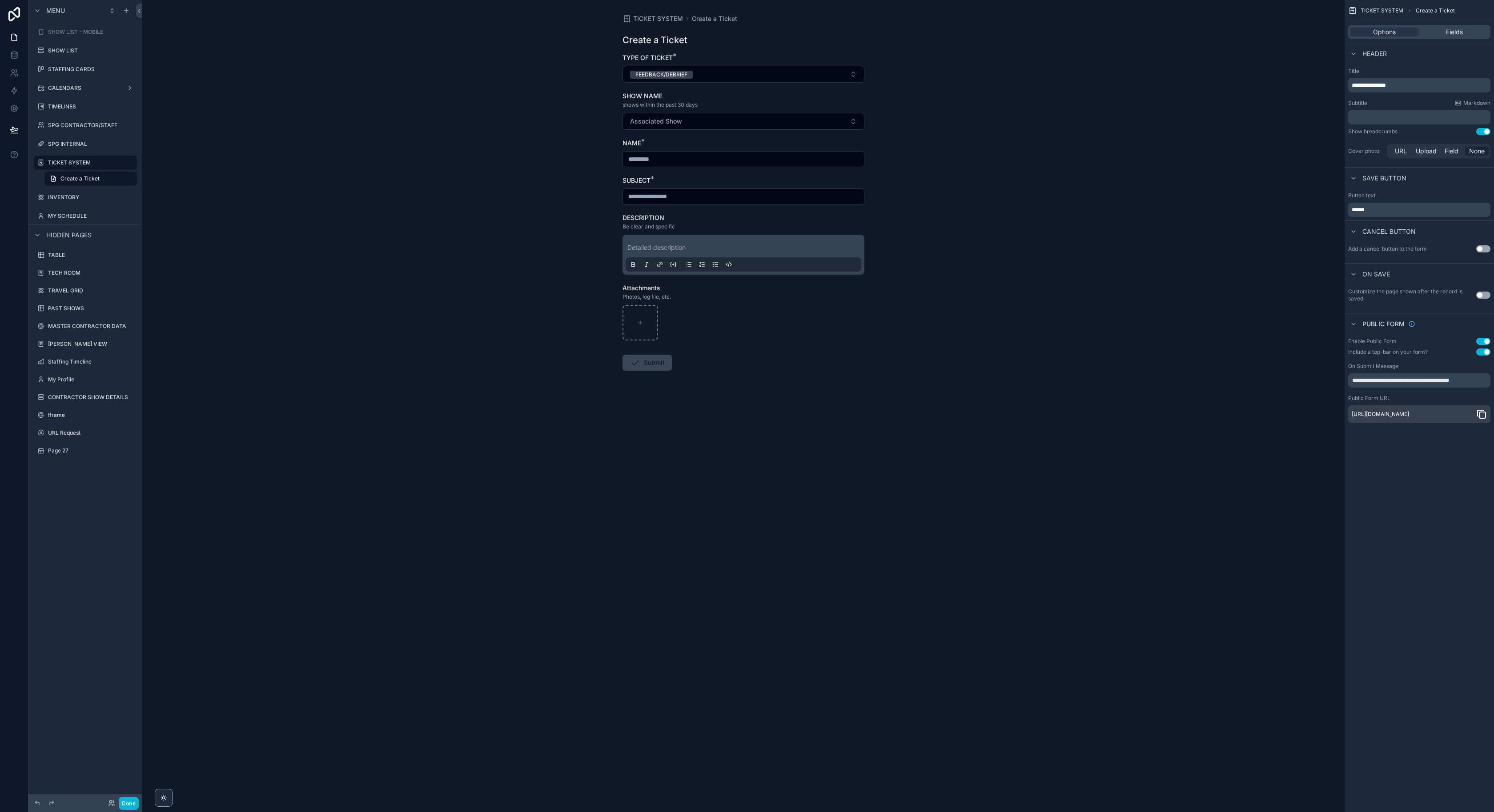
click at [536, 113] on div "TICKET SYSTEM Create a Ticket Create a Ticket TYPE OF TICKET * FEEDBACK/DEBRIEF…" at bounding box center [744, 406] width 1203 height 812
click at [669, 122] on span "Associated Show" at bounding box center [656, 122] width 52 height 9
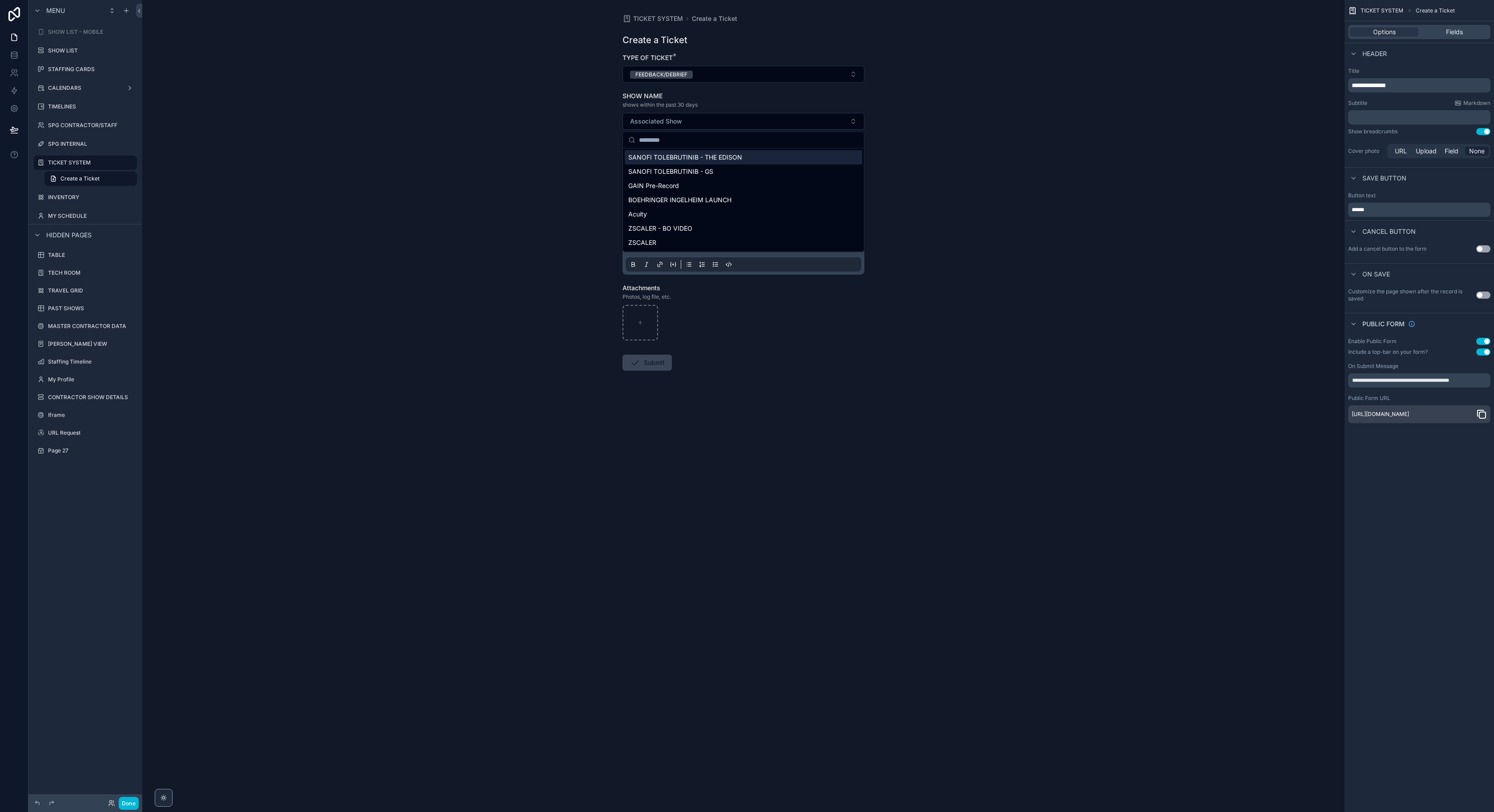
click at [566, 139] on div "TICKET SYSTEM Create a Ticket Create a Ticket TYPE OF TICKET * FEEDBACK/DEBRIEF…" at bounding box center [744, 406] width 1203 height 812
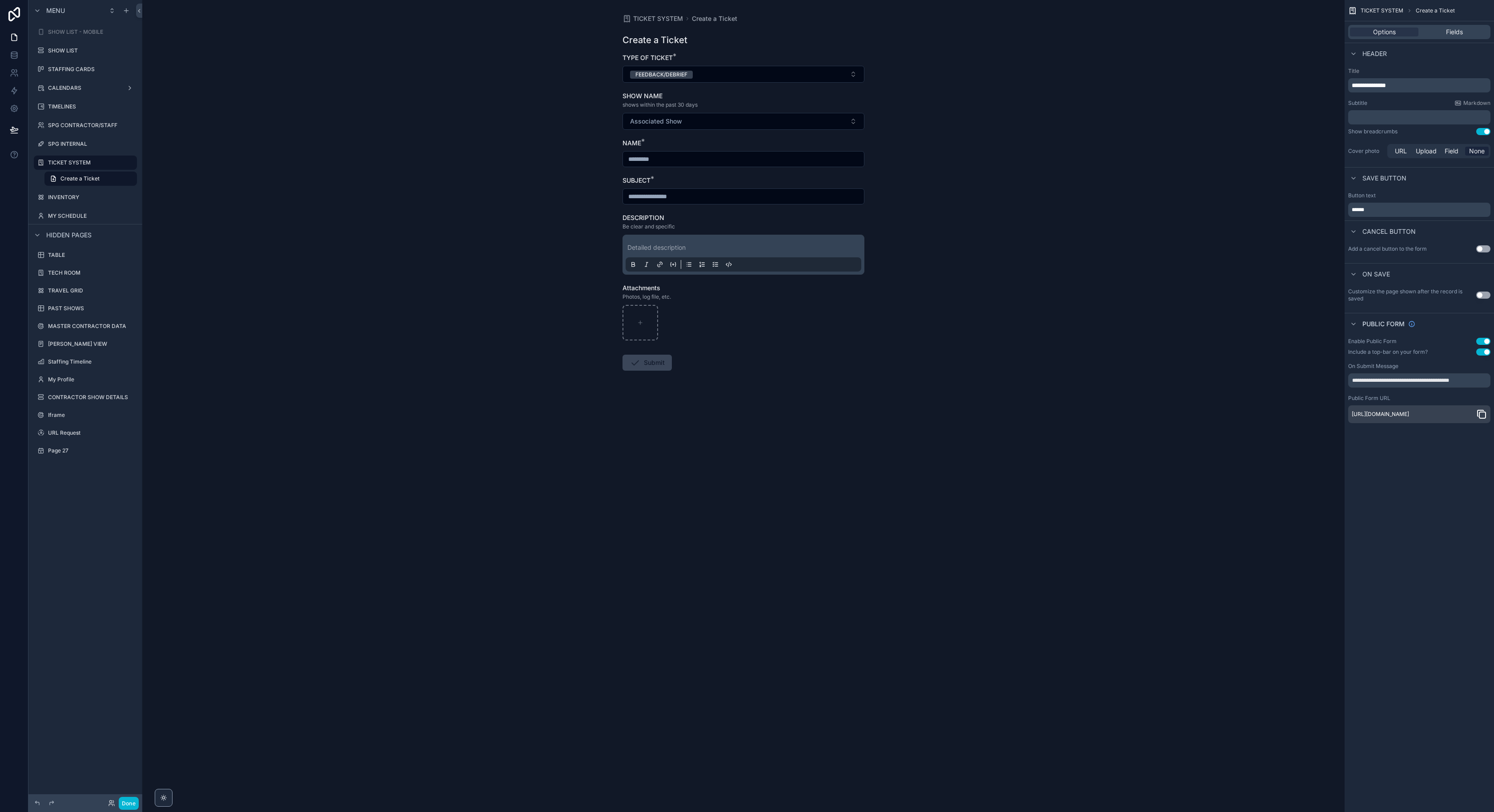
click at [648, 243] on p "scrollable content" at bounding box center [745, 248] width 236 height 9
click at [599, 220] on div "TICKET SYSTEM Create a Ticket Create a Ticket TYPE OF TICKET * FEEDBACK/DEBRIEF…" at bounding box center [744, 406] width 1203 height 812
click at [661, 188] on div "SUBJECT *" at bounding box center [744, 190] width 242 height 29
click at [659, 194] on input "scrollable content" at bounding box center [743, 196] width 241 height 13
click at [662, 155] on input "scrollable content" at bounding box center [743, 159] width 241 height 13
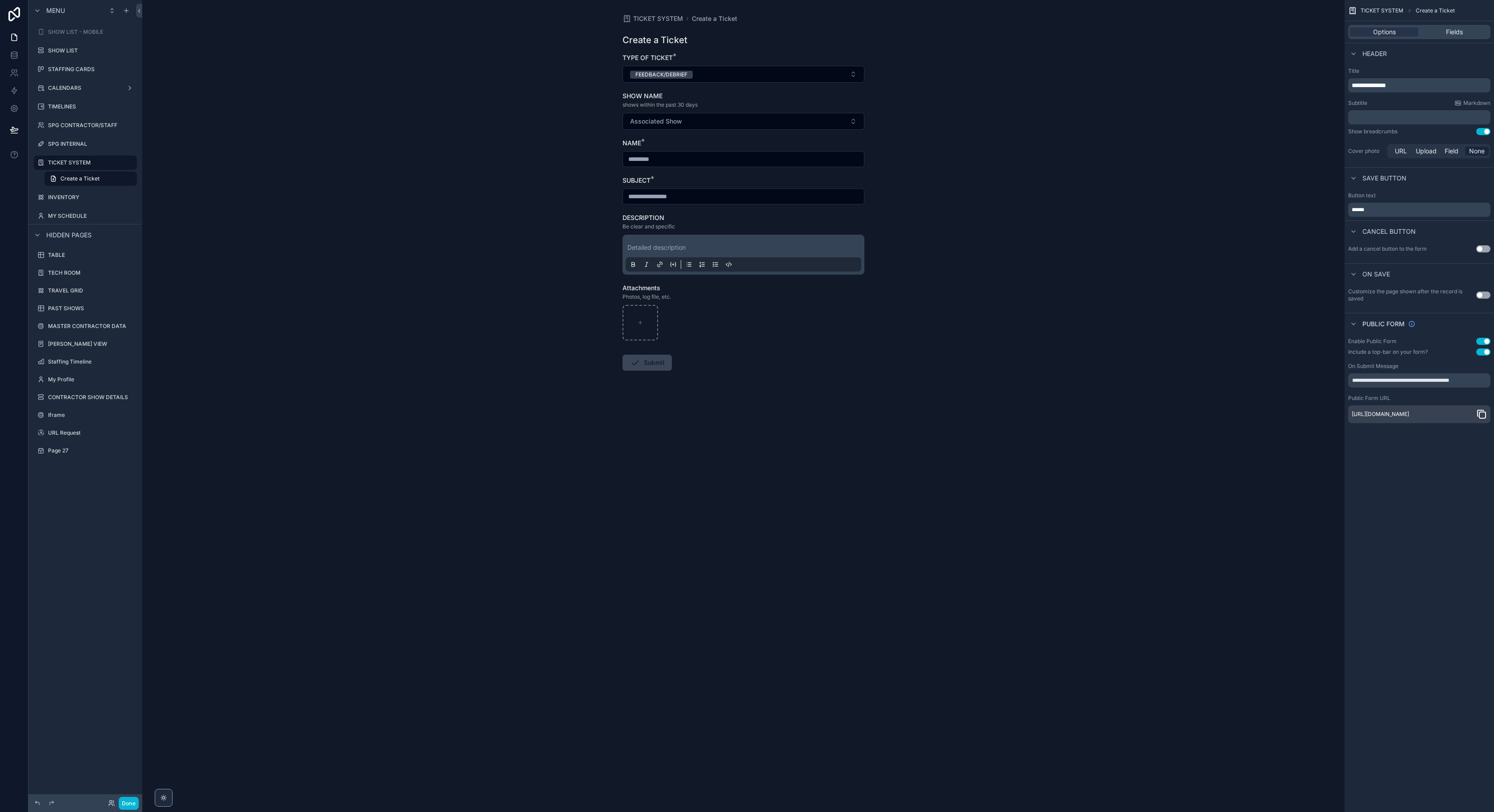
click at [549, 106] on div "TICKET SYSTEM Create a Ticket Create a Ticket TYPE OF TICKET * FEEDBACK/DEBRIEF…" at bounding box center [744, 406] width 1203 height 812
click at [651, 18] on span "TICKET SYSTEM" at bounding box center [658, 18] width 50 height 9
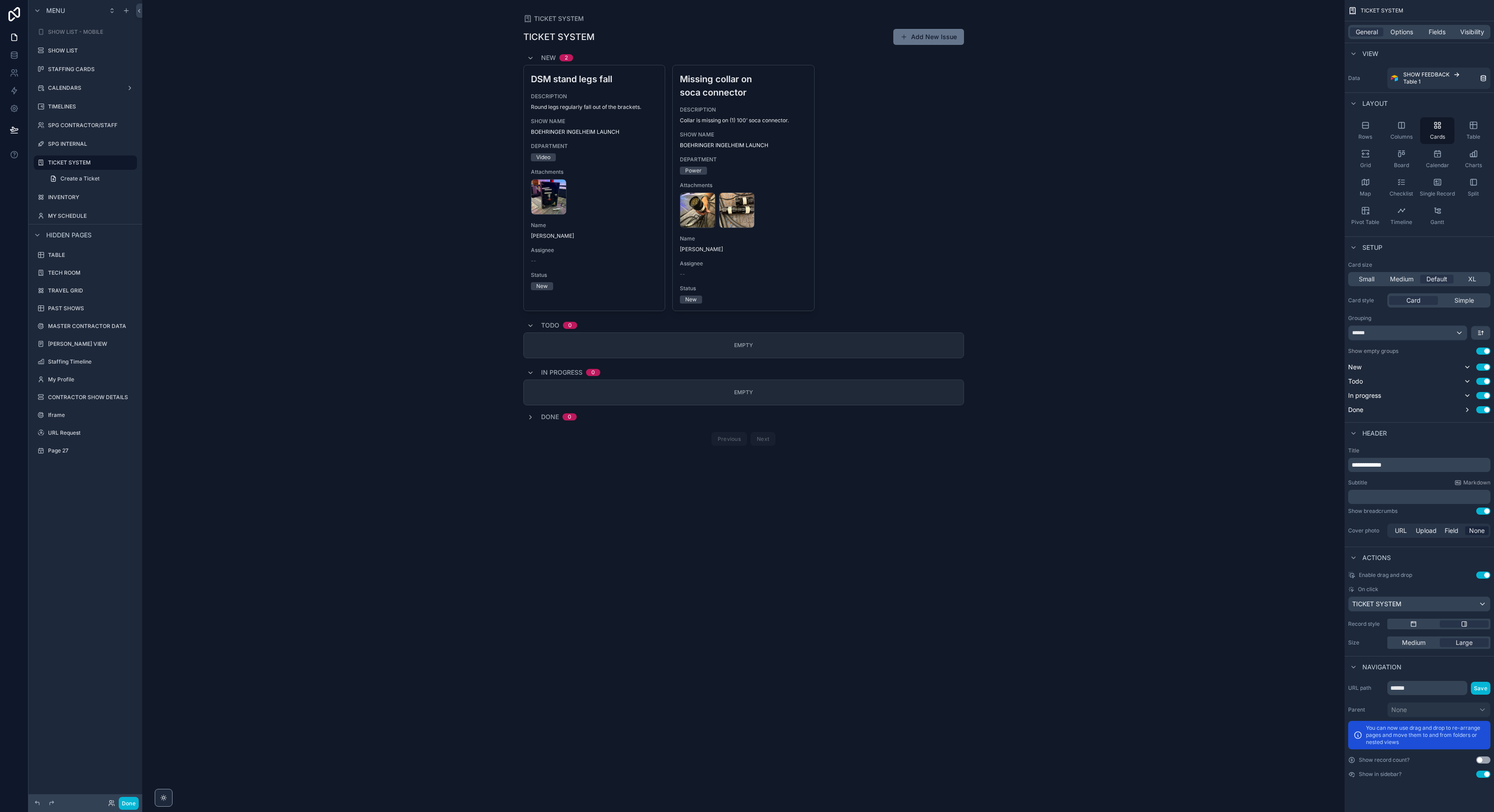
click at [881, 156] on div "DSM stand legs fall DESCRIPTION Round legs regularly fall out of the brackets. …" at bounding box center [744, 187] width 441 height 246
click at [1401, 32] on span "Options" at bounding box center [1402, 32] width 23 height 9
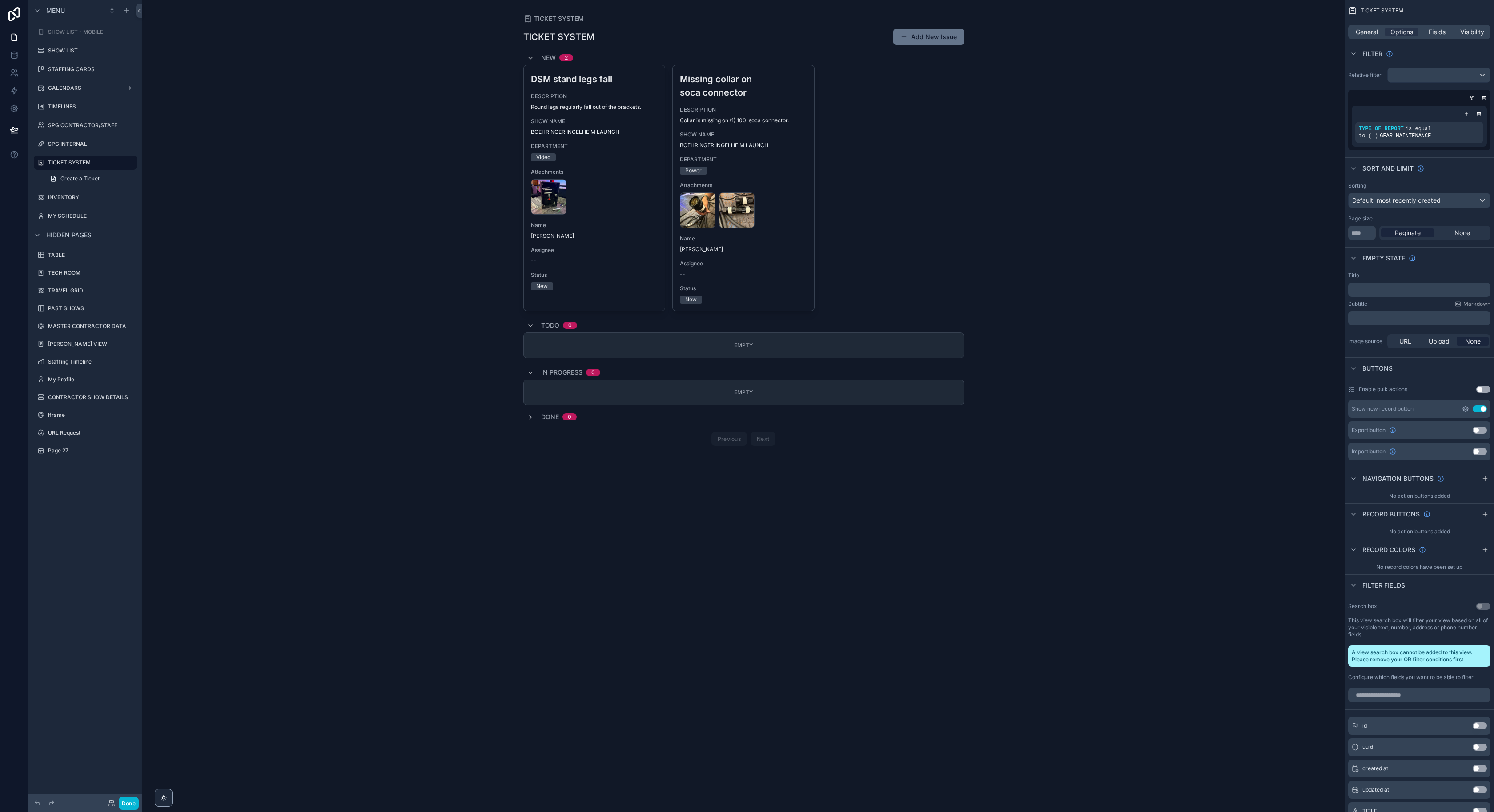
click at [1467, 408] on icon "scrollable content" at bounding box center [1465, 409] width 7 height 7
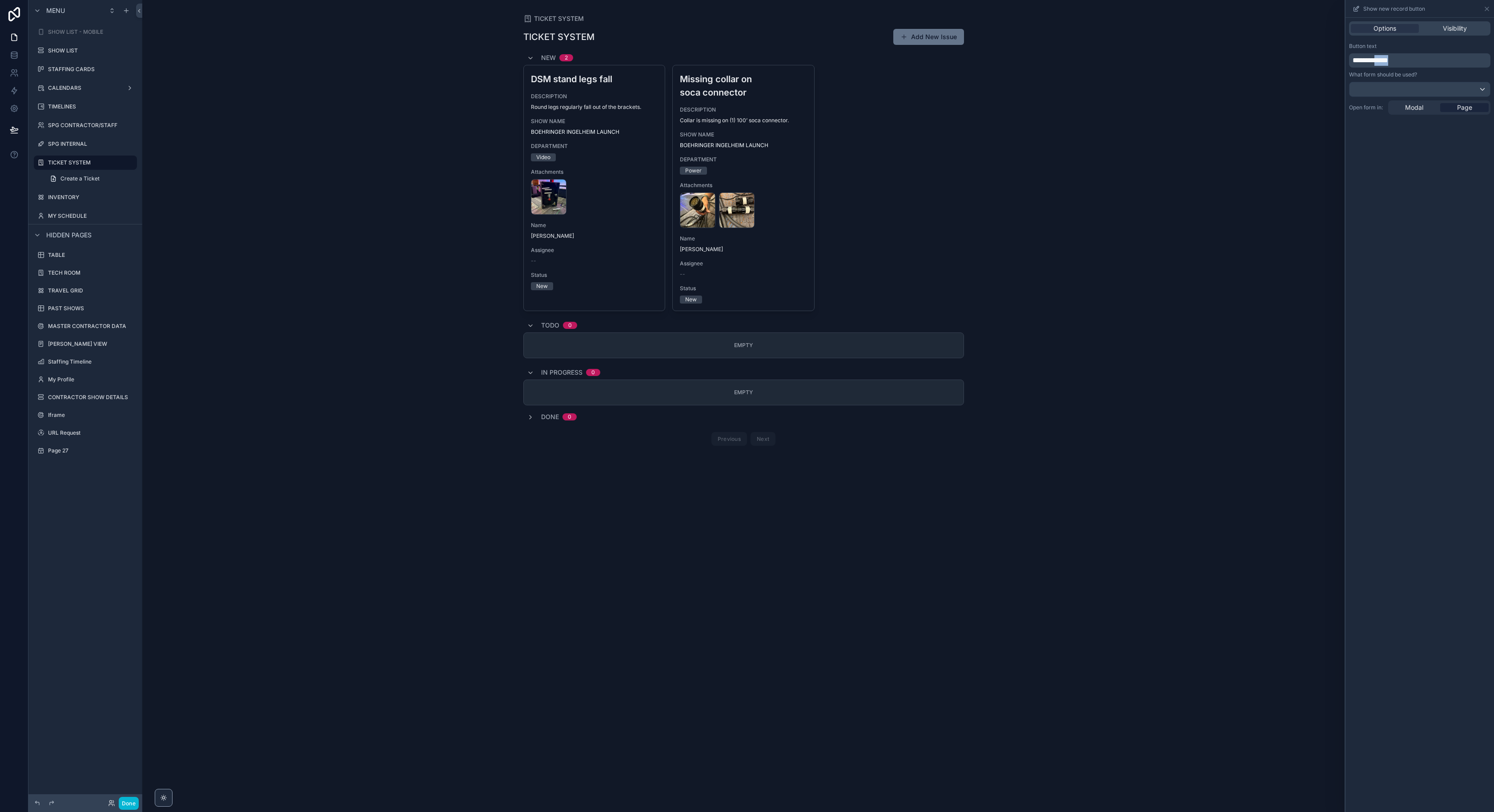
drag, startPoint x: 1434, startPoint y: 59, endPoint x: 1385, endPoint y: 62, distance: 49.1
click at [1385, 62] on p "**********" at bounding box center [1421, 60] width 136 height 11
click at [1431, 296] on div "**********" at bounding box center [1420, 415] width 148 height 794
click at [127, 800] on button "button" at bounding box center [132, 803] width 13 height 13
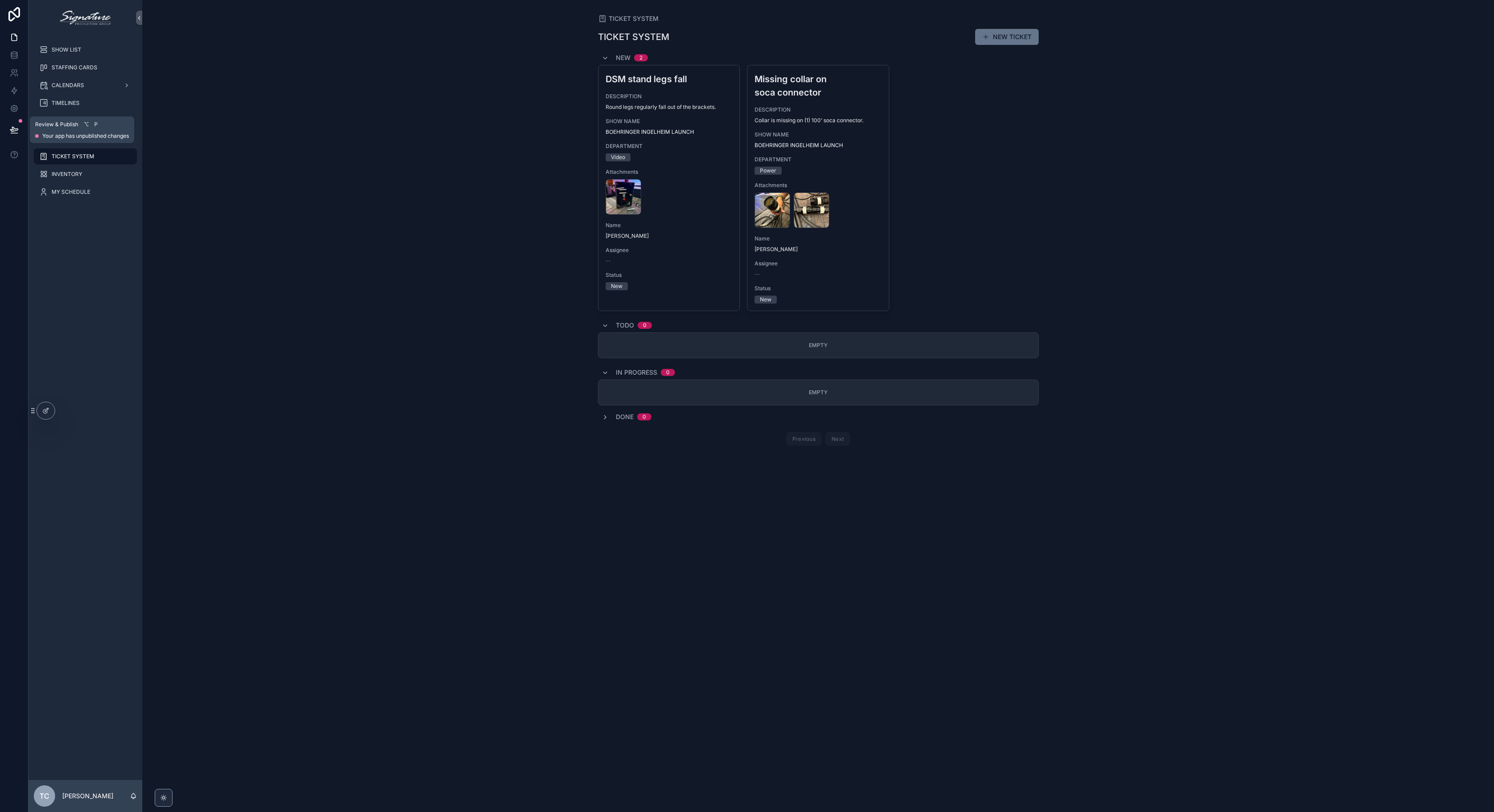
click at [17, 129] on icon at bounding box center [14, 129] width 8 height 4
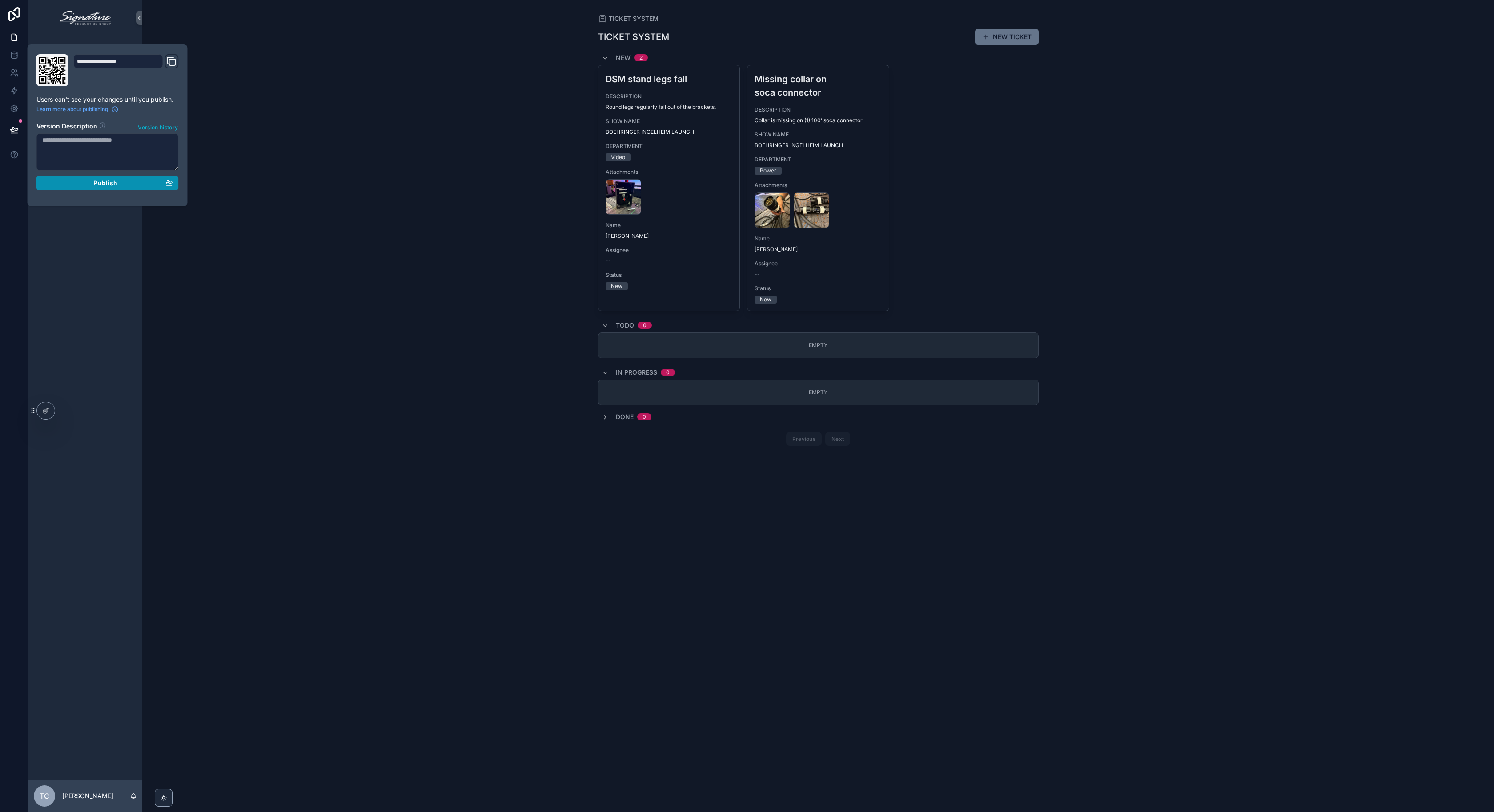
click at [111, 179] on button "Publish" at bounding box center [108, 183] width 143 height 14
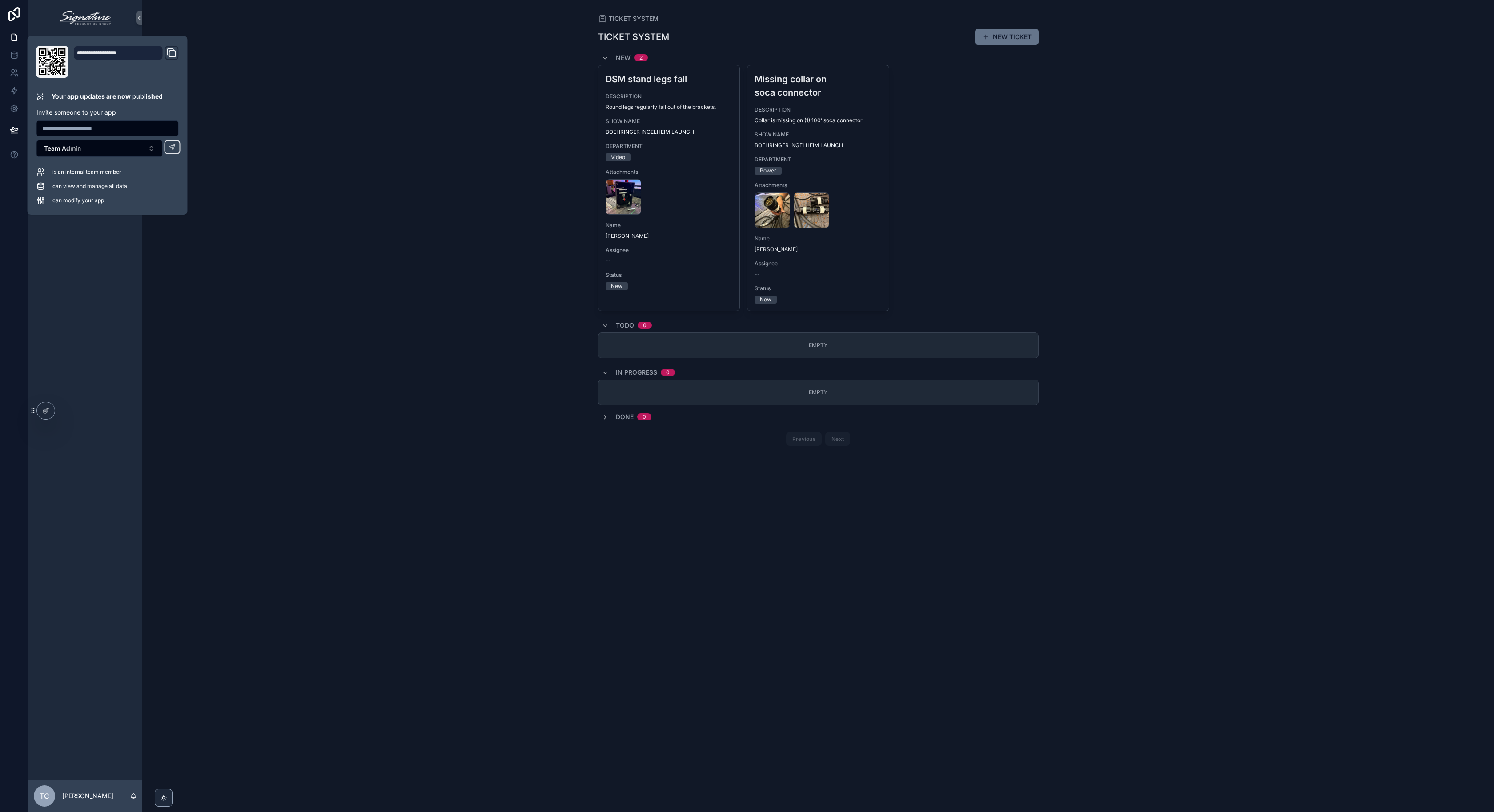
click at [357, 369] on div "TICKET SYSTEM TICKET SYSTEM NEW TICKET New 2 DSM stand legs fall DESCRIPTION Ro…" at bounding box center [819, 406] width 1352 height 812
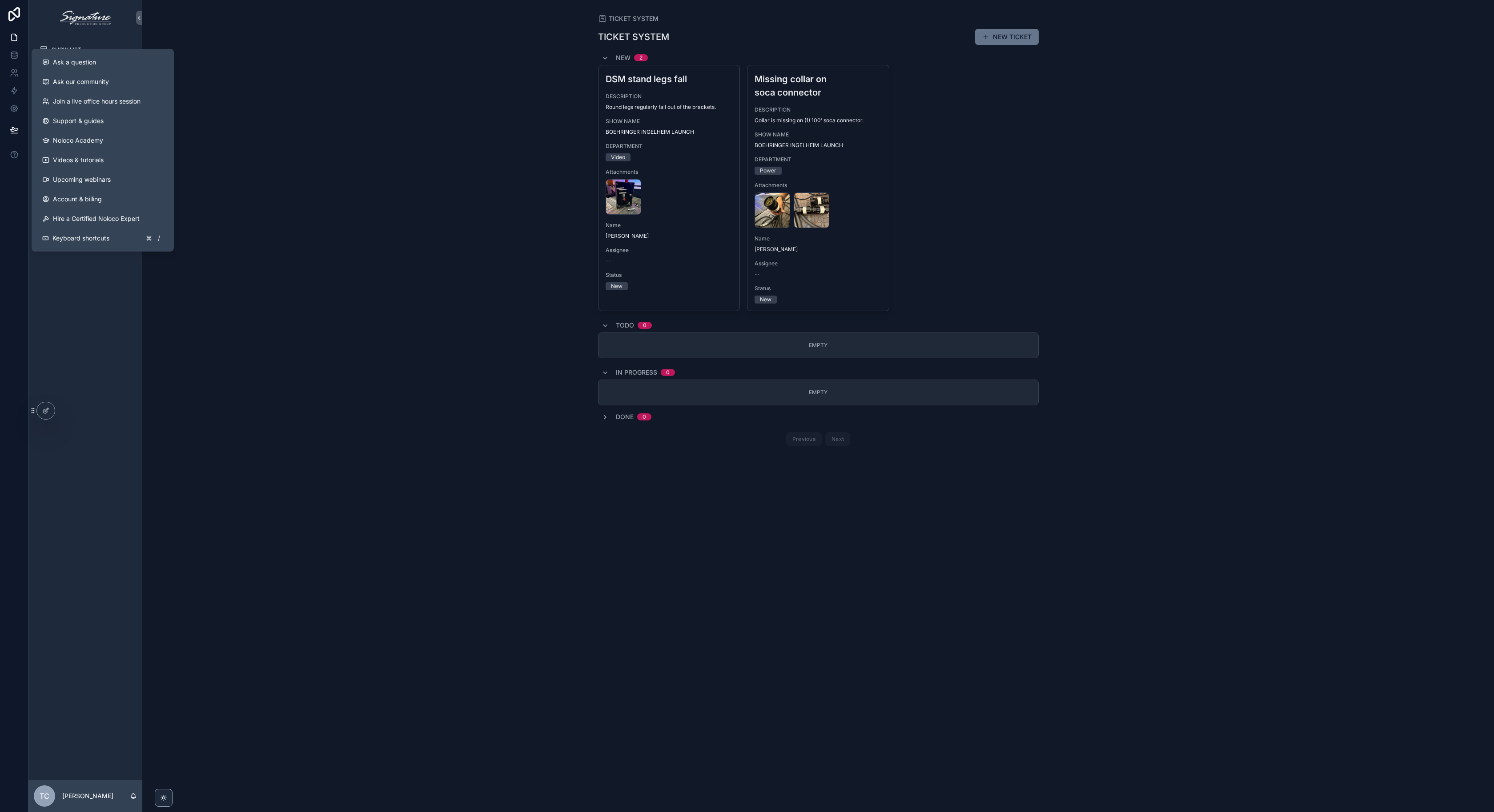
click at [329, 208] on div "TICKET SYSTEM TICKET SYSTEM NEW TICKET New 2 DSM stand legs fall DESCRIPTION Ro…" at bounding box center [819, 406] width 1352 height 812
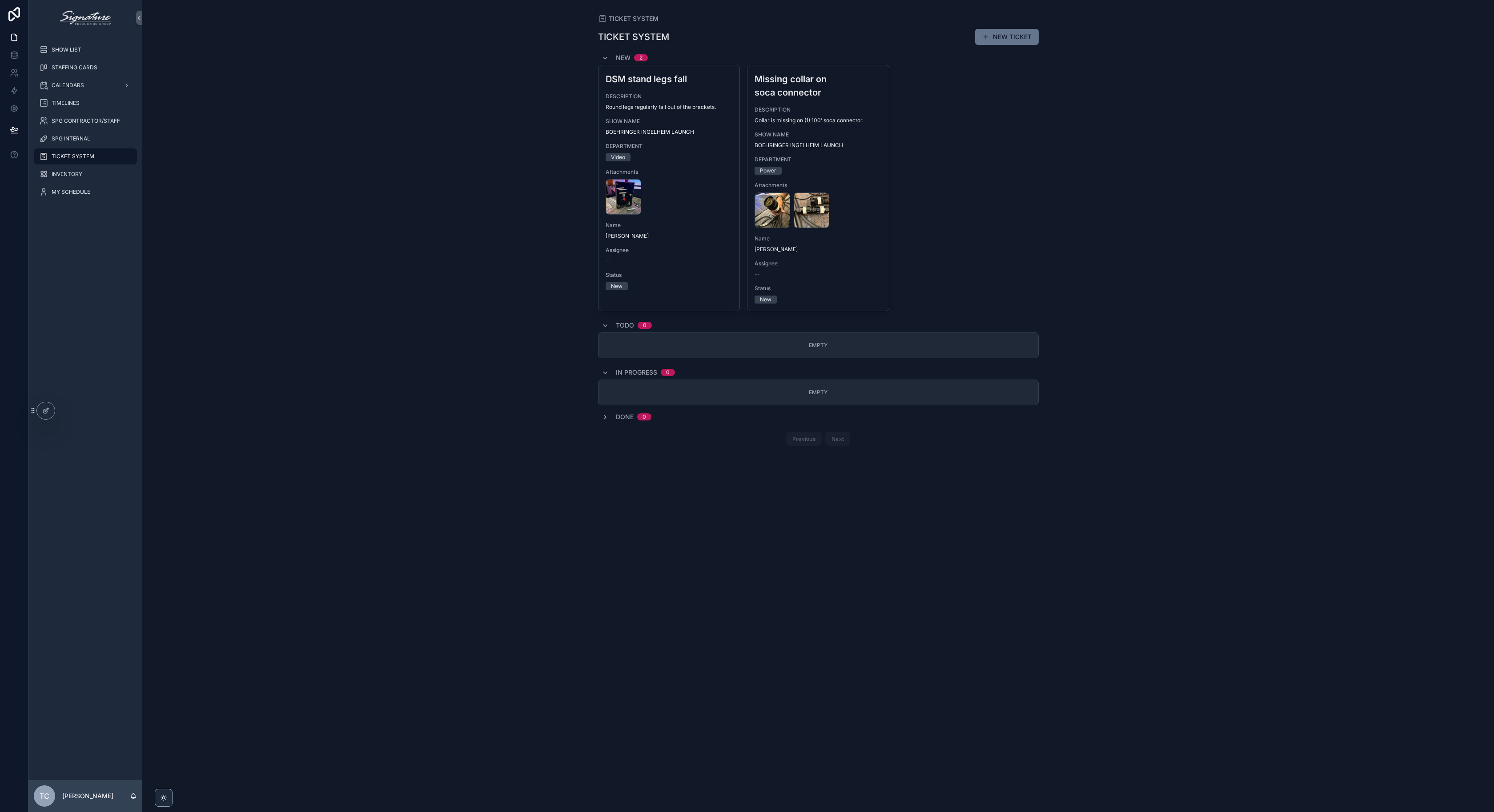
click at [962, 151] on div "DSM stand legs fall DESCRIPTION Round legs regularly fall out of the brackets. …" at bounding box center [819, 187] width 441 height 246
click at [86, 47] on div "SHOW LIST" at bounding box center [86, 49] width 93 height 14
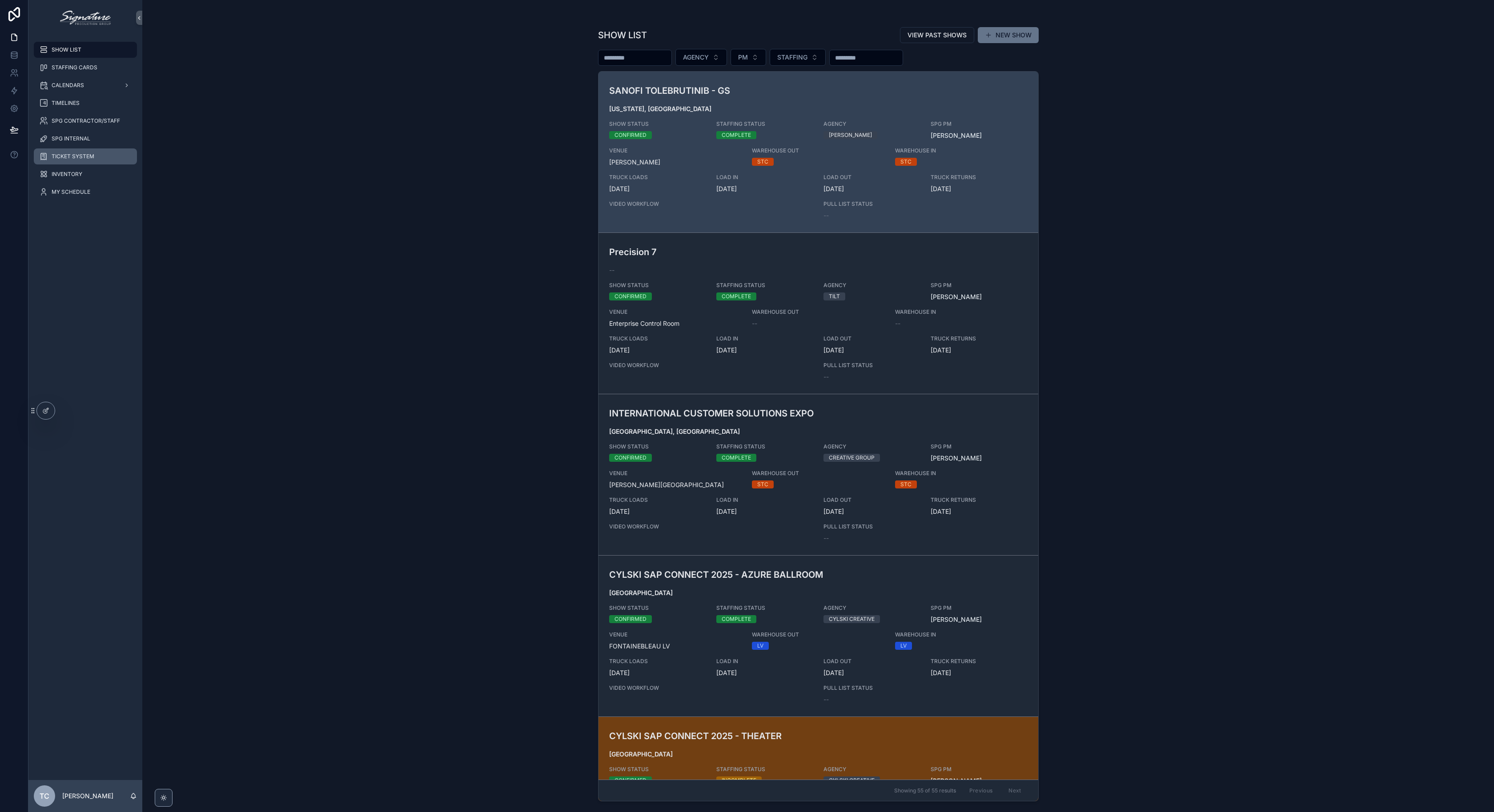
click at [96, 149] on div "TICKET SYSTEM" at bounding box center [86, 156] width 93 height 14
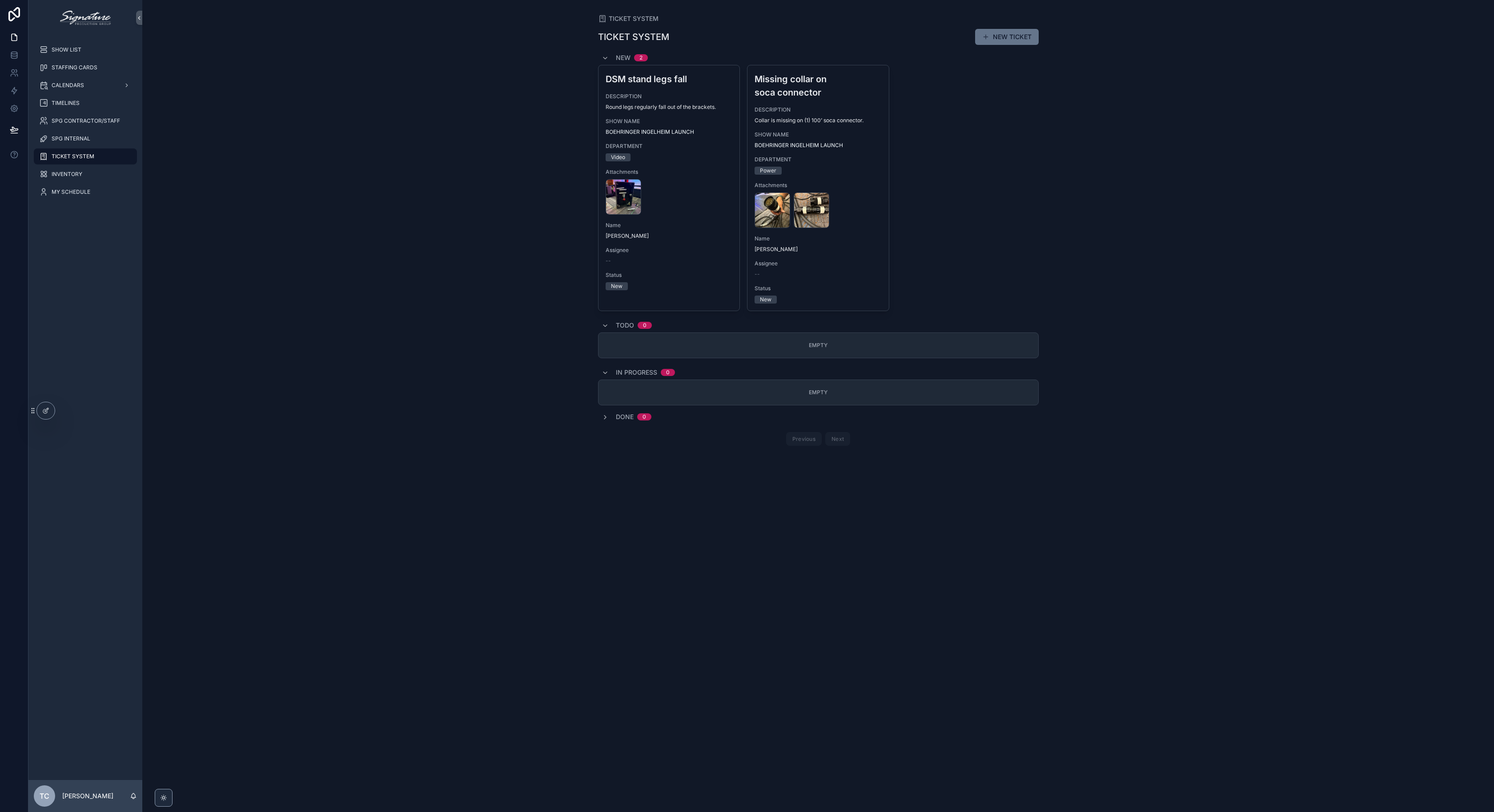
click at [329, 255] on div "TICKET SYSTEM TICKET SYSTEM NEW TICKET New 2 DSM stand legs fall DESCRIPTION Ro…" at bounding box center [819, 406] width 1352 height 812
click at [394, 169] on div "TICKET SYSTEM TICKET SYSTEM NEW TICKET New 2 DSM stand legs fall DESCRIPTION Ro…" at bounding box center [819, 406] width 1352 height 812
